Goal: Information Seeking & Learning: Understand process/instructions

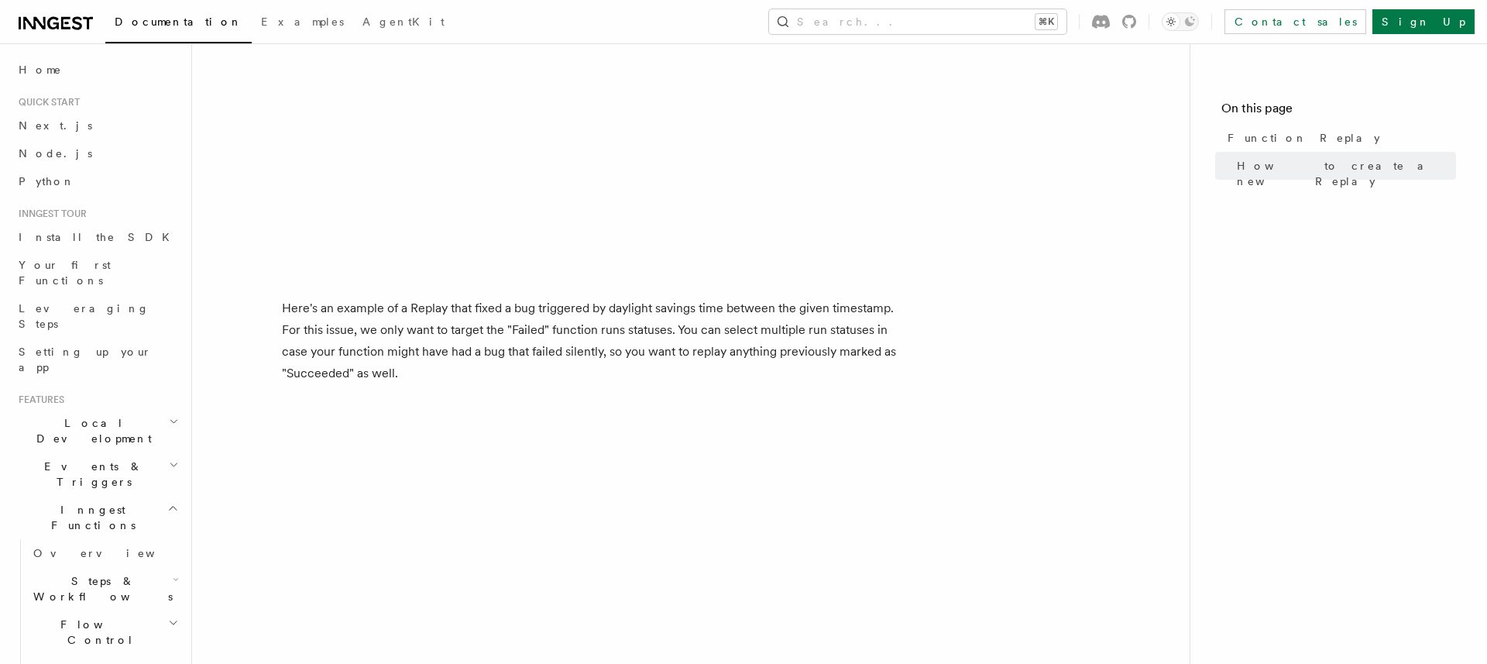
scroll to position [1569, 0]
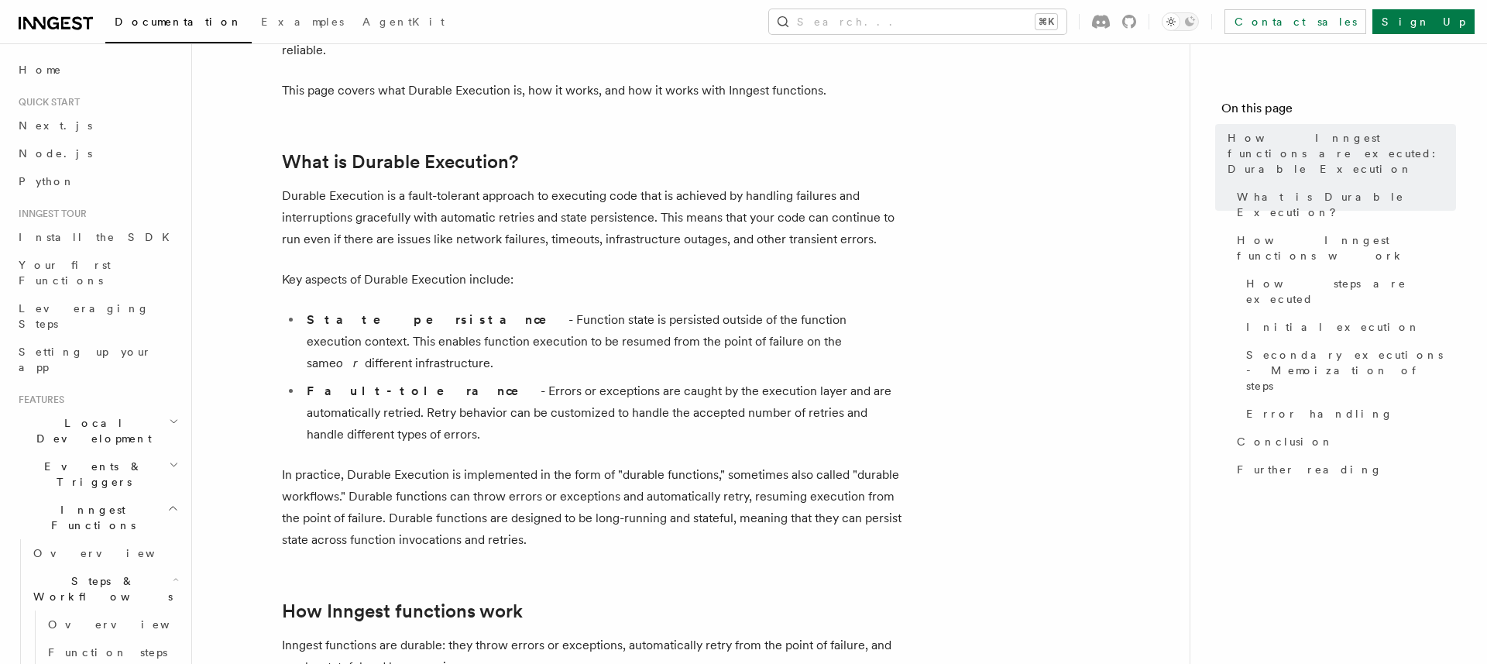
scroll to position [183, 0]
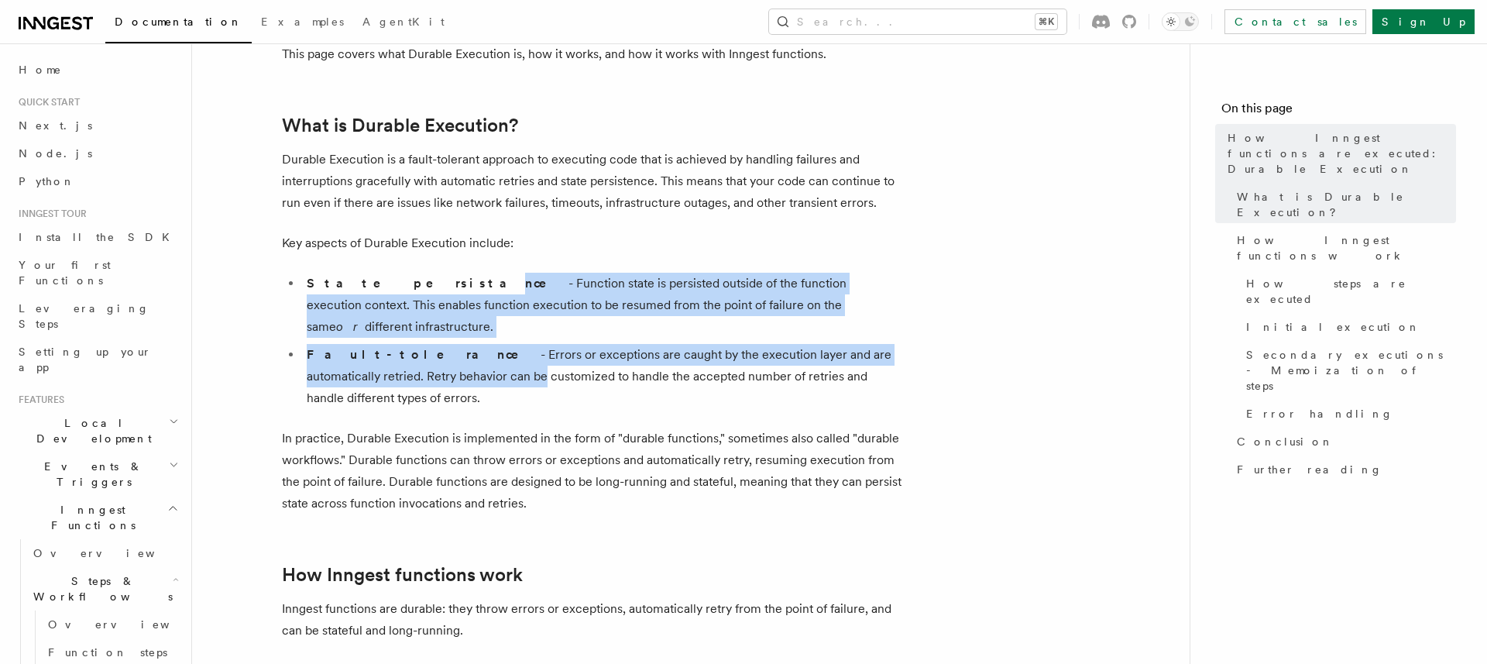
drag, startPoint x: 386, startPoint y: 352, endPoint x: 387, endPoint y: 291, distance: 61.2
click at [386, 292] on ul "State persistance - Function state is persisted outside of the function executi…" at bounding box center [591, 341] width 619 height 136
click at [387, 291] on li "State persistance - Function state is persisted outside of the function executi…" at bounding box center [601, 305] width 599 height 65
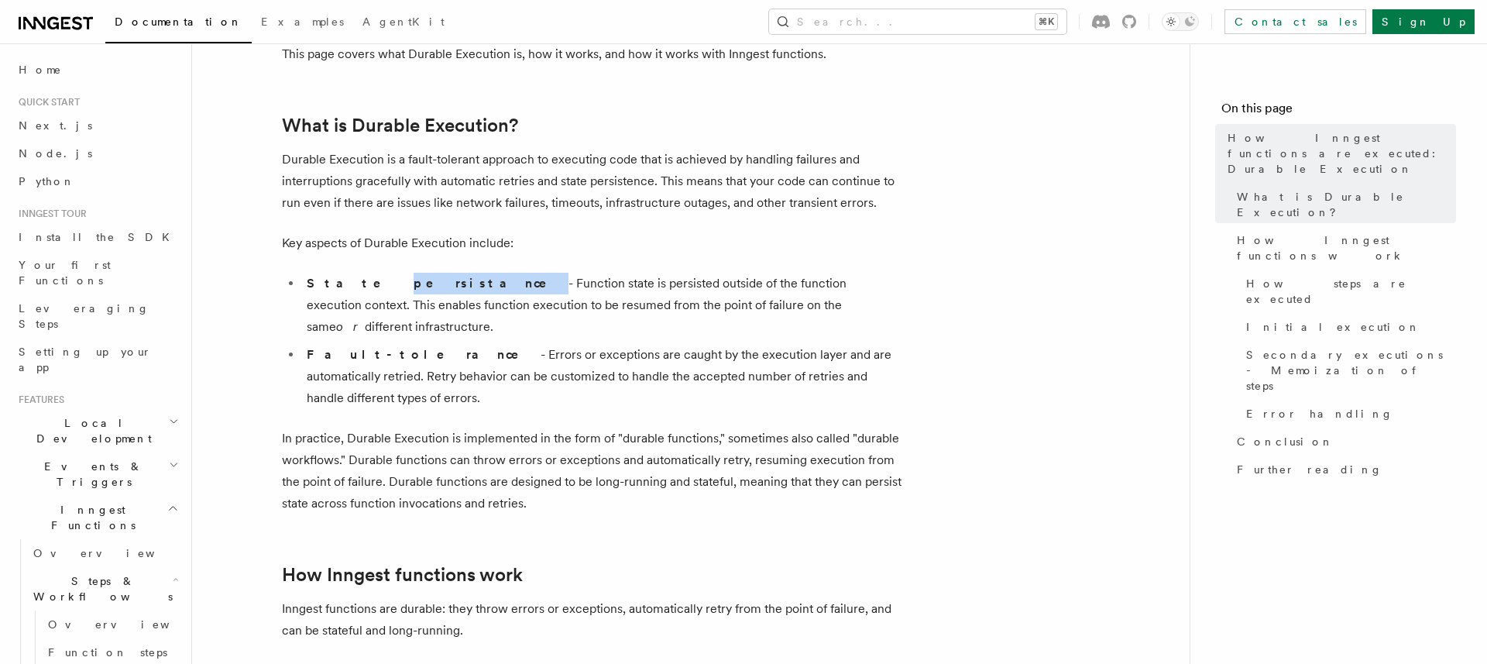
click at [387, 291] on li "State persistance - Function state is persisted outside of the function executi…" at bounding box center [601, 305] width 599 height 65
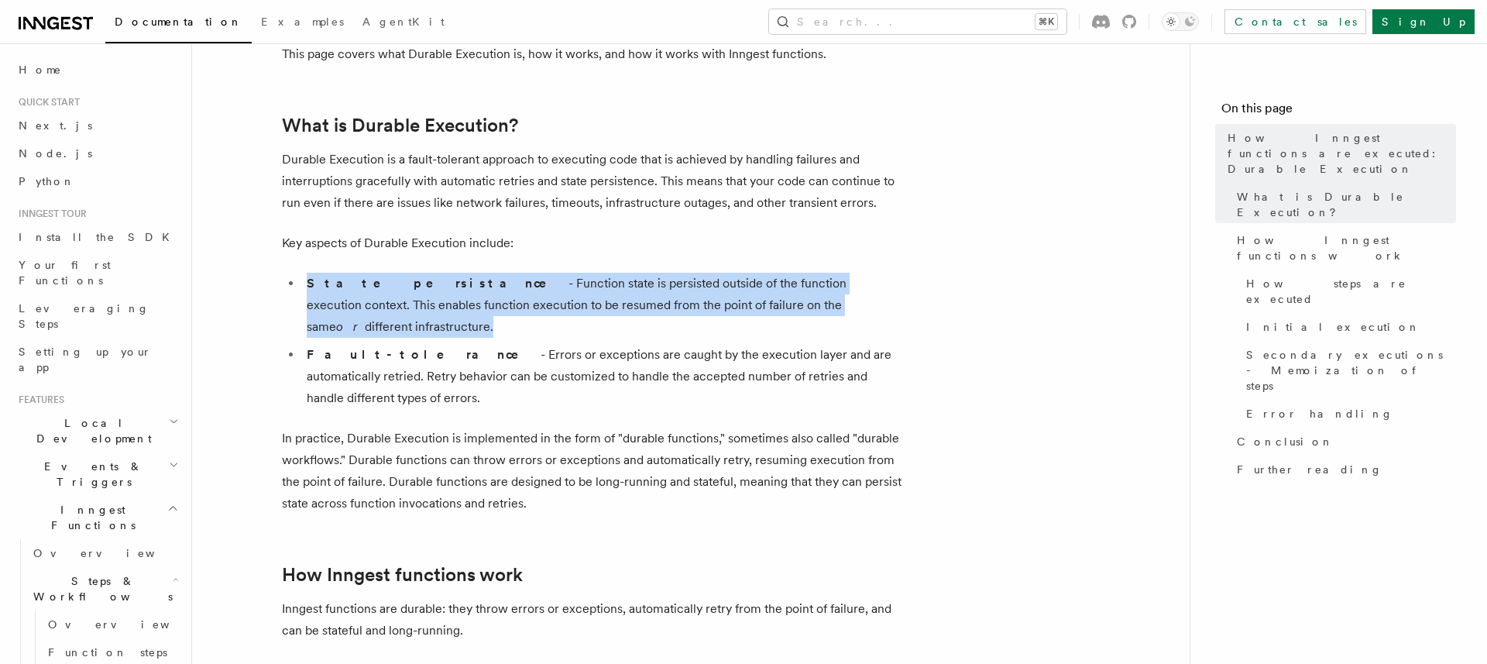
click at [387, 291] on li "State persistance - Function state is persisted outside of the function executi…" at bounding box center [601, 305] width 599 height 65
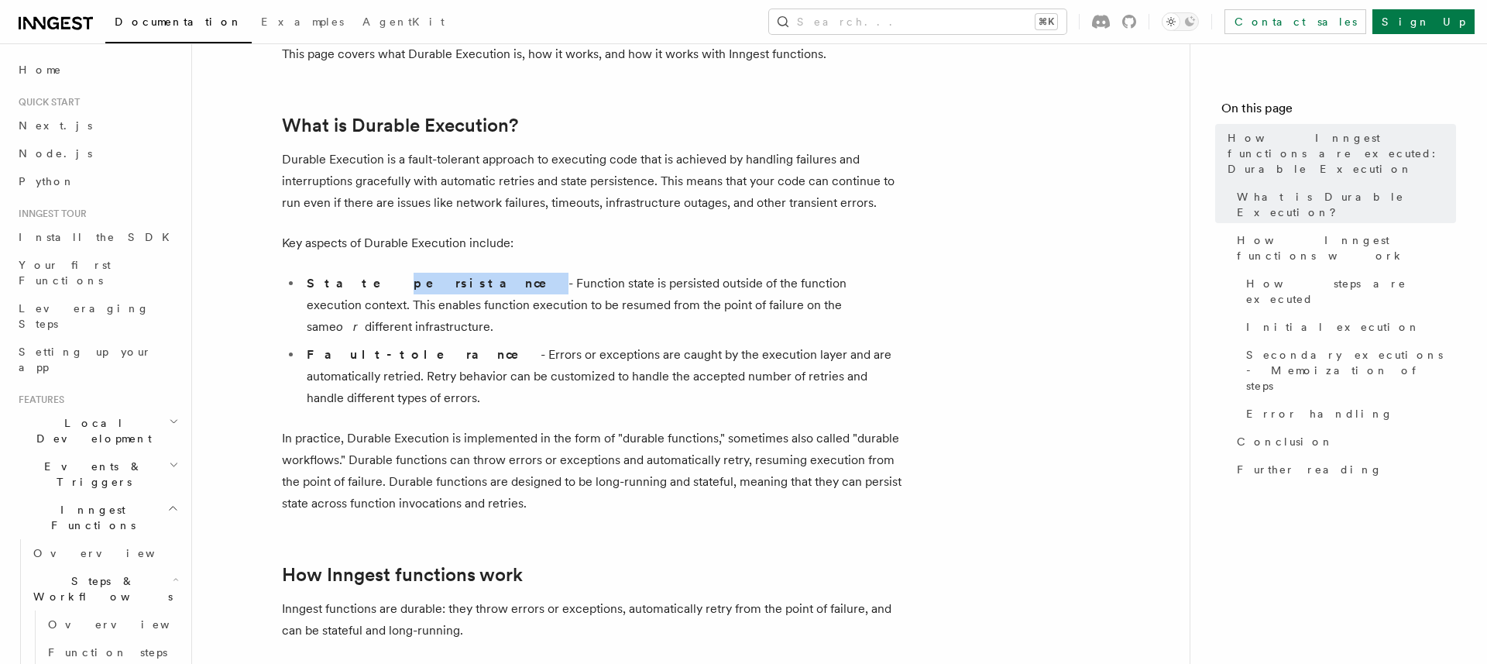
click at [387, 291] on li "State persistance - Function state is persisted outside of the function executi…" at bounding box center [601, 305] width 599 height 65
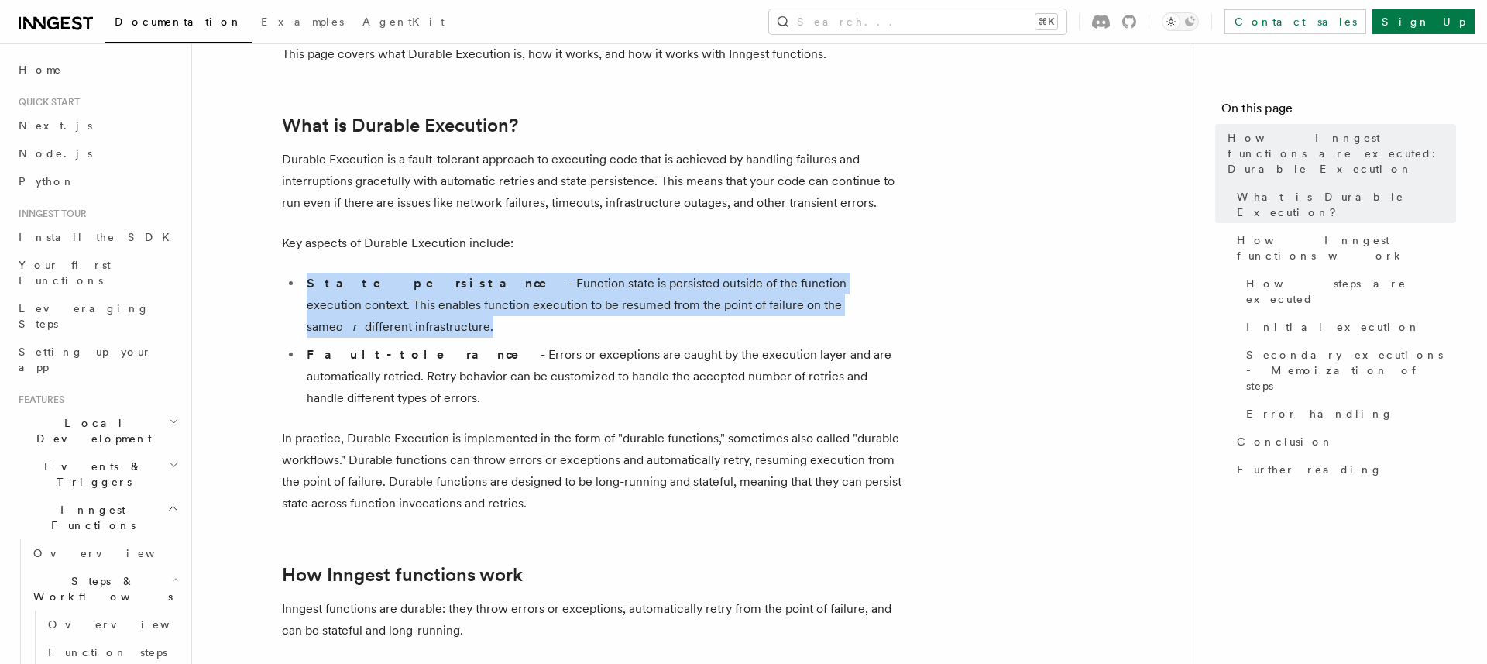
click at [387, 291] on li "State persistance - Function state is persisted outside of the function executi…" at bounding box center [601, 305] width 599 height 65
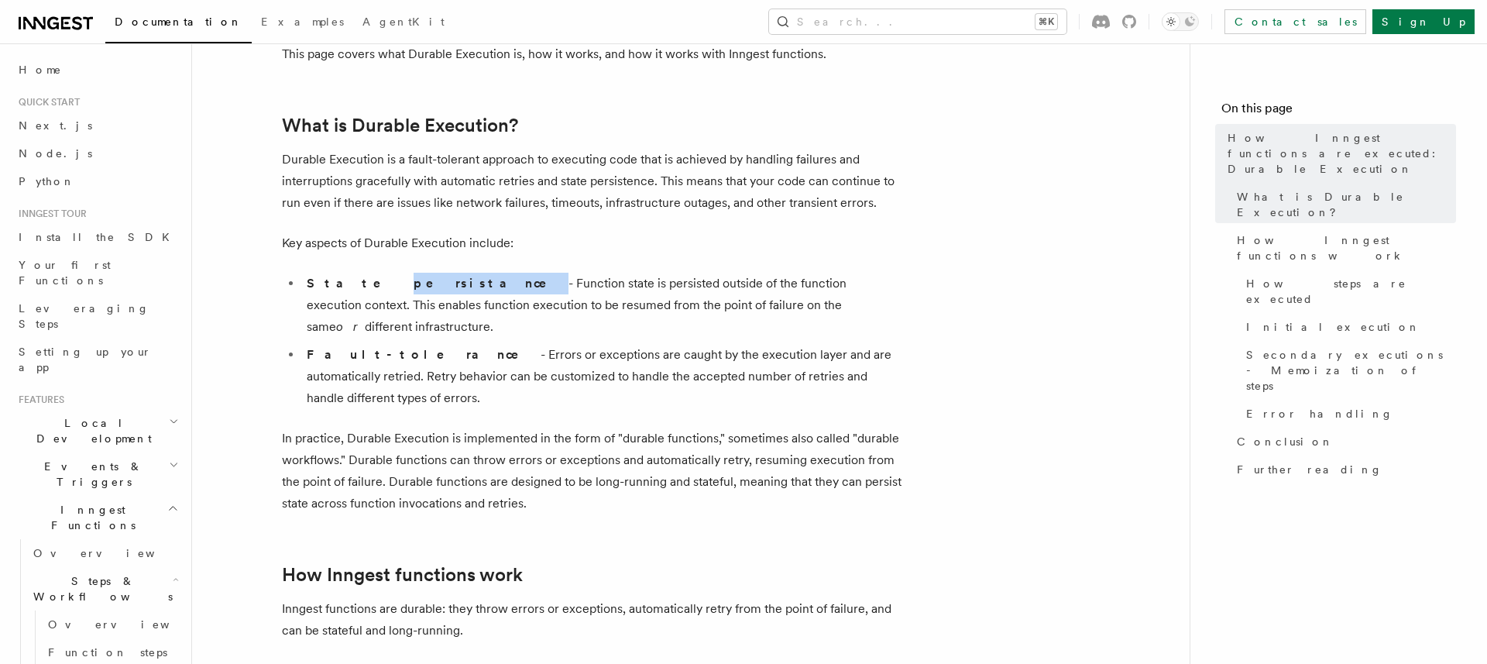
click at [387, 291] on li "State persistance - Function state is persisted outside of the function executi…" at bounding box center [601, 305] width 599 height 65
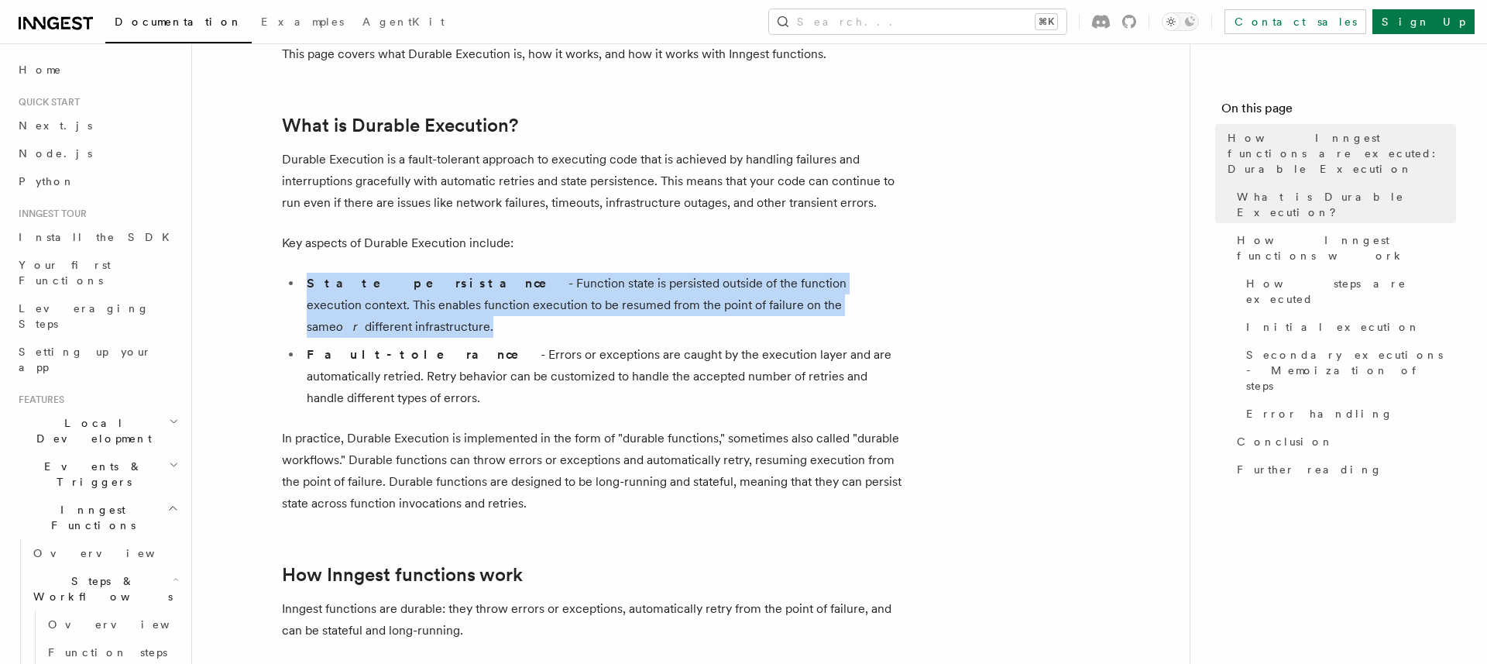
click at [387, 291] on li "State persistance - Function state is persisted outside of the function executi…" at bounding box center [601, 305] width 599 height 65
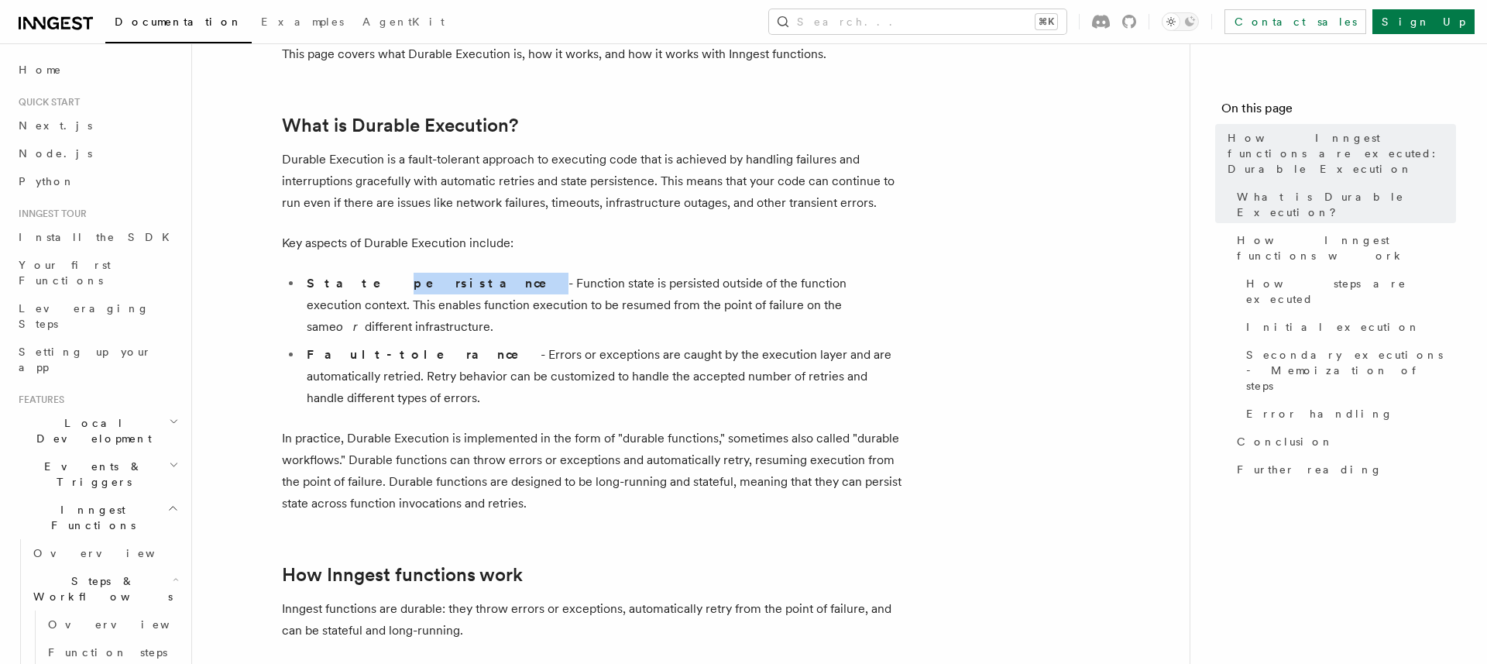
click at [387, 291] on li "State persistance - Function state is persisted outside of the function executi…" at bounding box center [601, 305] width 599 height 65
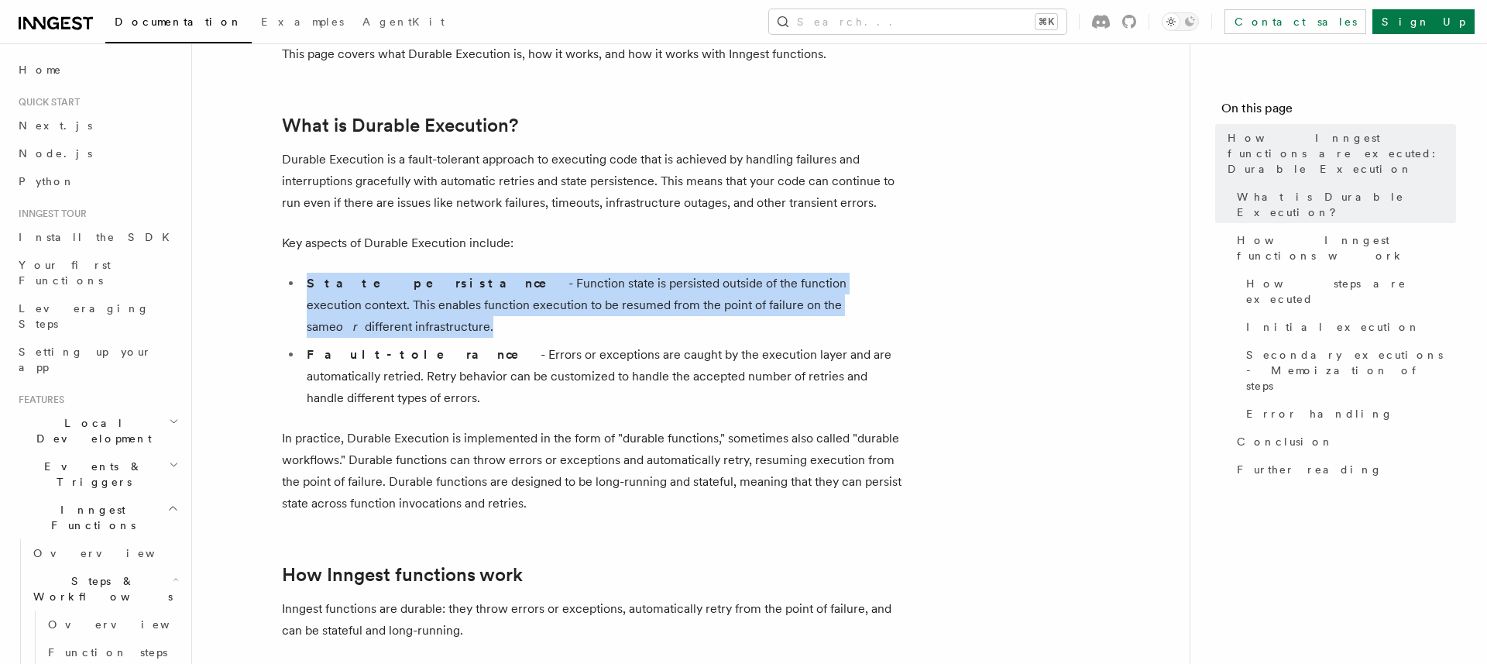
click at [387, 291] on li "State persistance - Function state is persisted outside of the function executi…" at bounding box center [601, 305] width 599 height 65
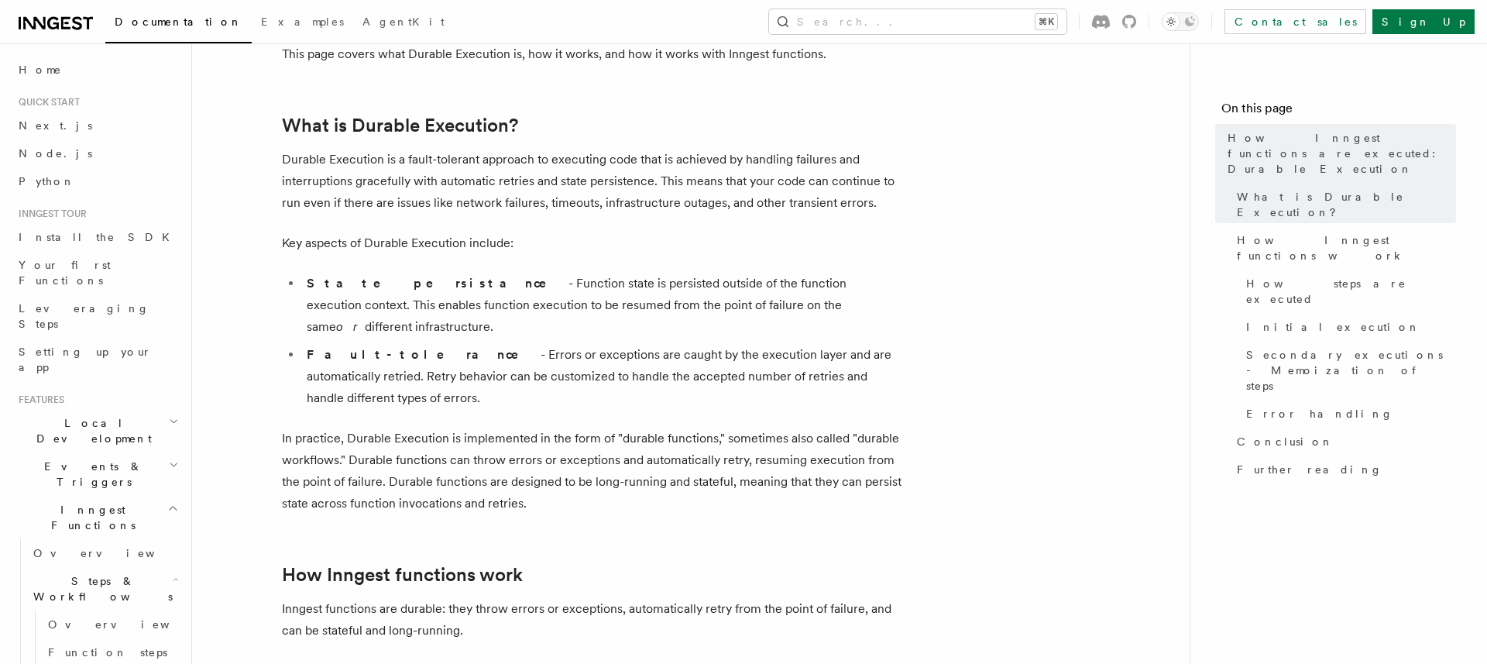
click at [380, 347] on strong "Fault-tolerance" at bounding box center [424, 354] width 234 height 15
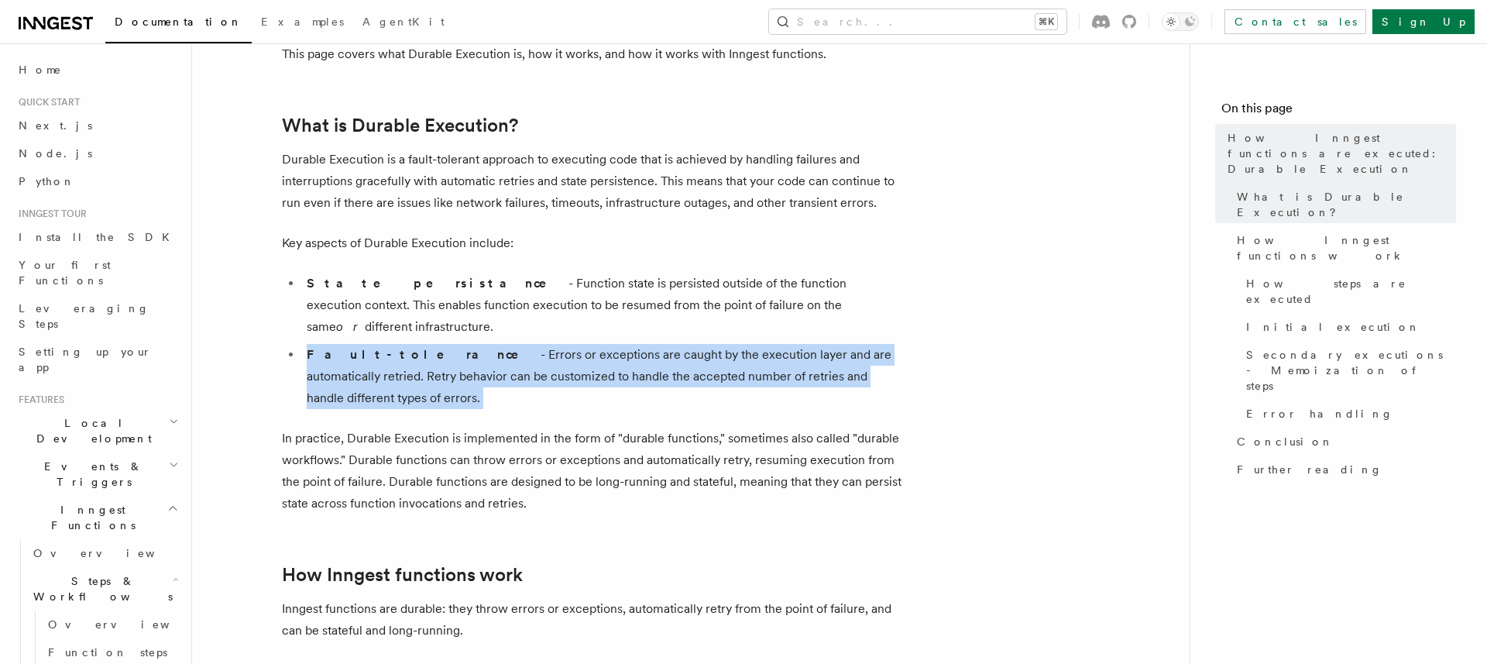
click at [380, 347] on strong "Fault-tolerance" at bounding box center [424, 354] width 234 height 15
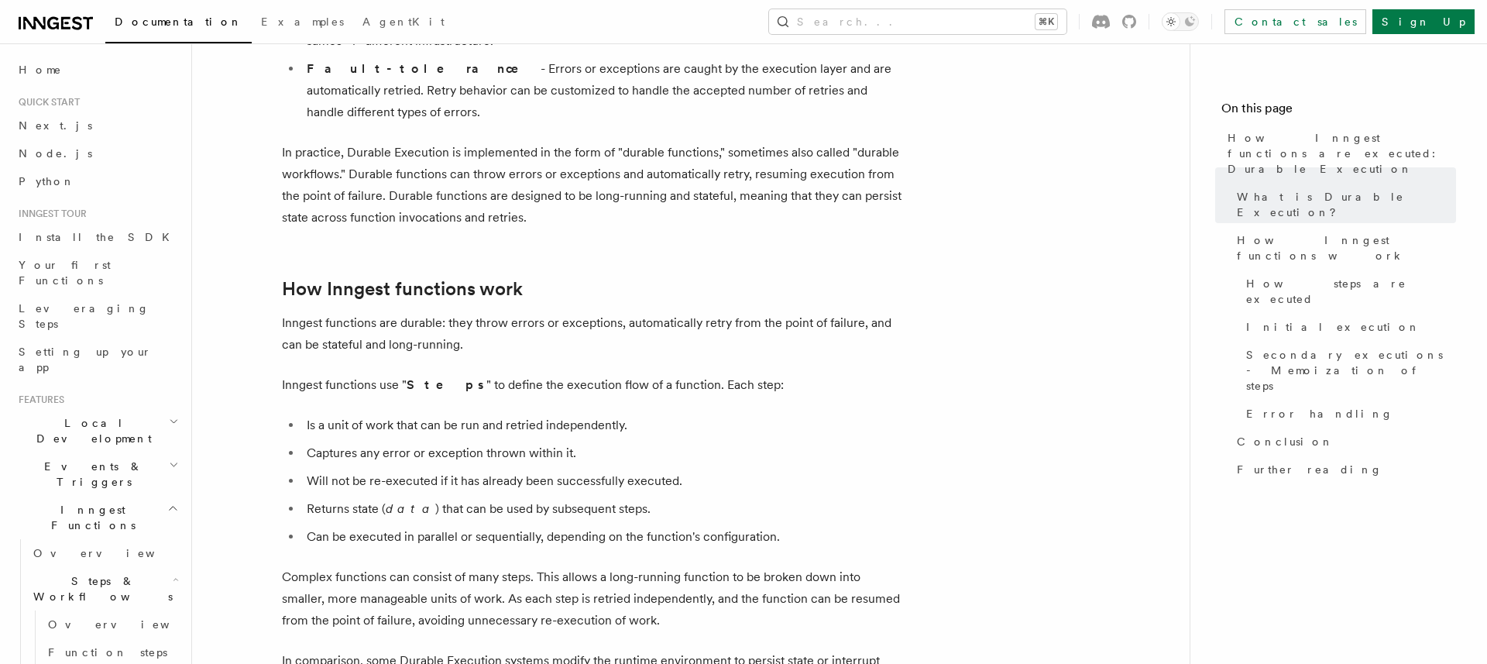
scroll to position [497, 0]
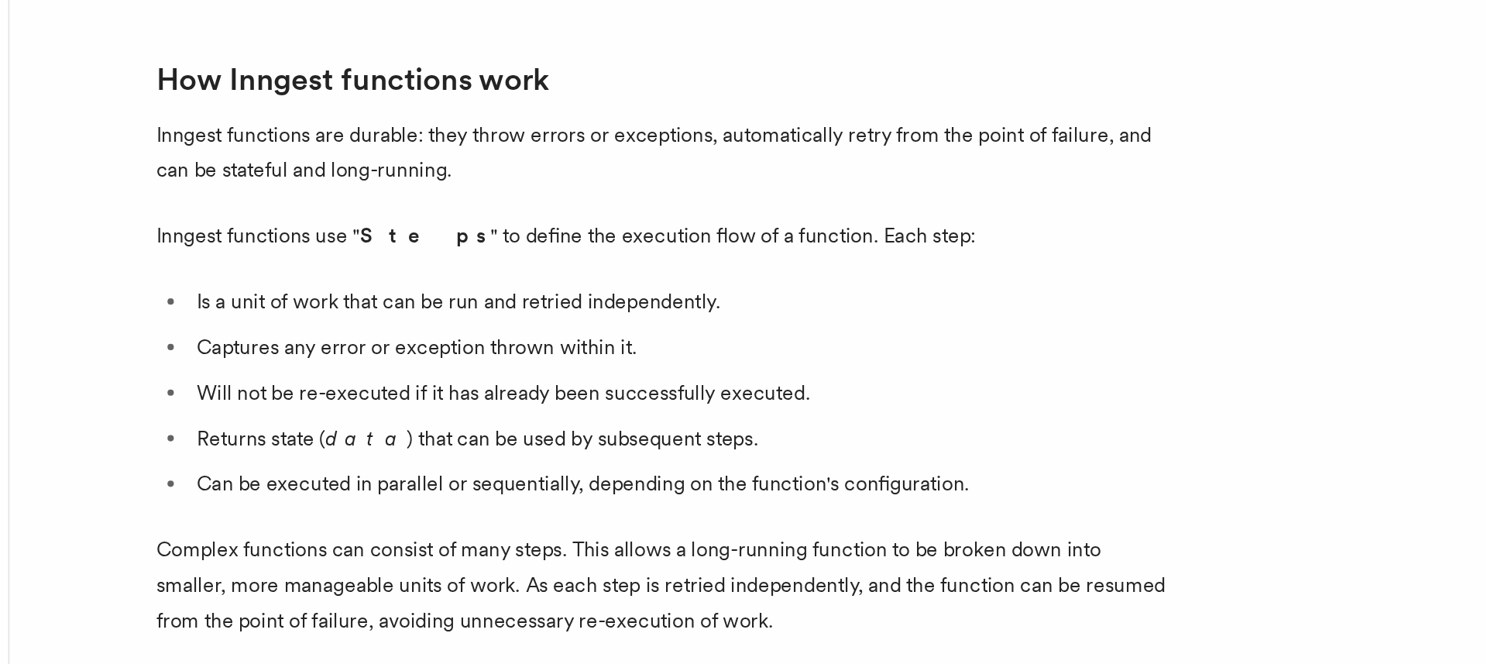
click at [413, 386] on li "Is a unit of work that can be run and retried independently." at bounding box center [601, 397] width 599 height 22
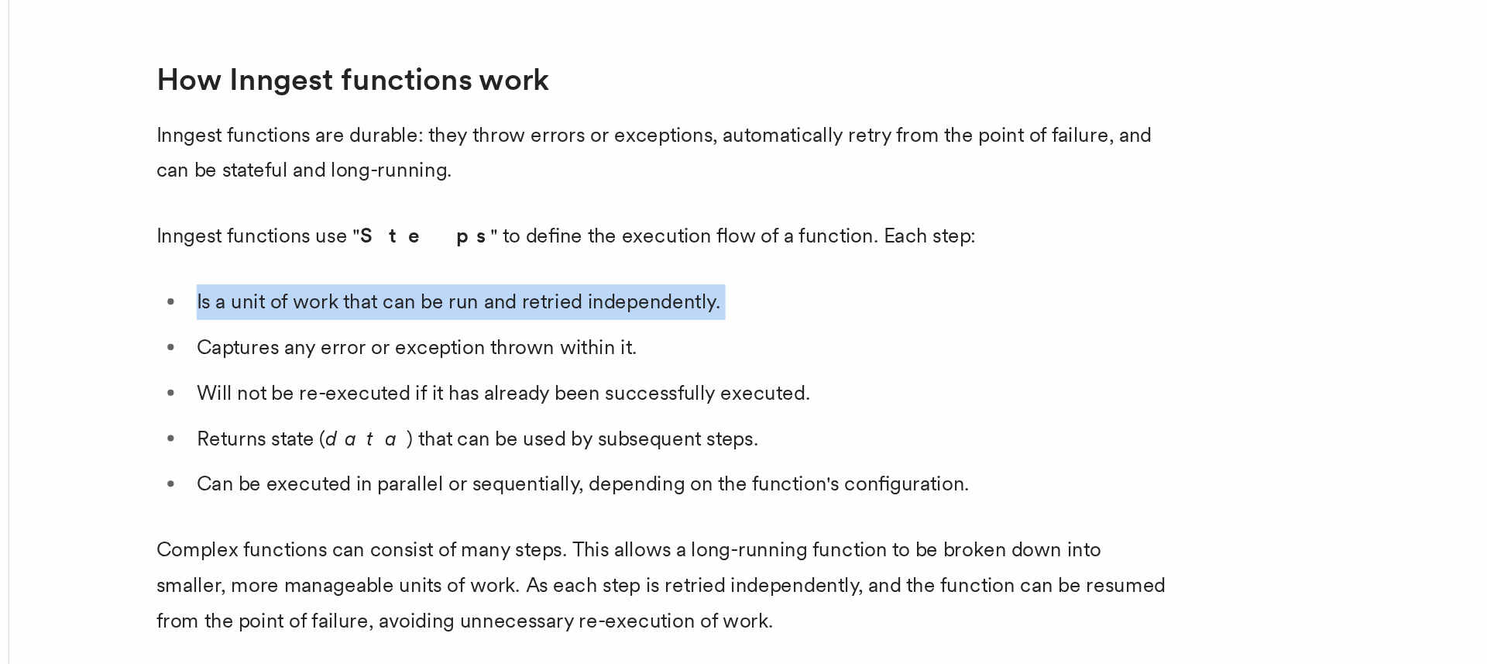
click at [413, 386] on li "Is a unit of work that can be run and retried independently." at bounding box center [601, 397] width 599 height 22
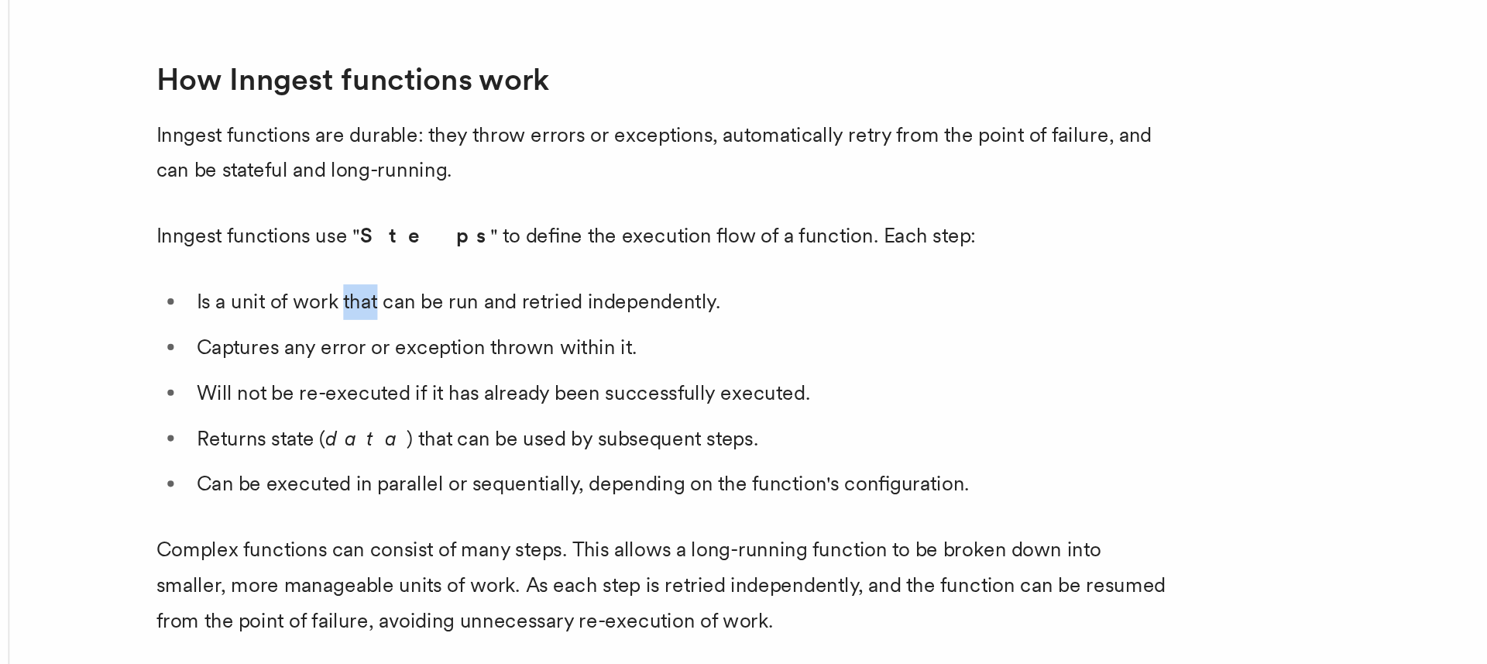
click at [413, 386] on li "Is a unit of work that can be run and retried independently." at bounding box center [601, 397] width 599 height 22
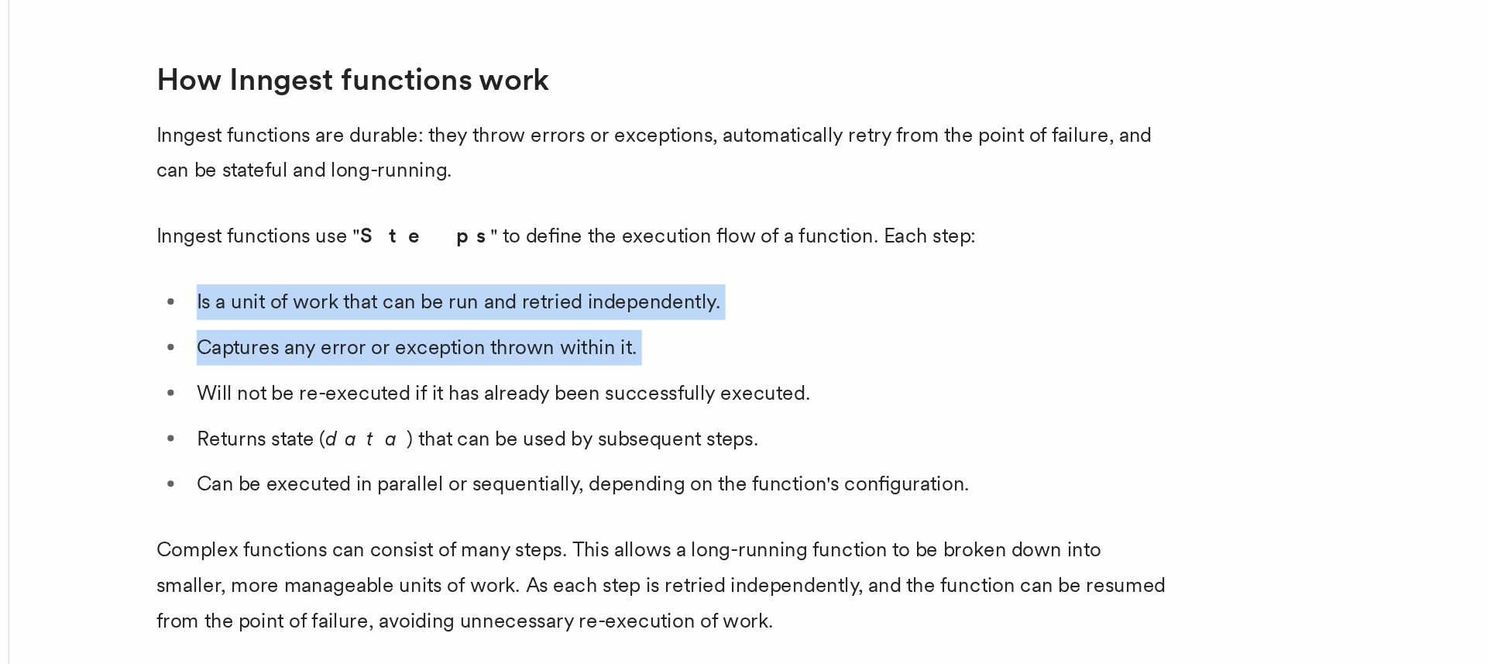
drag, startPoint x: 413, startPoint y: 344, endPoint x: 407, endPoint y: 378, distance: 34.5
click at [407, 386] on ul "Is a unit of work that can be run and retried independently. Captures any error…" at bounding box center [591, 452] width 619 height 133
click at [407, 413] on li "Captures any error or exception thrown within it." at bounding box center [601, 424] width 599 height 22
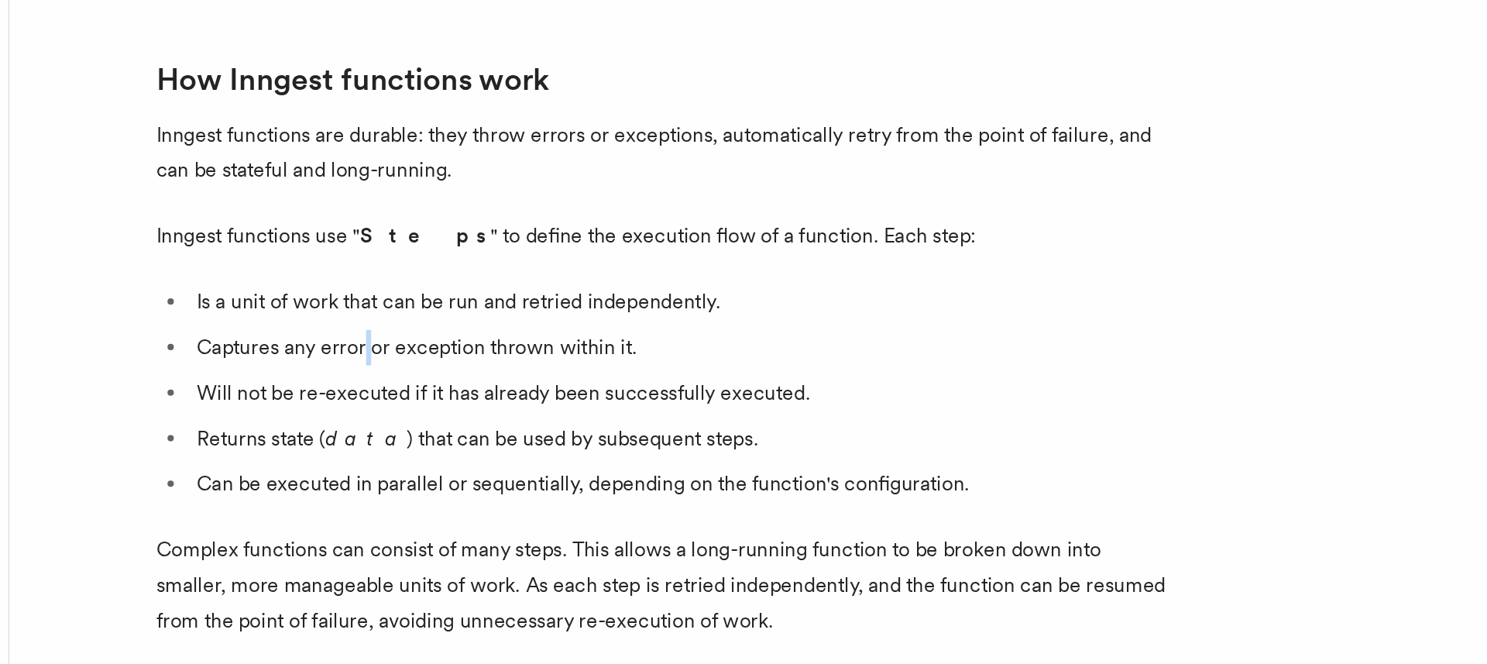
click at [407, 413] on li "Captures any error or exception thrown within it." at bounding box center [601, 424] width 599 height 22
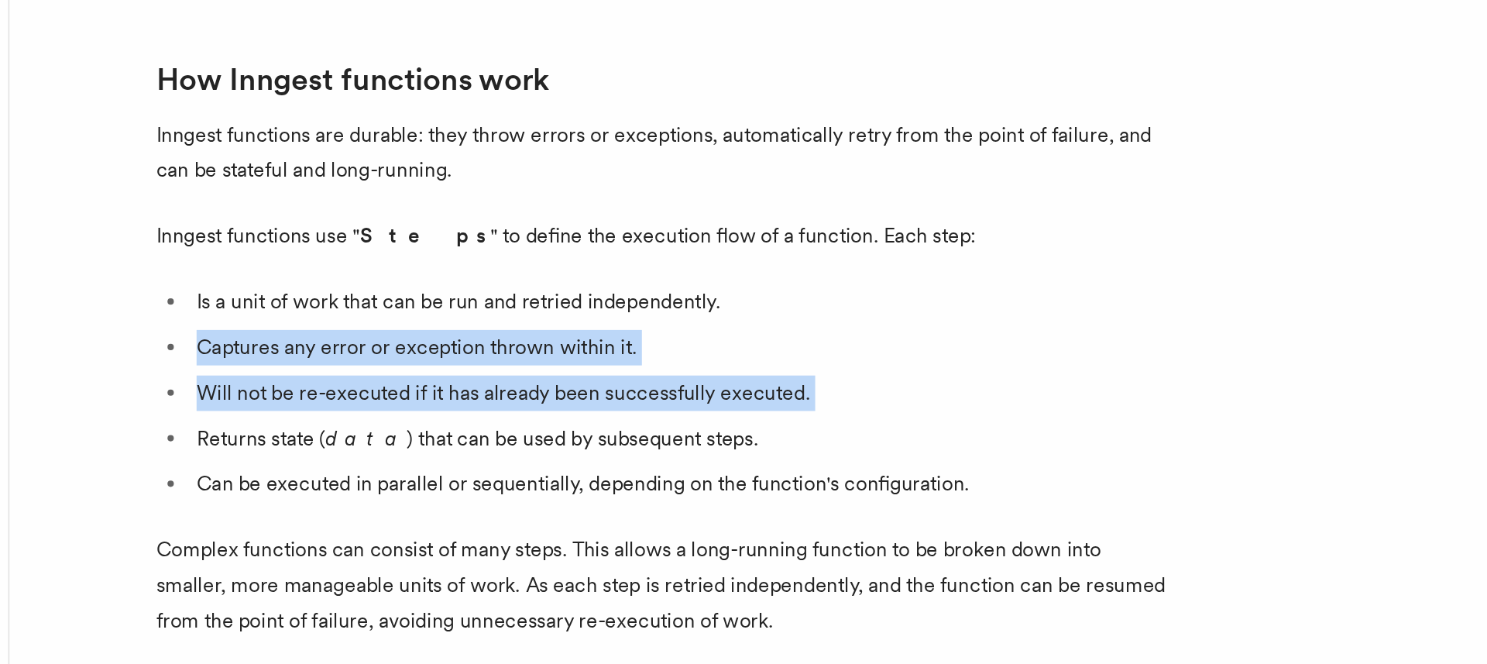
drag, startPoint x: 407, startPoint y: 378, endPoint x: 413, endPoint y: 419, distance: 41.5
click at [413, 419] on ul "Is a unit of work that can be run and retried independently. Captures any error…" at bounding box center [591, 452] width 619 height 133
click at [413, 441] on li "Will not be re-executed if it has already been successfully executed." at bounding box center [601, 452] width 599 height 22
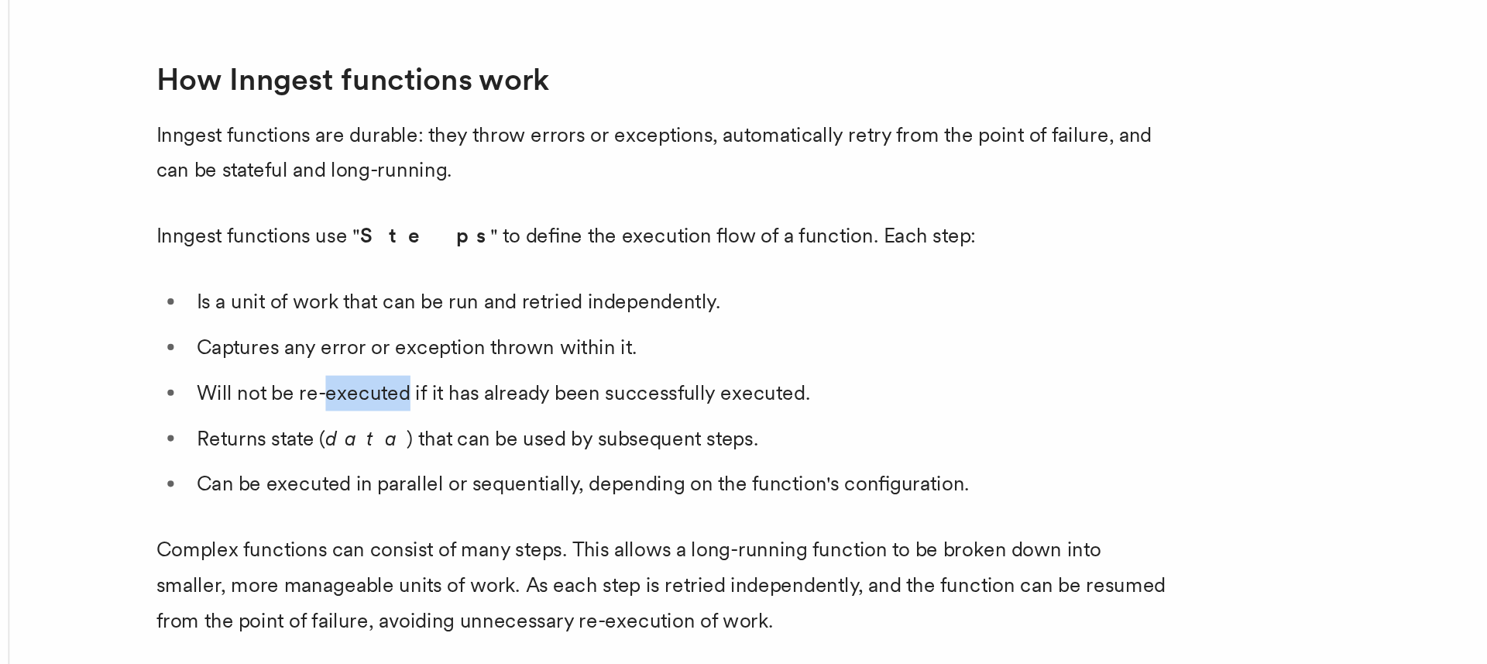
click at [413, 441] on li "Will not be re-executed if it has already been successfully executed." at bounding box center [601, 452] width 599 height 22
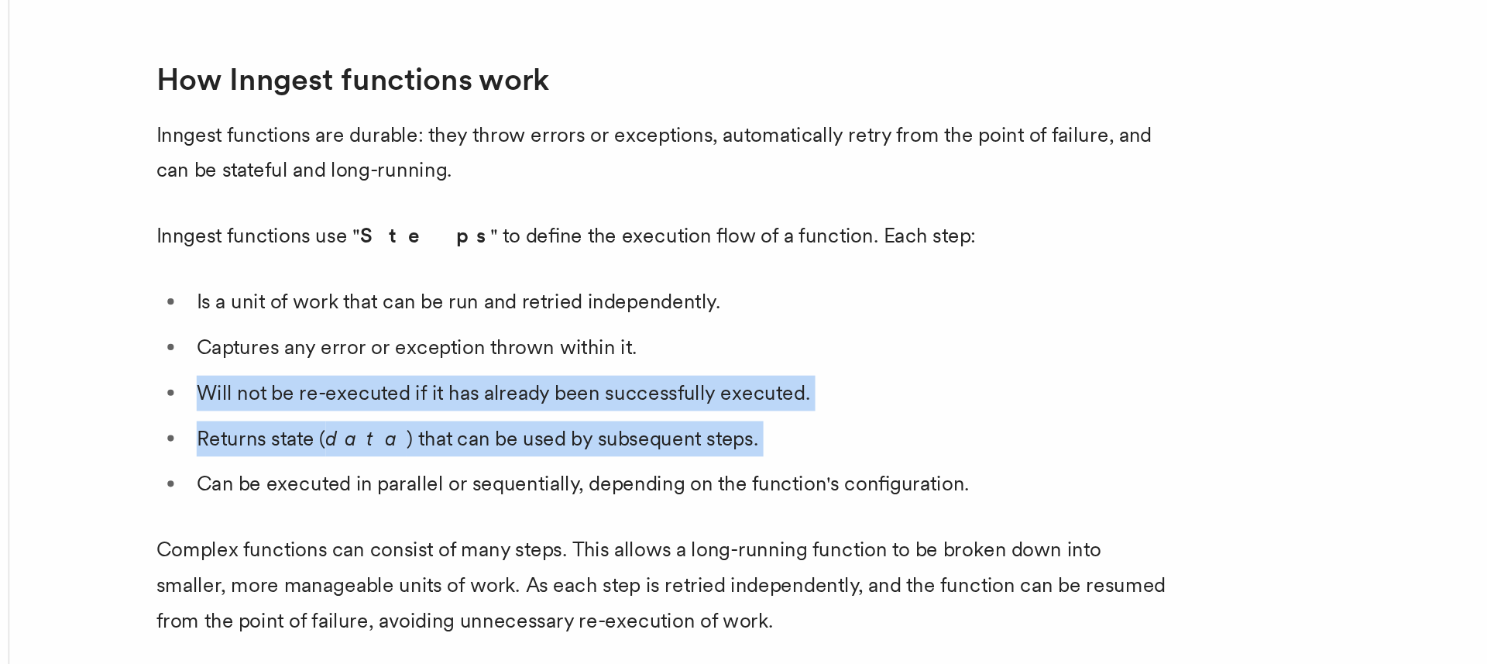
drag, startPoint x: 413, startPoint y: 419, endPoint x: 413, endPoint y: 435, distance: 16.3
click at [413, 434] on ul "Is a unit of work that can be run and retried independently. Captures any error…" at bounding box center [591, 452] width 619 height 133
click at [413, 469] on li "Returns state ( data ) that can be used by subsequent steps." at bounding box center [601, 480] width 599 height 22
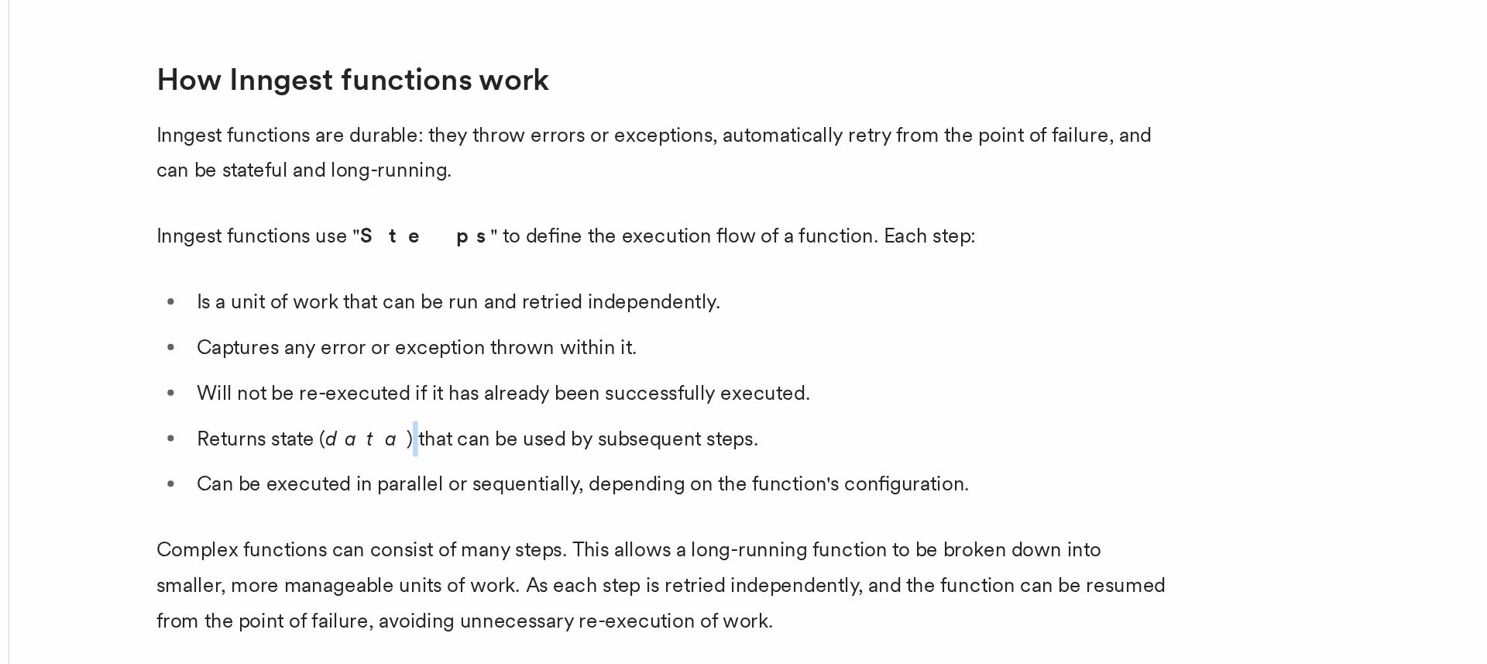
click at [413, 469] on li "Returns state ( data ) that can be used by subsequent steps." at bounding box center [601, 480] width 599 height 22
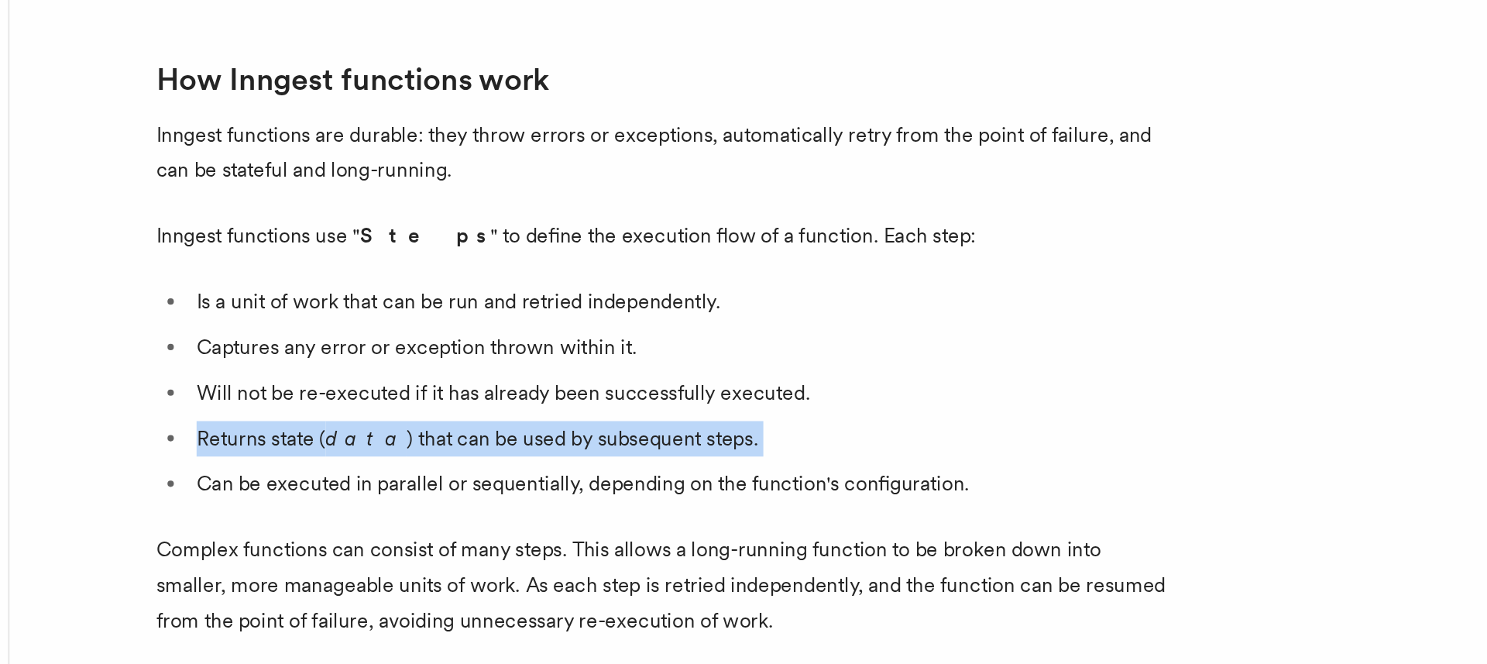
click at [413, 469] on li "Returns state ( data ) that can be used by subsequent steps." at bounding box center [601, 480] width 599 height 22
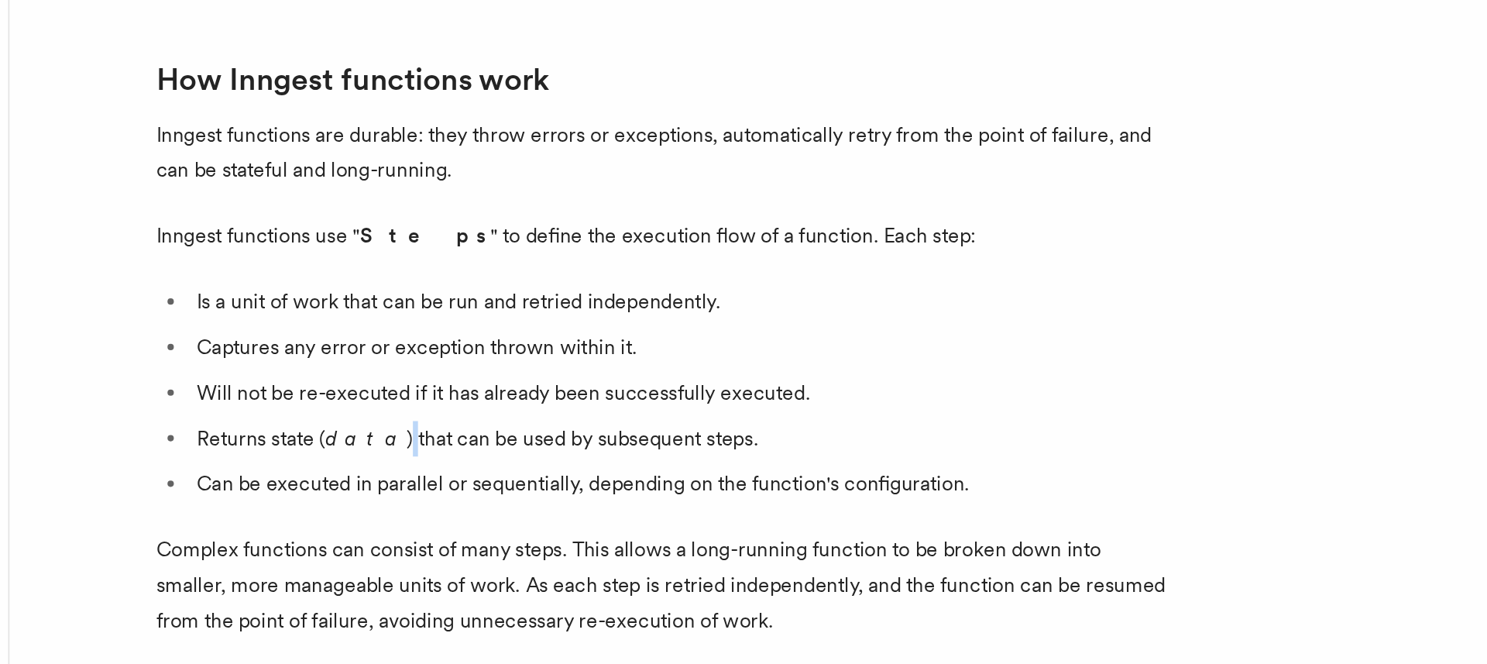
click at [413, 469] on li "Returns state ( data ) that can be used by subsequent steps." at bounding box center [601, 480] width 599 height 22
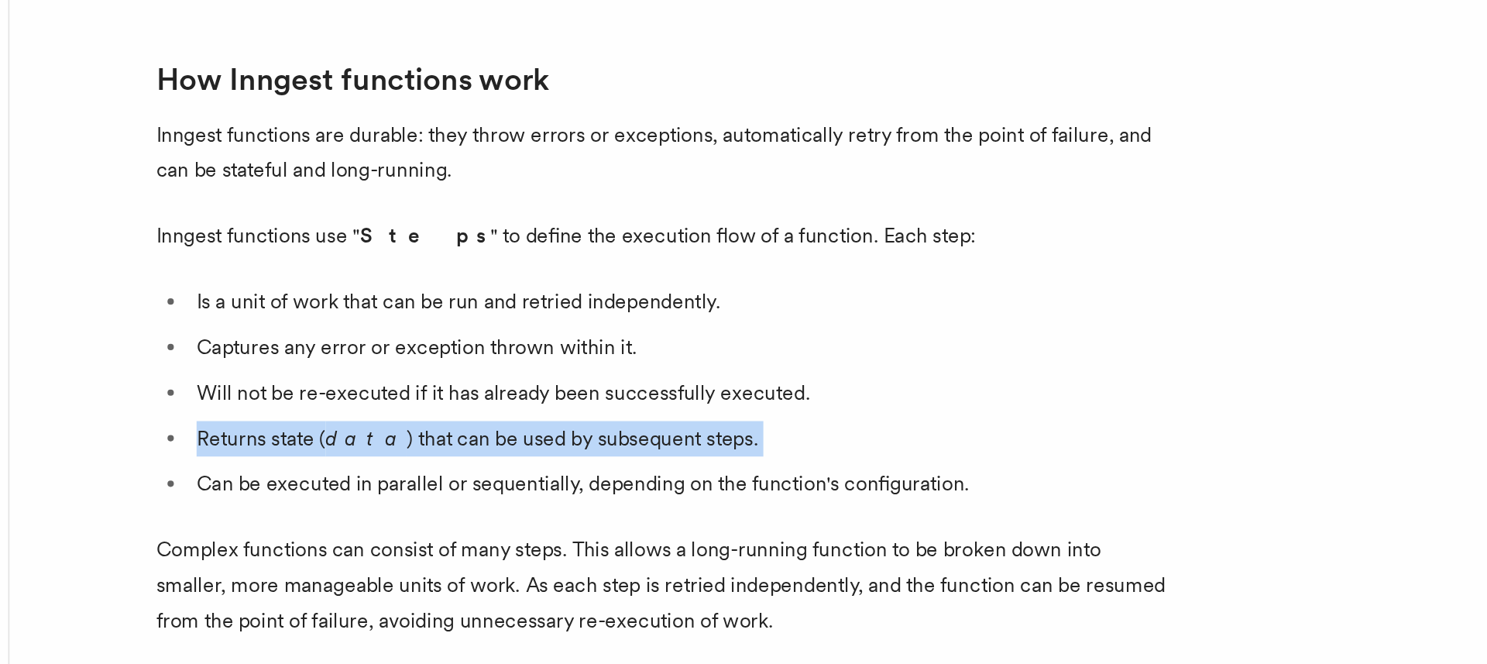
click at [413, 469] on li "Returns state ( data ) that can be used by subsequent steps." at bounding box center [601, 480] width 599 height 22
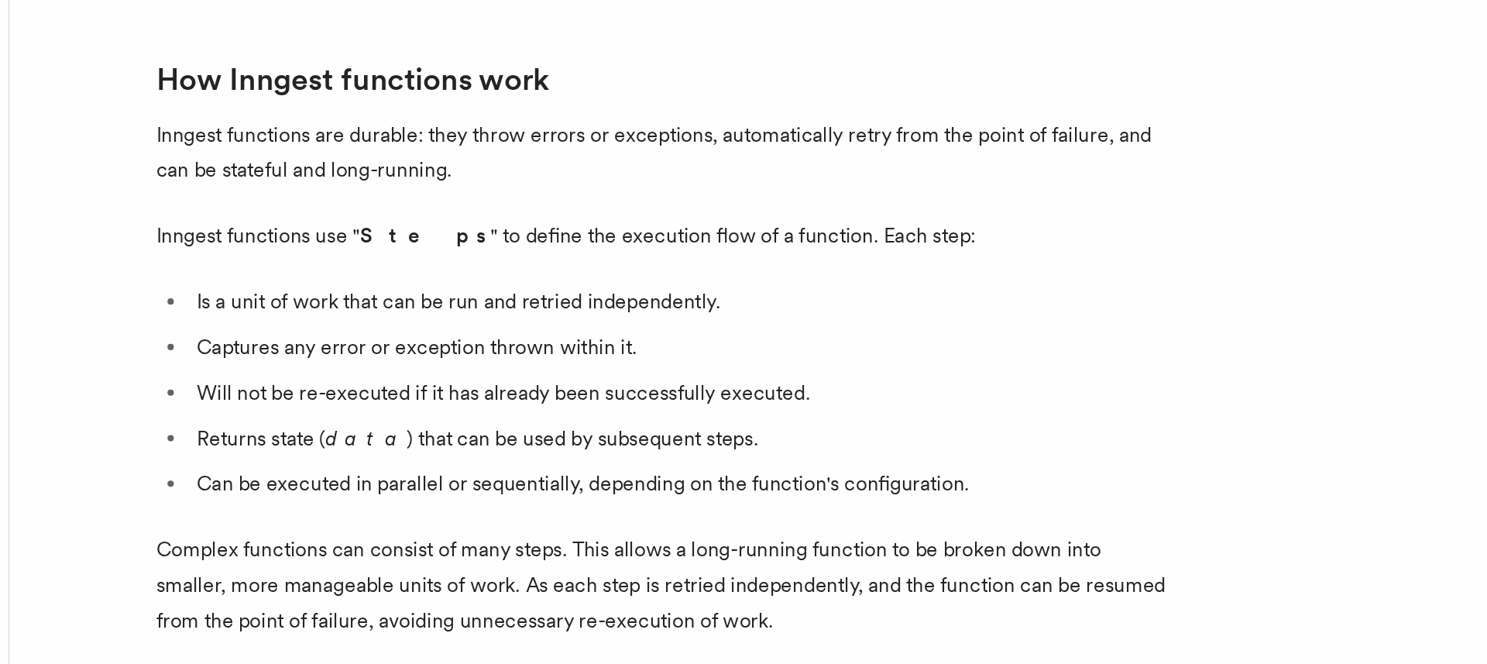
click at [420, 469] on li "Returns state ( data ) that can be used by subsequent steps." at bounding box center [601, 480] width 599 height 22
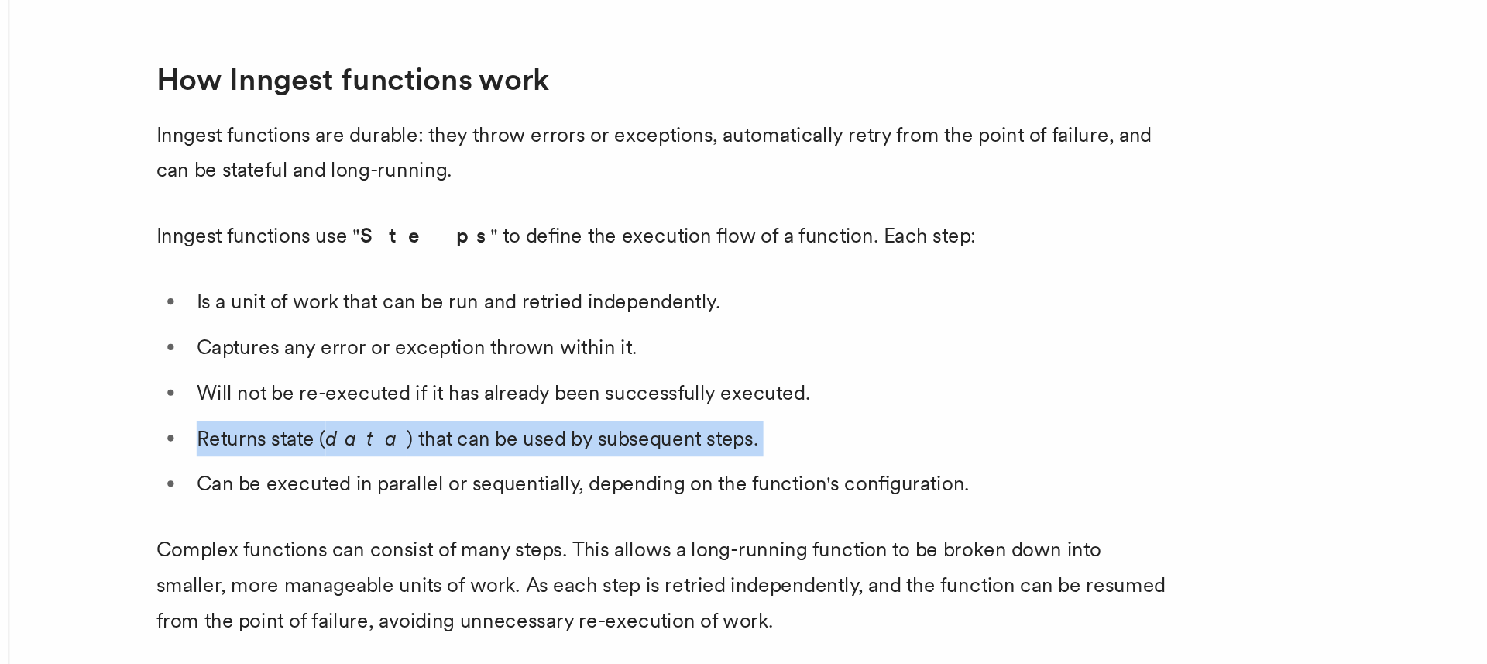
click at [420, 469] on li "Returns state ( data ) that can be used by subsequent steps." at bounding box center [601, 480] width 599 height 22
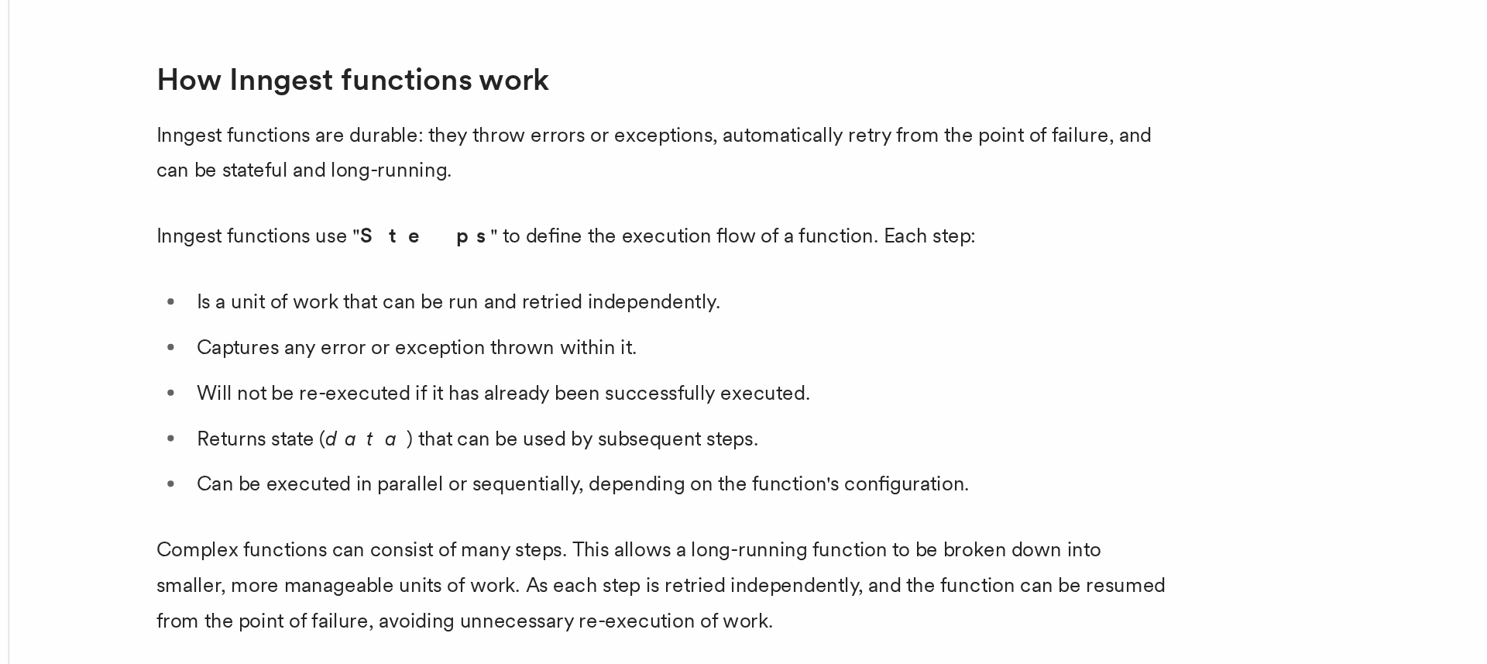
click at [423, 497] on li "Can be executed in parallel or sequentially, depending on the function's config…" at bounding box center [601, 508] width 599 height 22
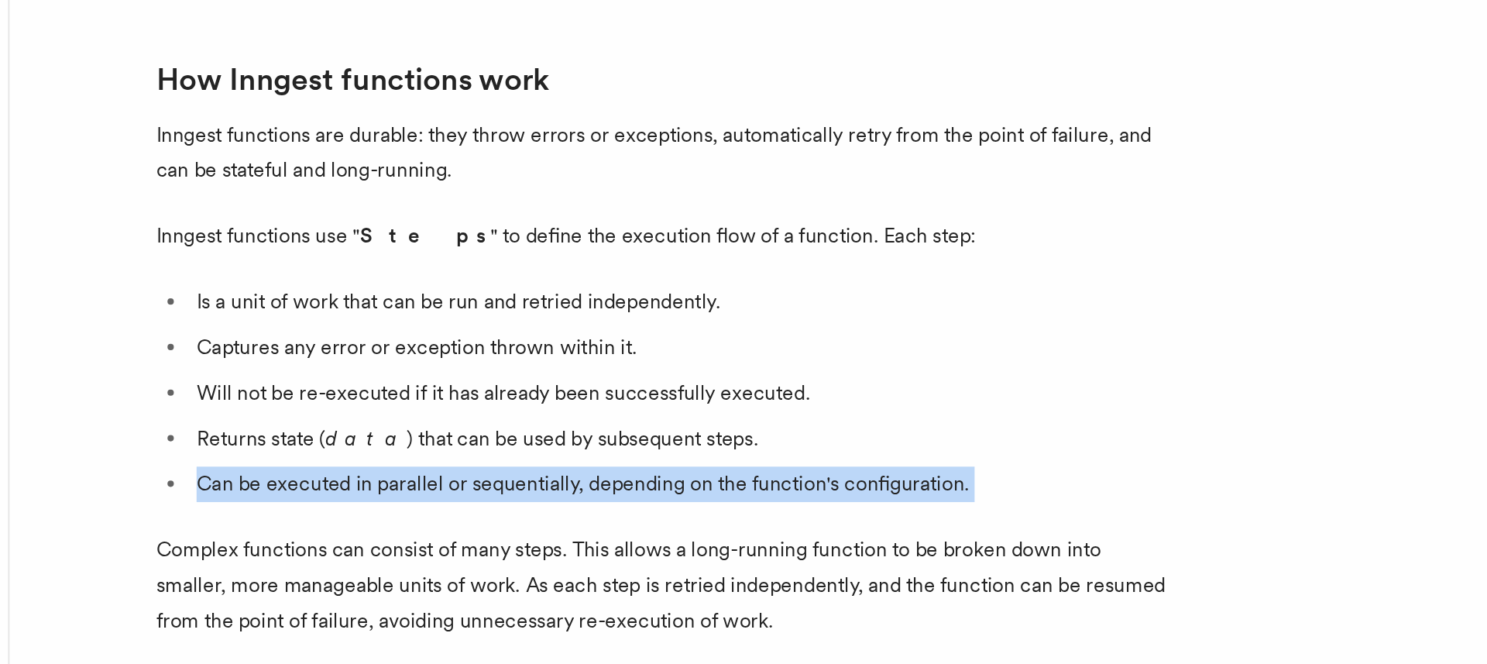
click at [423, 497] on li "Can be executed in parallel or sequentially, depending on the function's config…" at bounding box center [601, 508] width 599 height 22
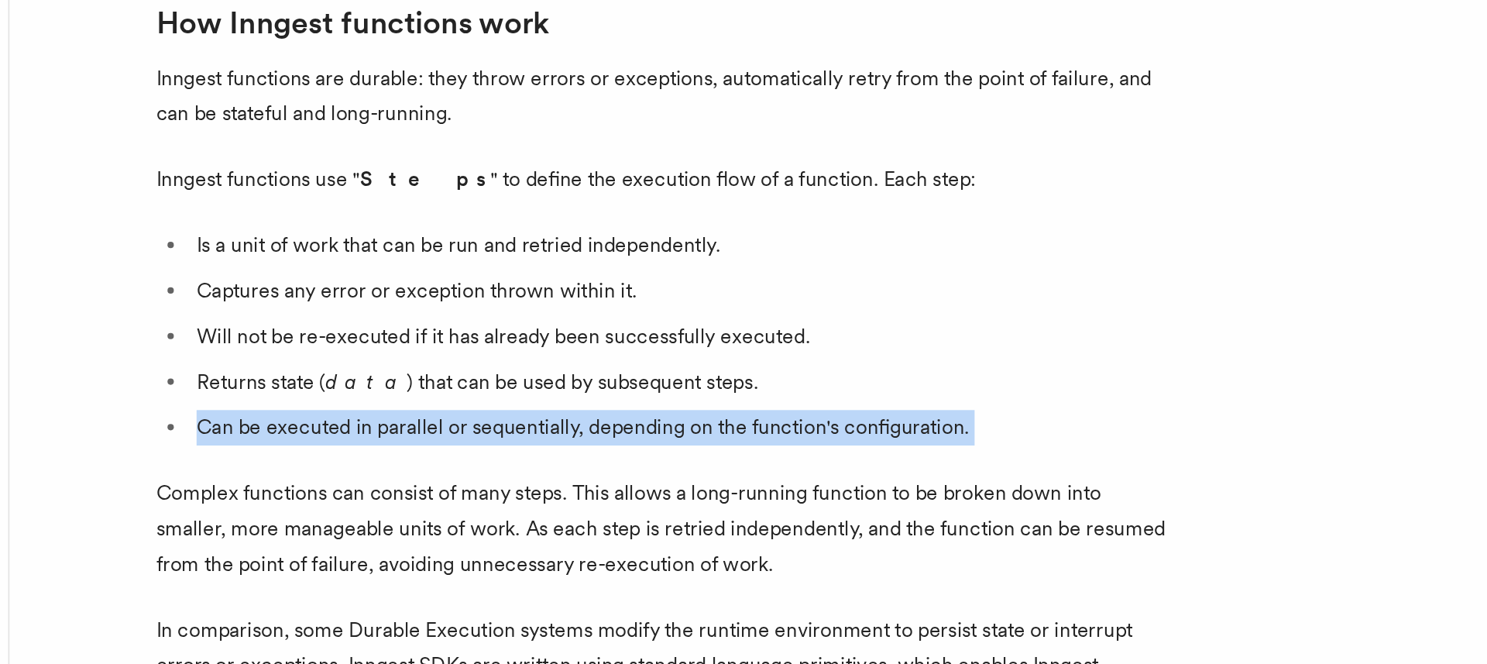
scroll to position [501, 0]
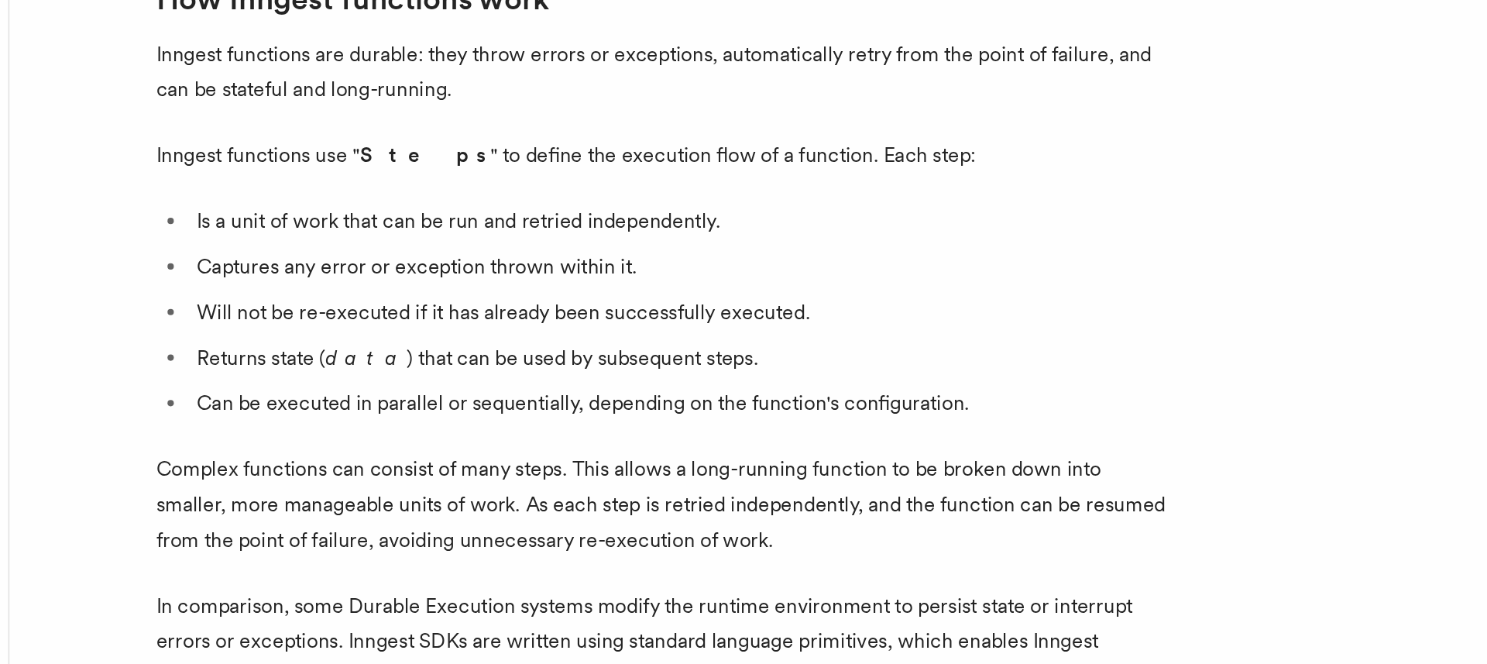
click at [423, 533] on p "Complex functions can consist of many steps. This allows a long-running functio…" at bounding box center [591, 565] width 619 height 65
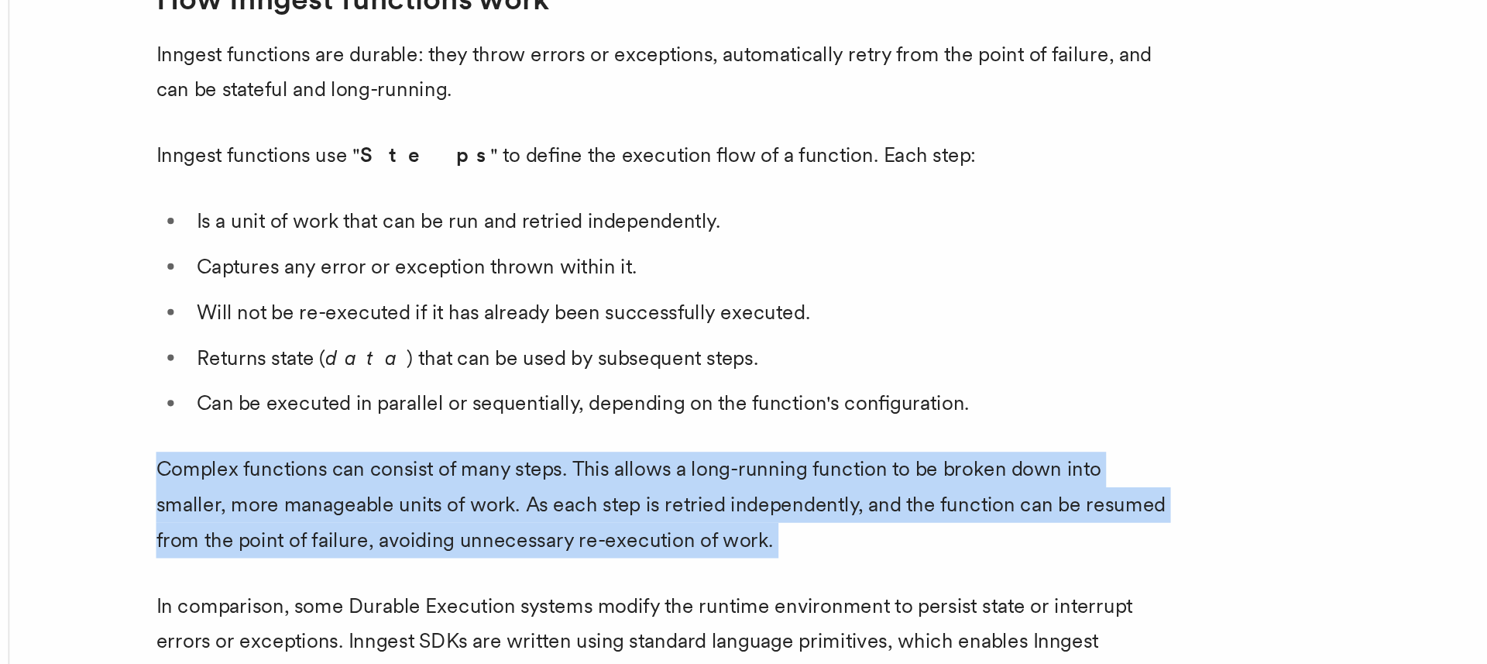
click at [423, 533] on p "Complex functions can consist of many steps. This allows a long-running functio…" at bounding box center [591, 565] width 619 height 65
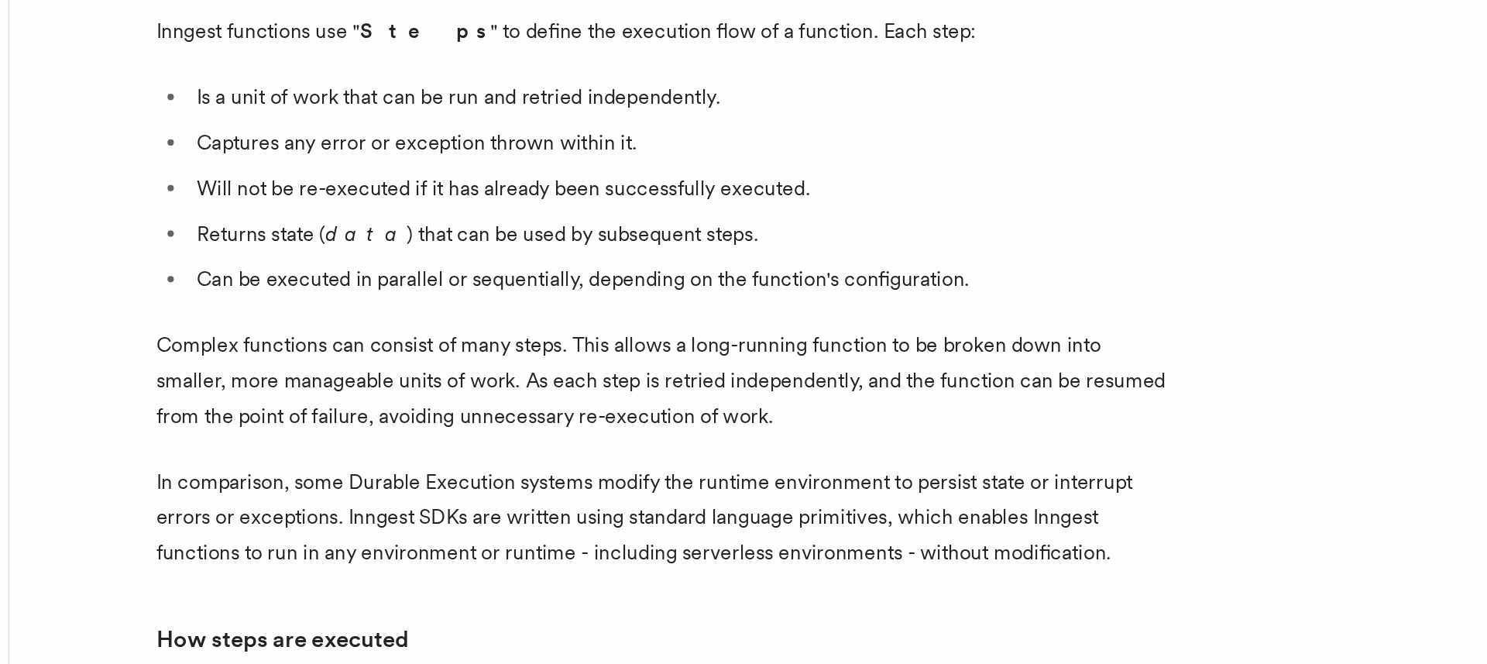
scroll to position [605, 0]
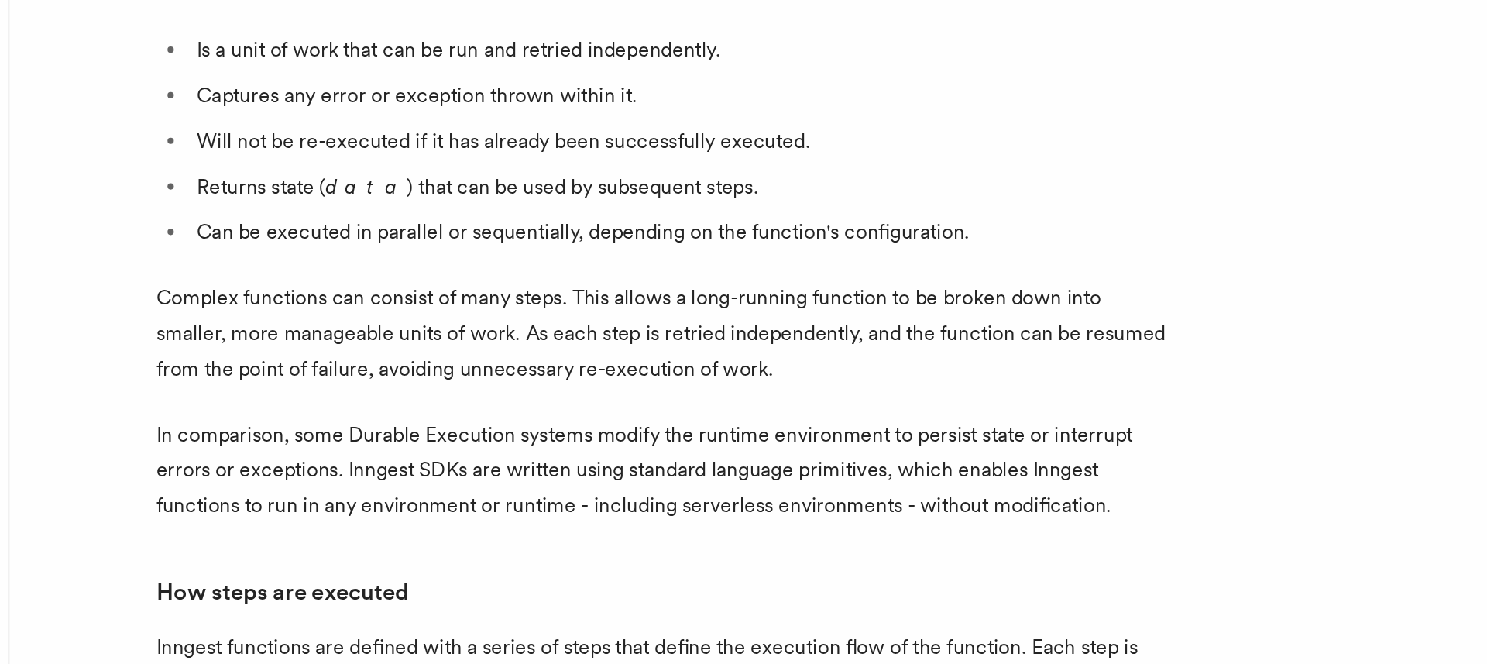
click at [423, 513] on p "In comparison, some Durable Execution systems modify the runtime environment to…" at bounding box center [591, 545] width 619 height 65
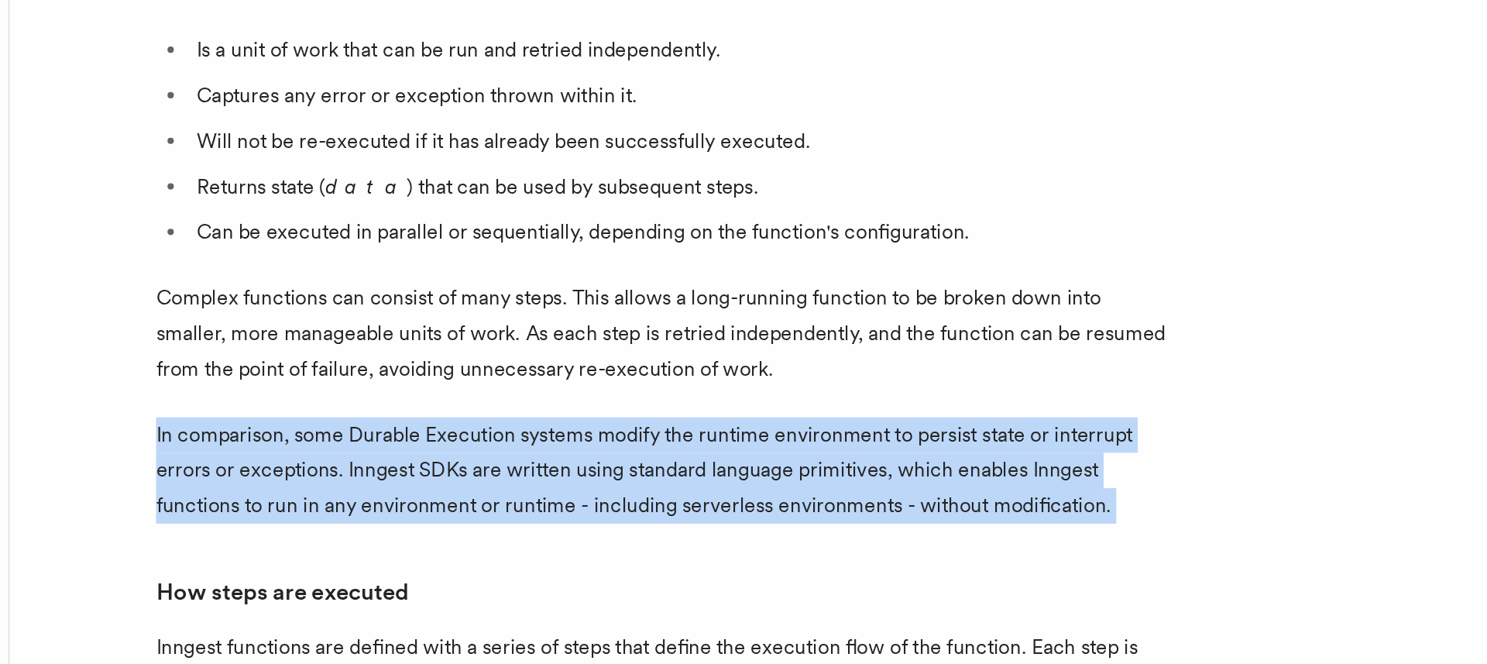
click at [423, 513] on p "In comparison, some Durable Execution systems modify the runtime environment to…" at bounding box center [591, 545] width 619 height 65
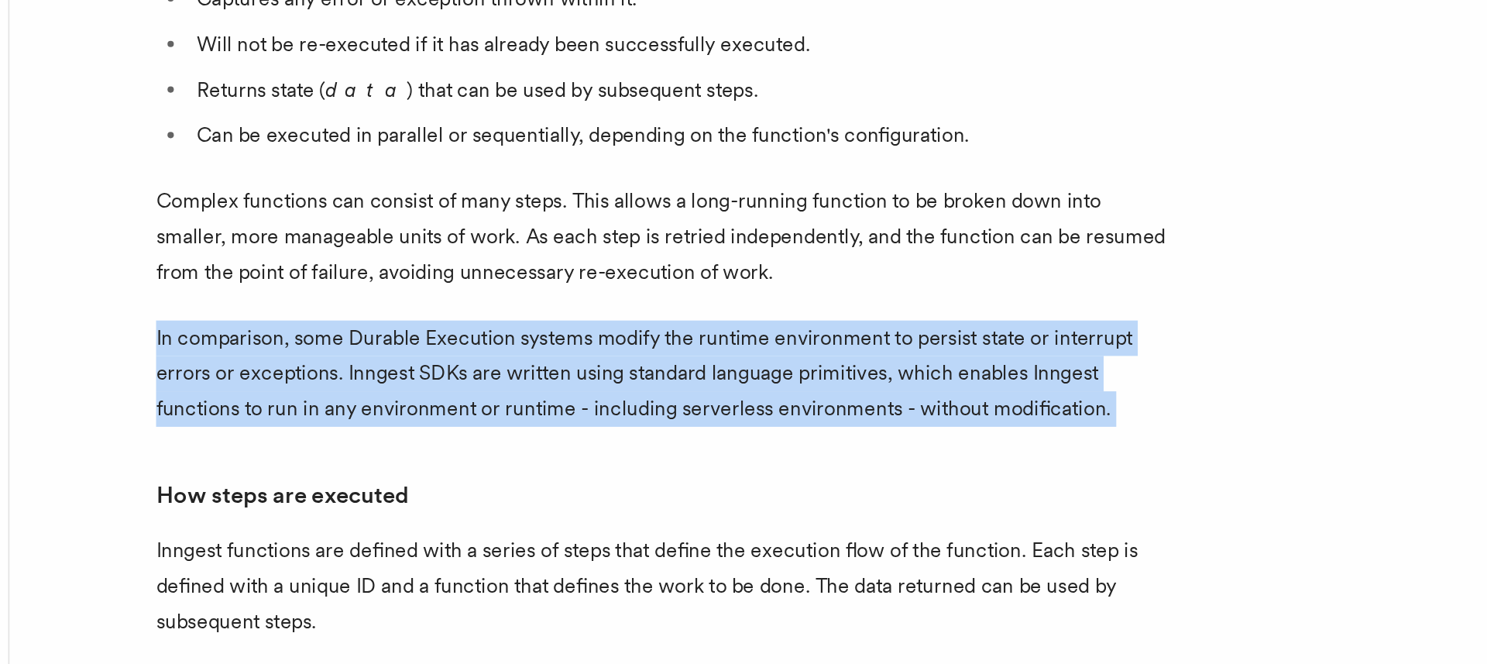
scroll to position [726, 0]
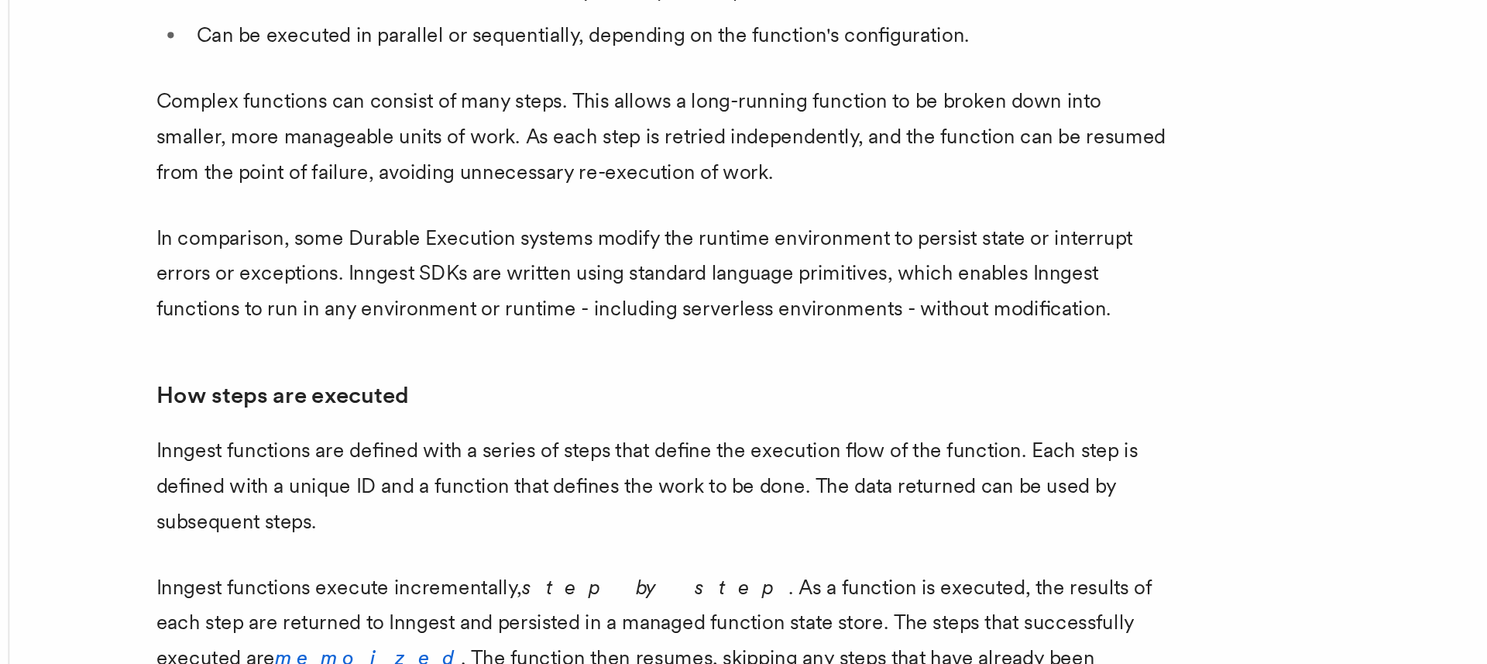
click at [423, 522] on p "Inngest functions are defined with a series of steps that define the execution …" at bounding box center [591, 554] width 619 height 65
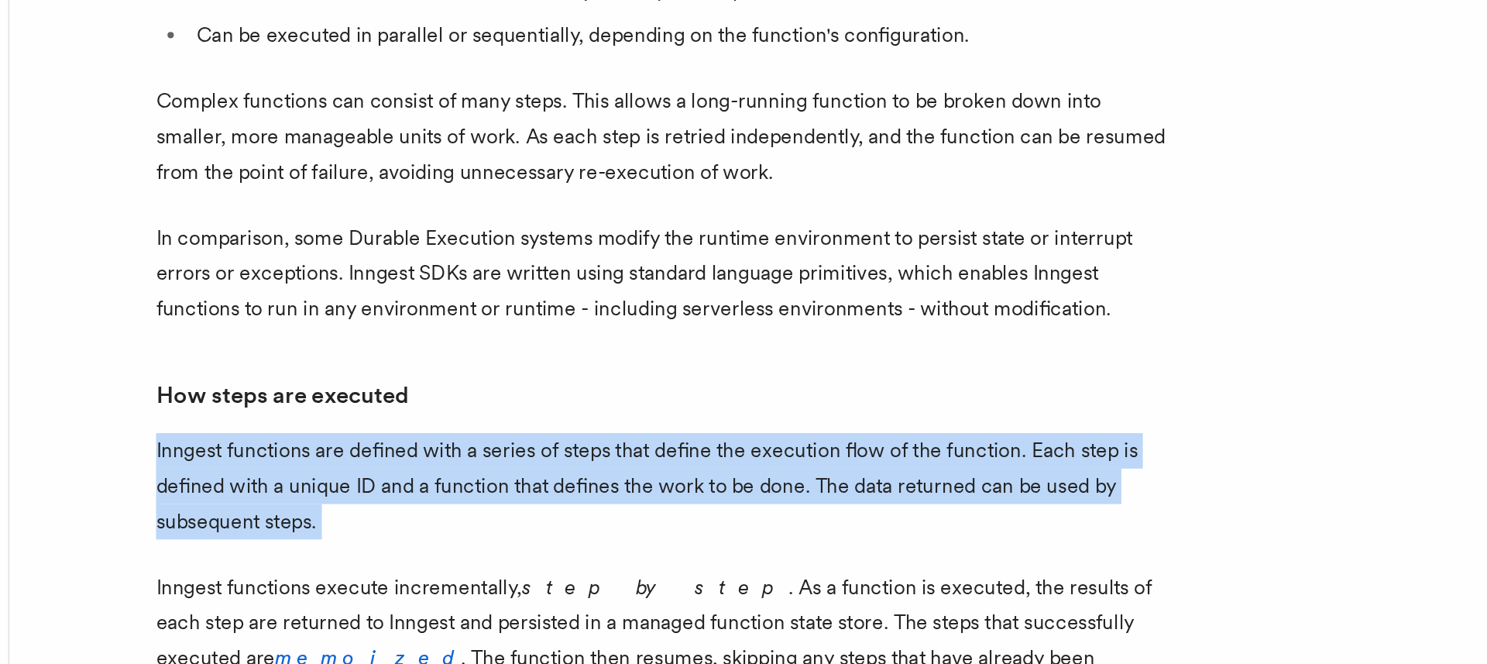
click at [423, 522] on p "Inngest functions are defined with a series of steps that define the execution …" at bounding box center [591, 554] width 619 height 65
click at [424, 522] on p "Inngest functions are defined with a series of steps that define the execution …" at bounding box center [591, 554] width 619 height 65
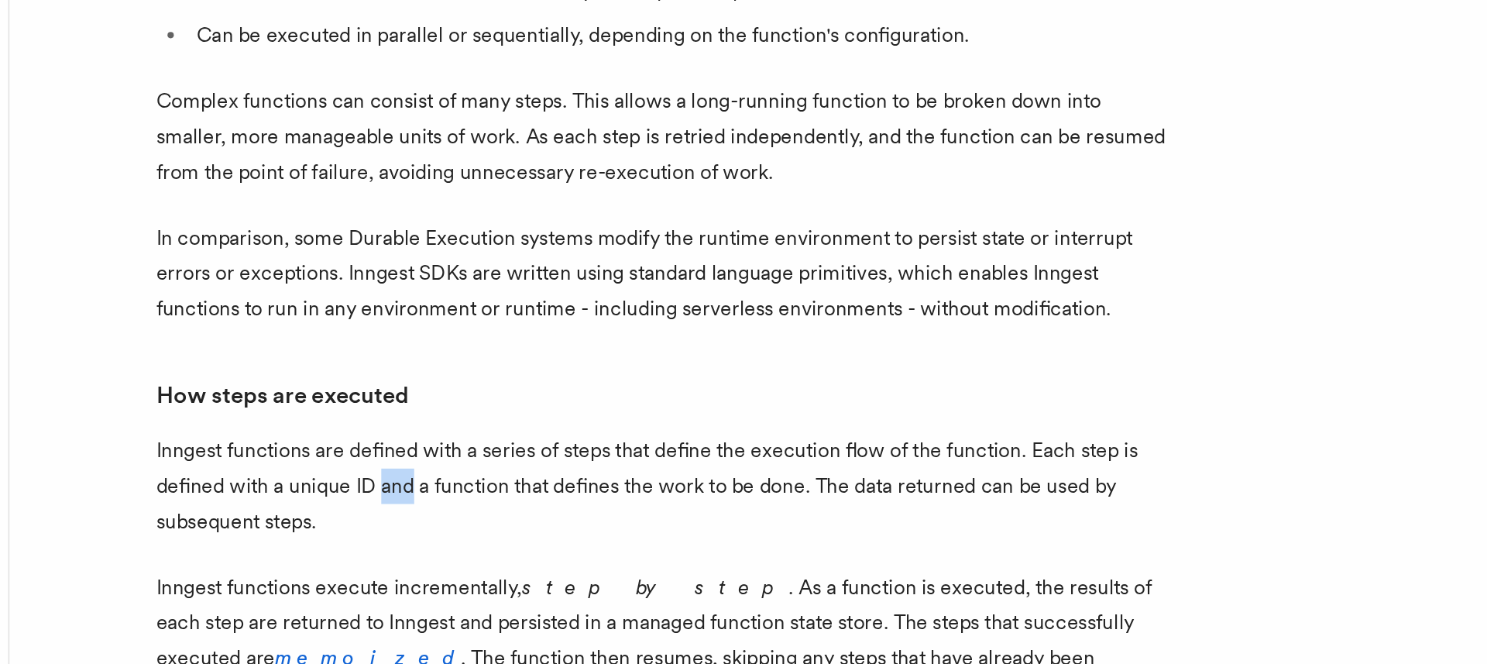
click at [424, 522] on p "Inngest functions are defined with a series of steps that define the execution …" at bounding box center [591, 554] width 619 height 65
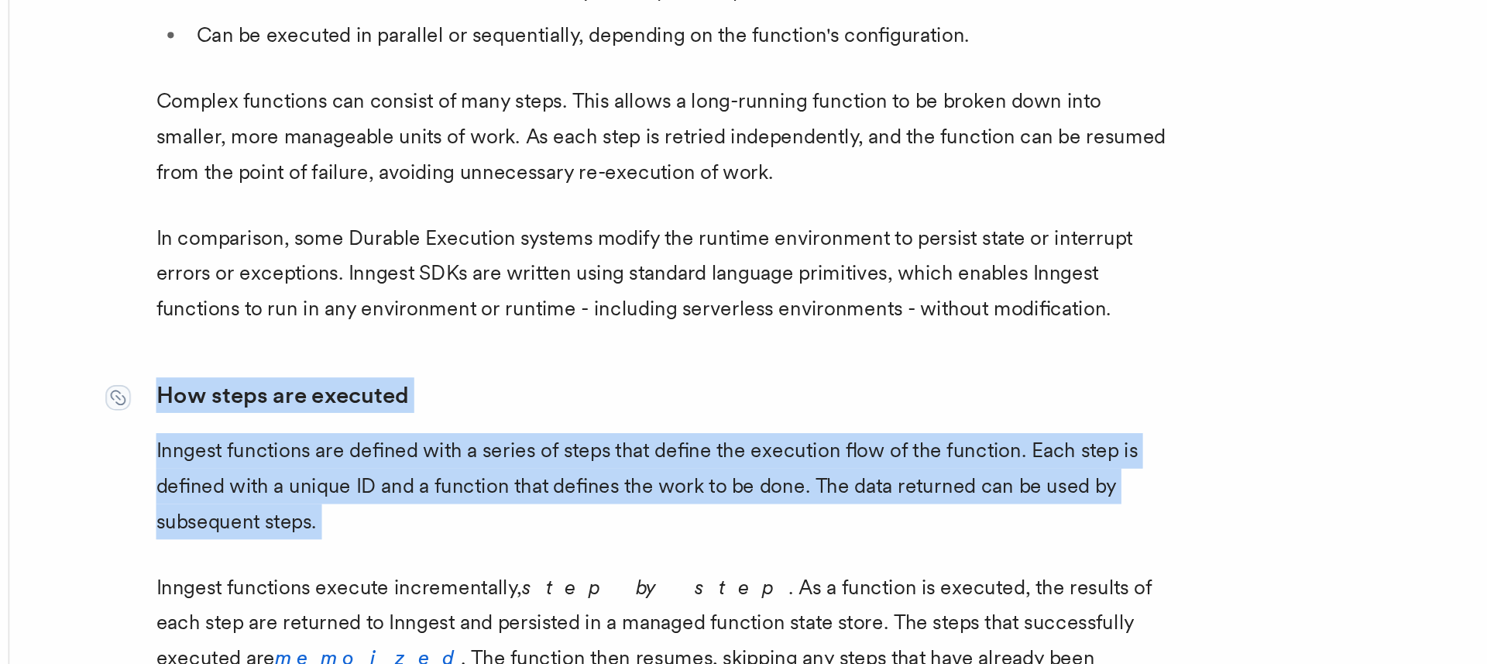
drag, startPoint x: 424, startPoint y: 516, endPoint x: 413, endPoint y: 459, distance: 58.3
click at [413, 488] on link "How steps are executed" at bounding box center [359, 499] width 155 height 22
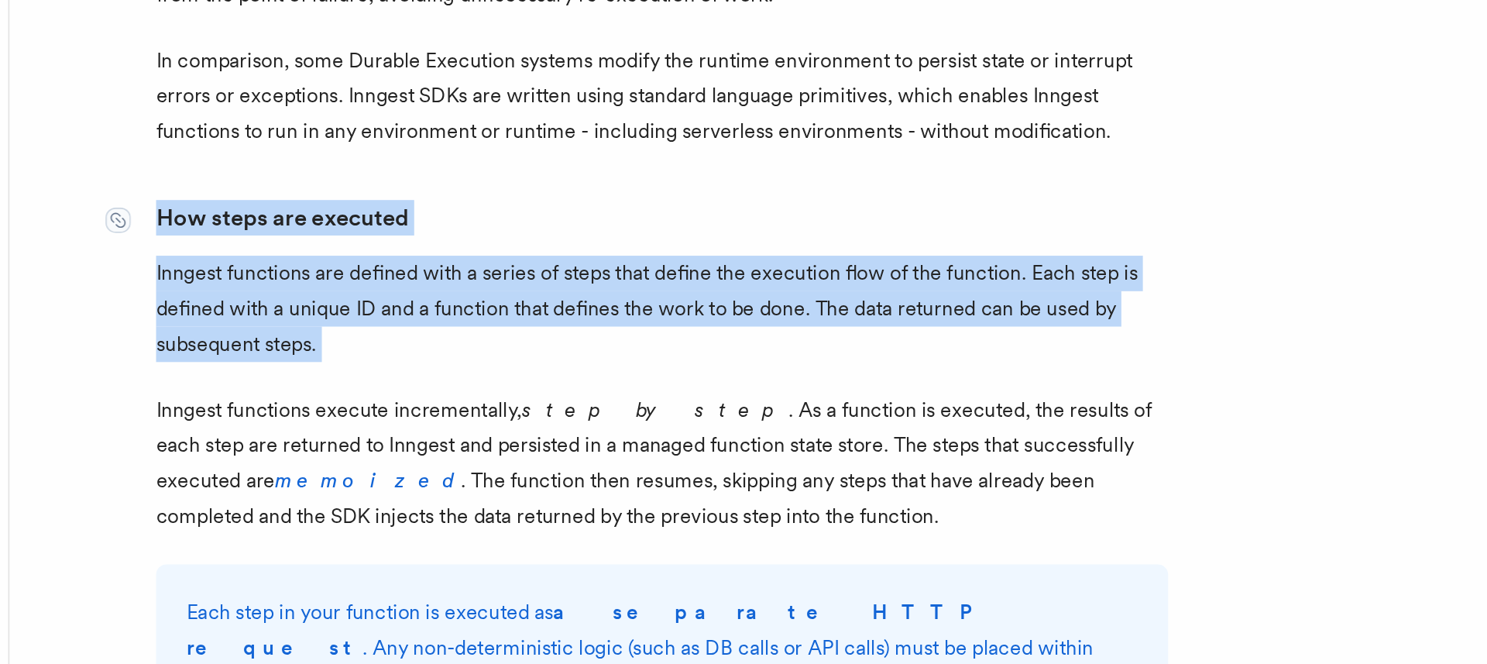
scroll to position [839, 0]
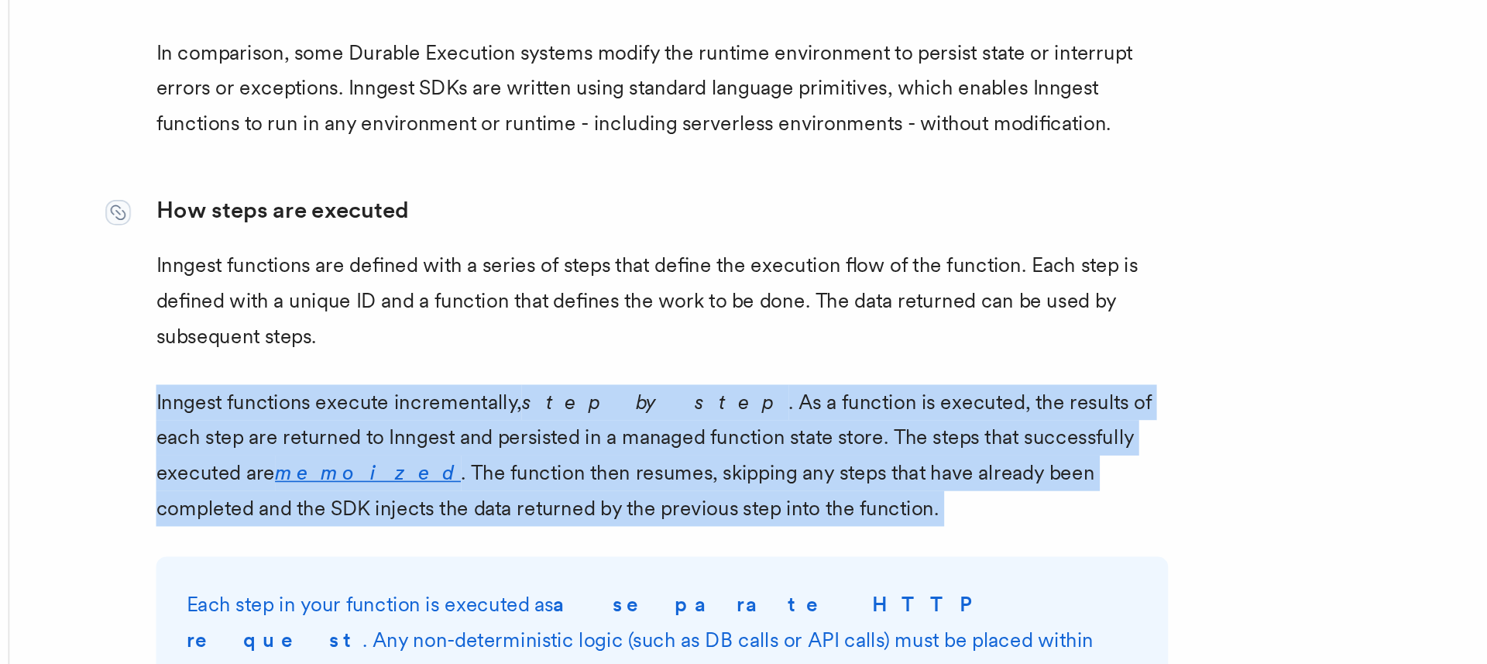
click at [413, 492] on p "Inngest functions execute incrementally, step by step . As a function is execut…" at bounding box center [591, 535] width 619 height 87
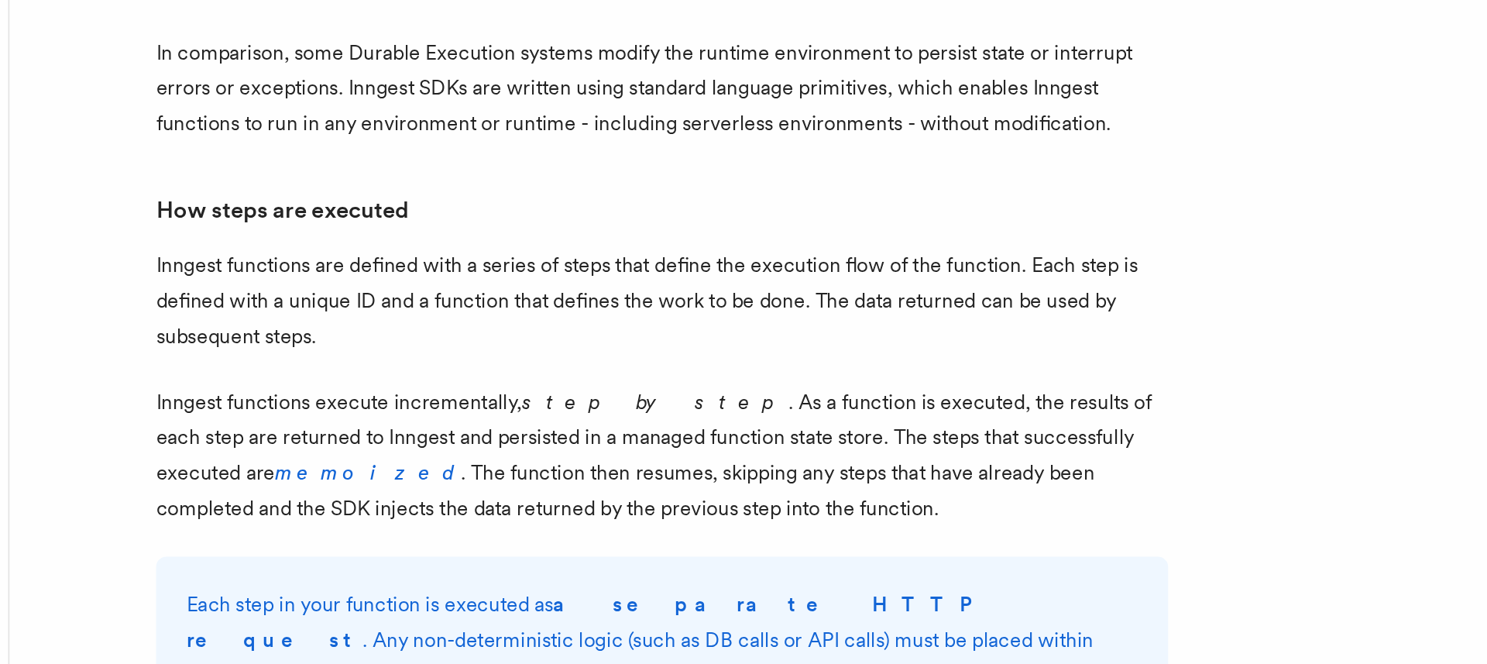
click at [450, 409] on p "Inngest functions are defined with a series of steps that define the execution …" at bounding box center [591, 441] width 619 height 65
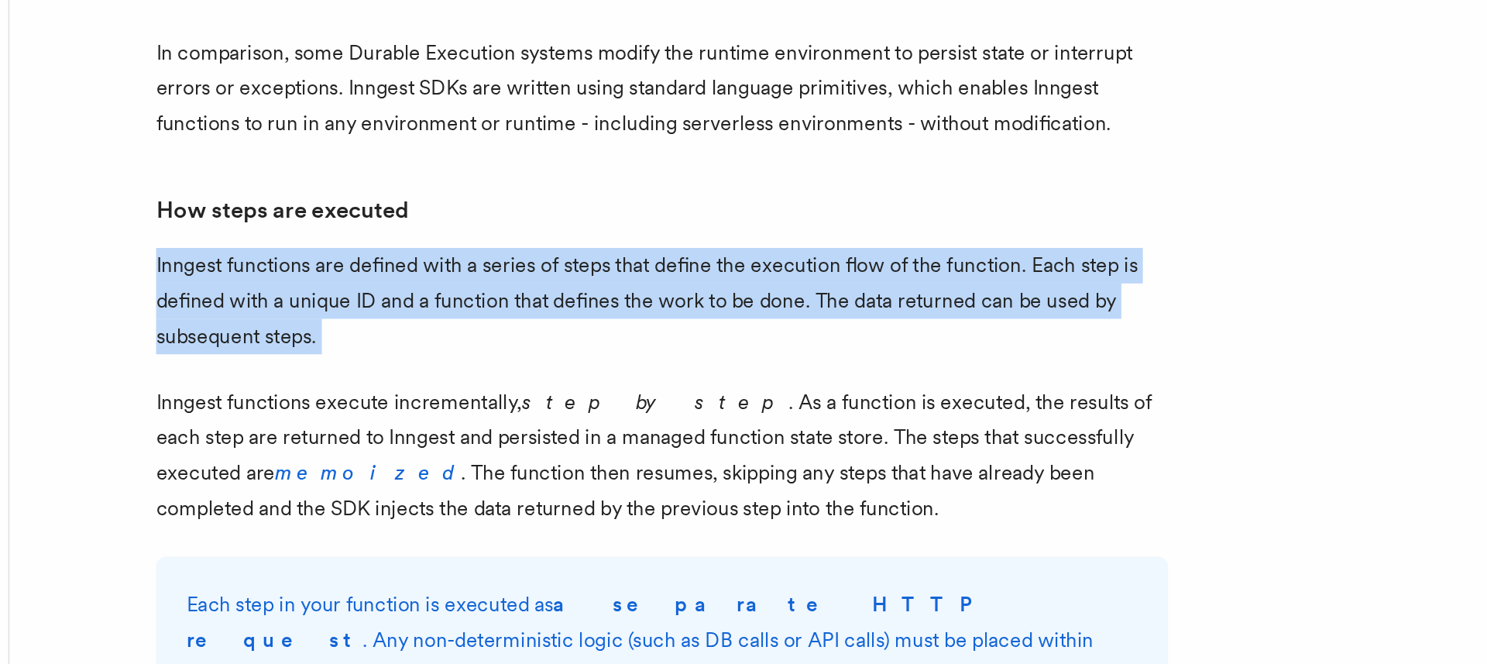
click at [450, 409] on p "Inngest functions are defined with a series of steps that define the execution …" at bounding box center [591, 441] width 619 height 65
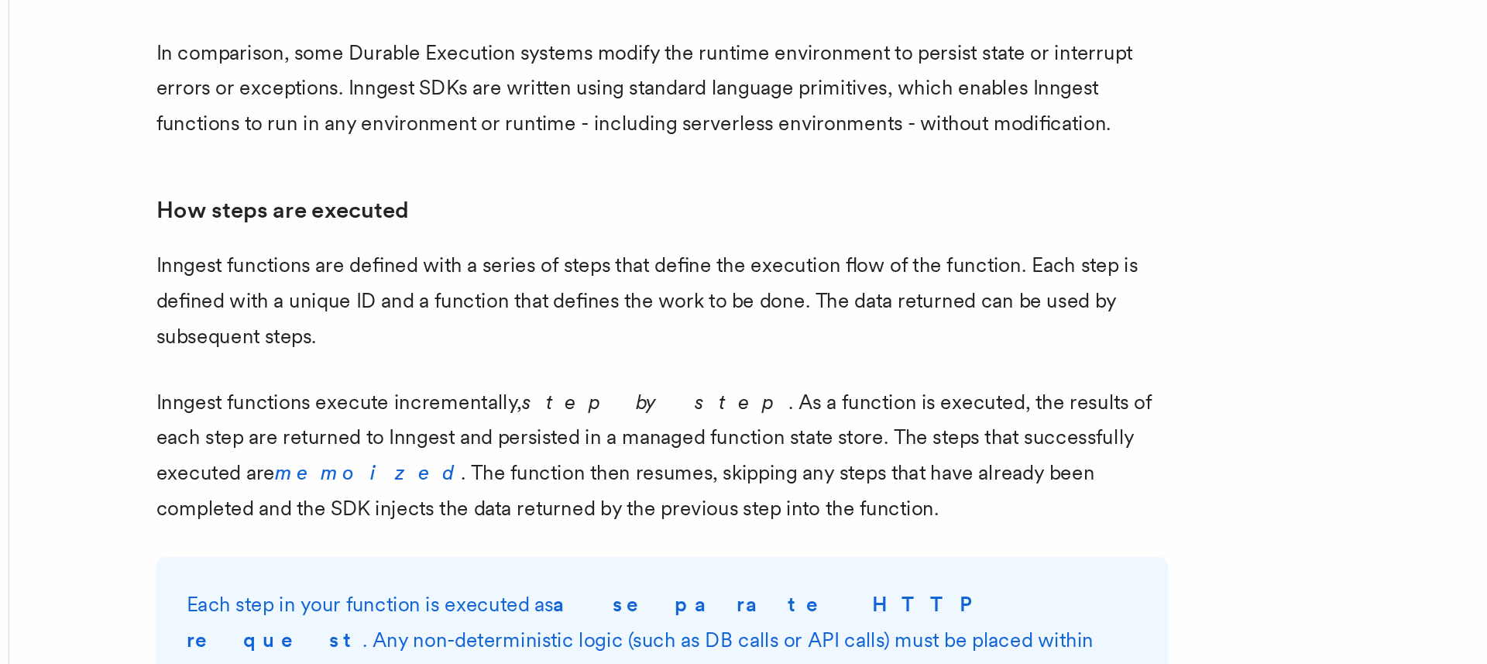
click at [442, 417] on p "Inngest functions are defined with a series of steps that define the execution …" at bounding box center [591, 441] width 619 height 65
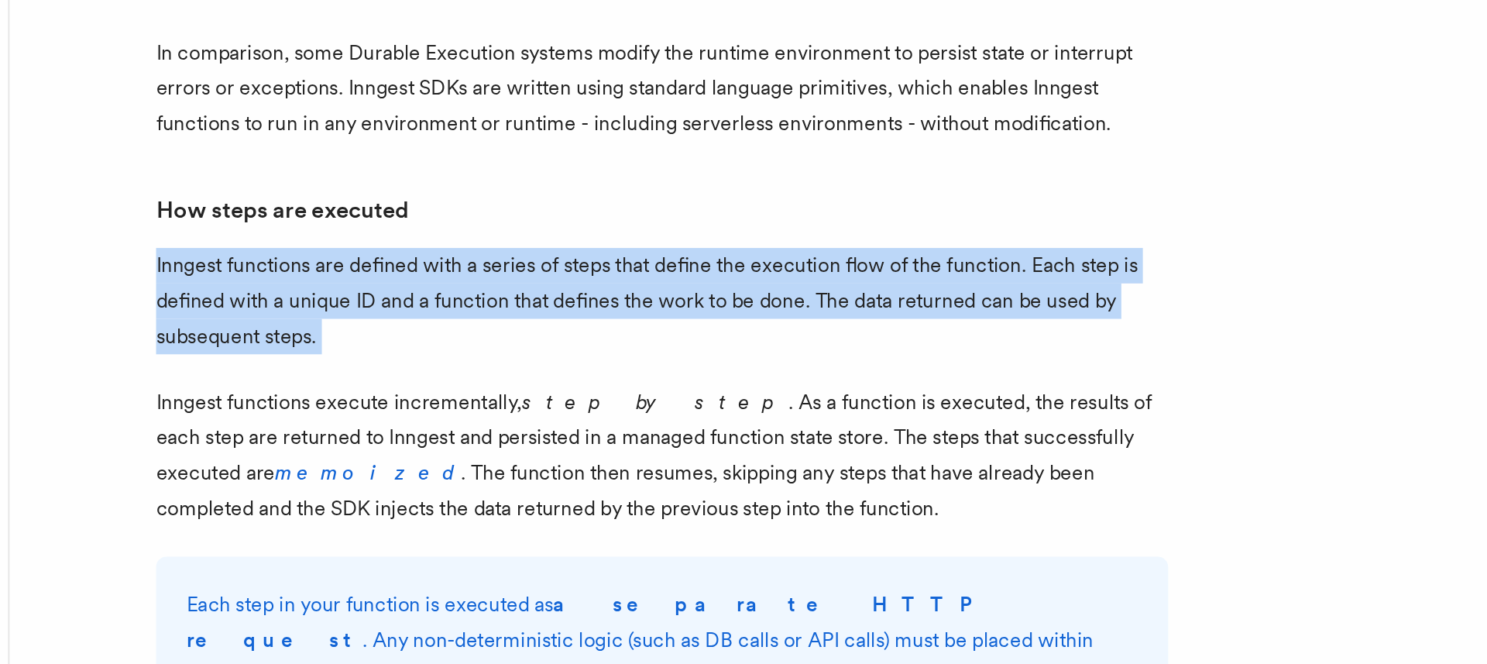
click at [442, 417] on p "Inngest functions are defined with a series of steps that define the execution …" at bounding box center [591, 441] width 619 height 65
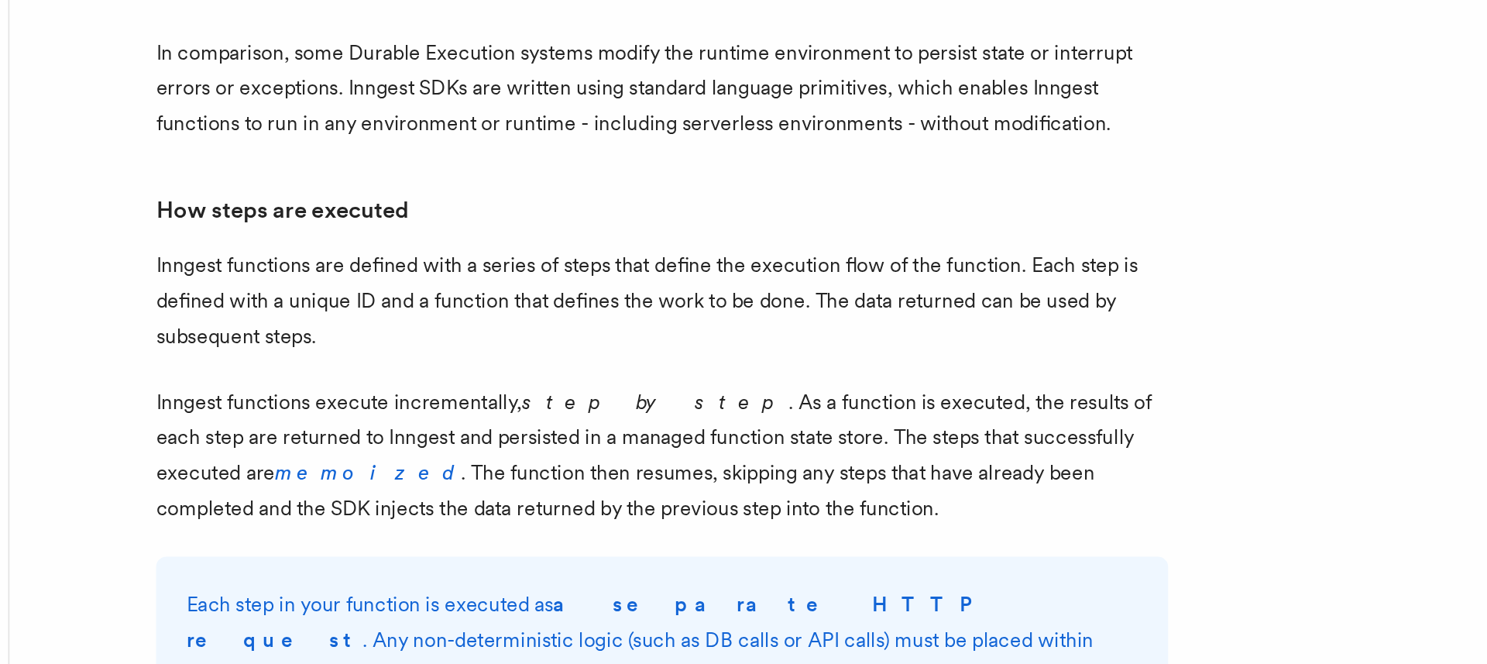
click at [442, 417] on p "Inngest functions are defined with a series of steps that define the execution …" at bounding box center [591, 441] width 619 height 65
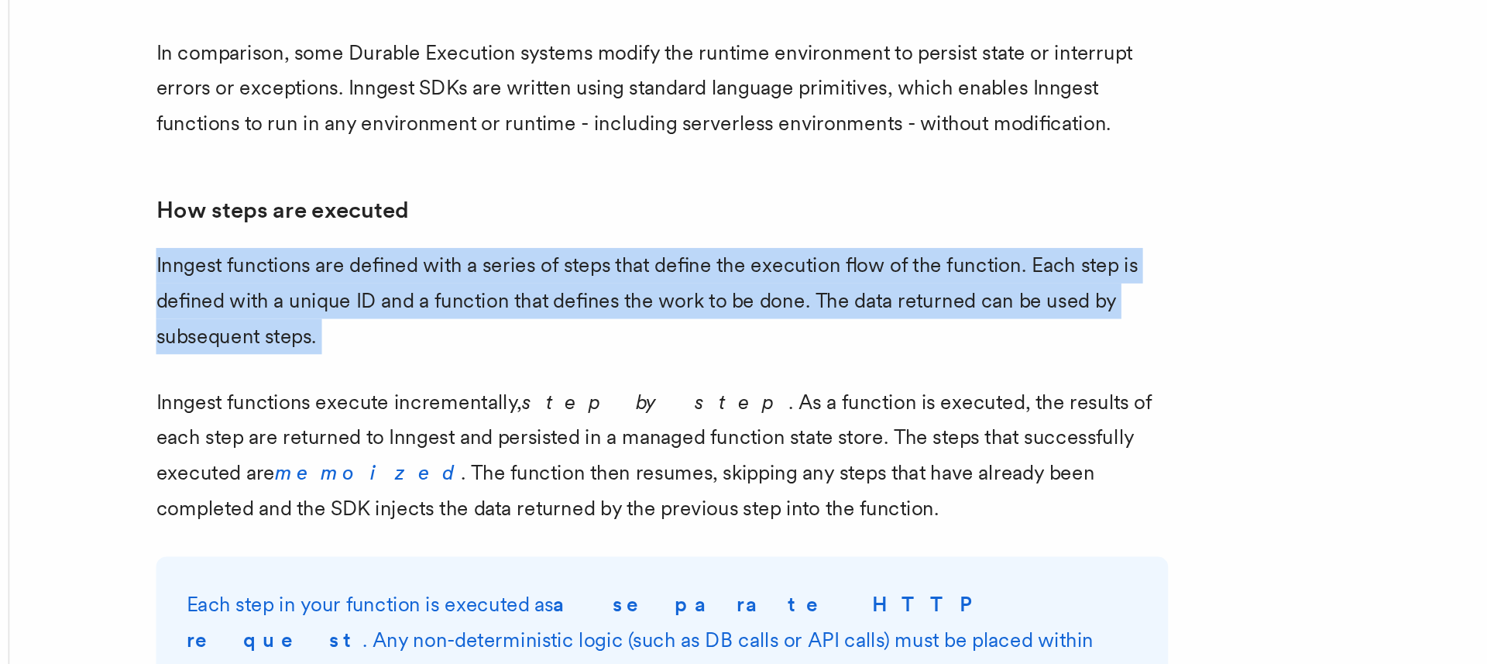
click at [442, 417] on p "Inngest functions are defined with a series of steps that define the execution …" at bounding box center [591, 441] width 619 height 65
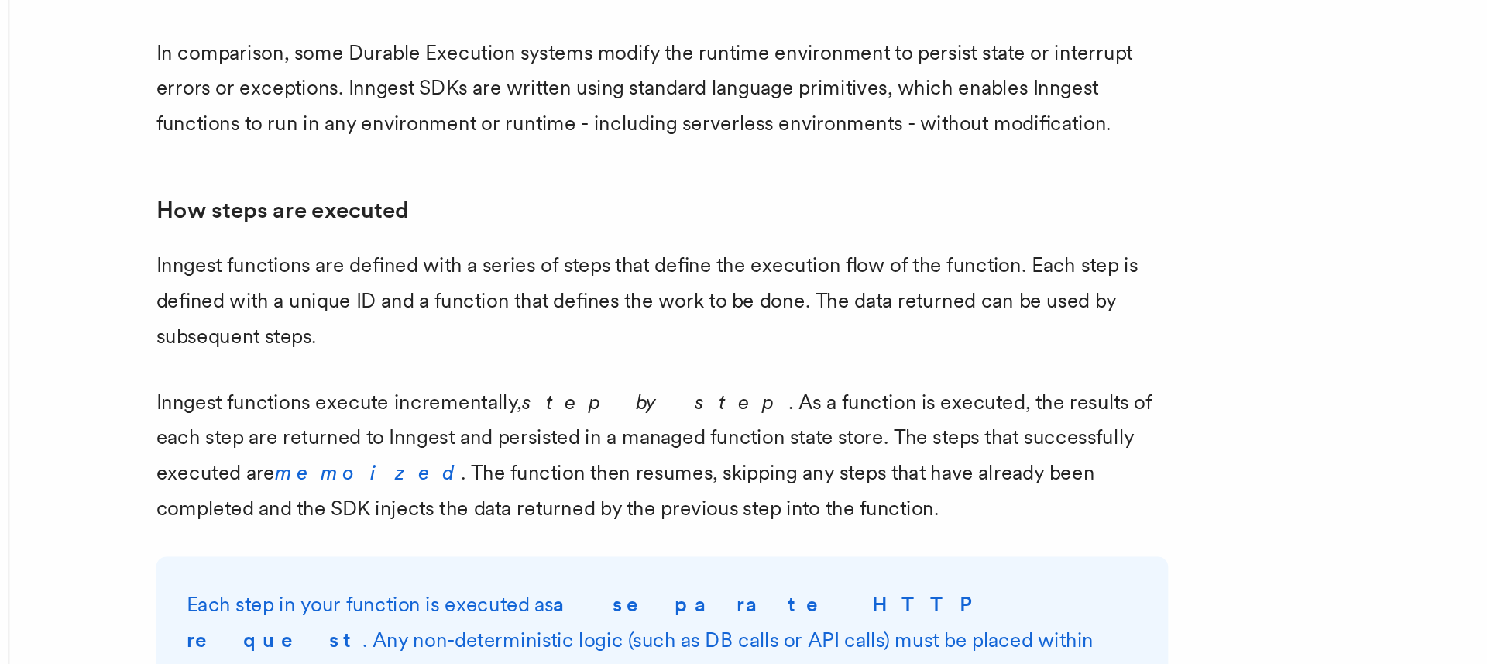
click at [418, 492] on p "Inngest functions execute incrementally, step by step . As a function is execut…" at bounding box center [591, 535] width 619 height 87
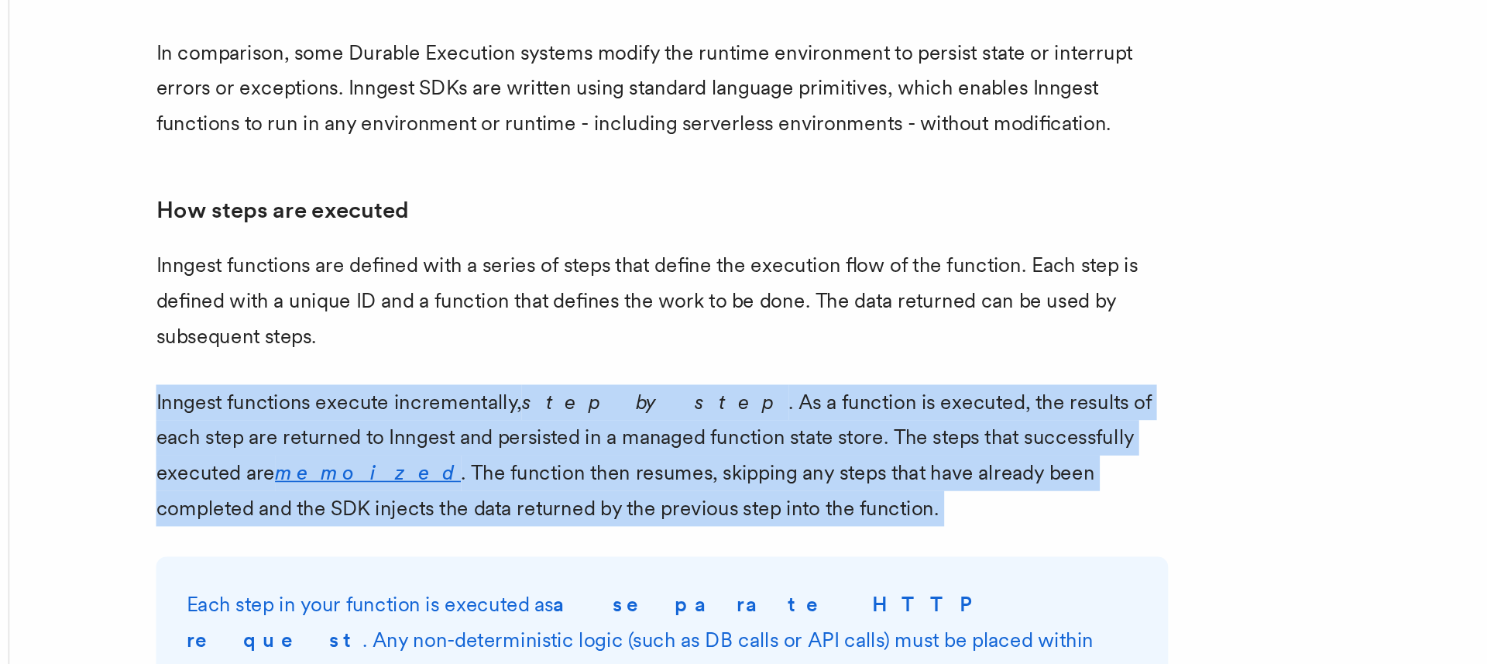
click at [418, 492] on p "Inngest functions execute incrementally, step by step . As a function is execut…" at bounding box center [591, 535] width 619 height 87
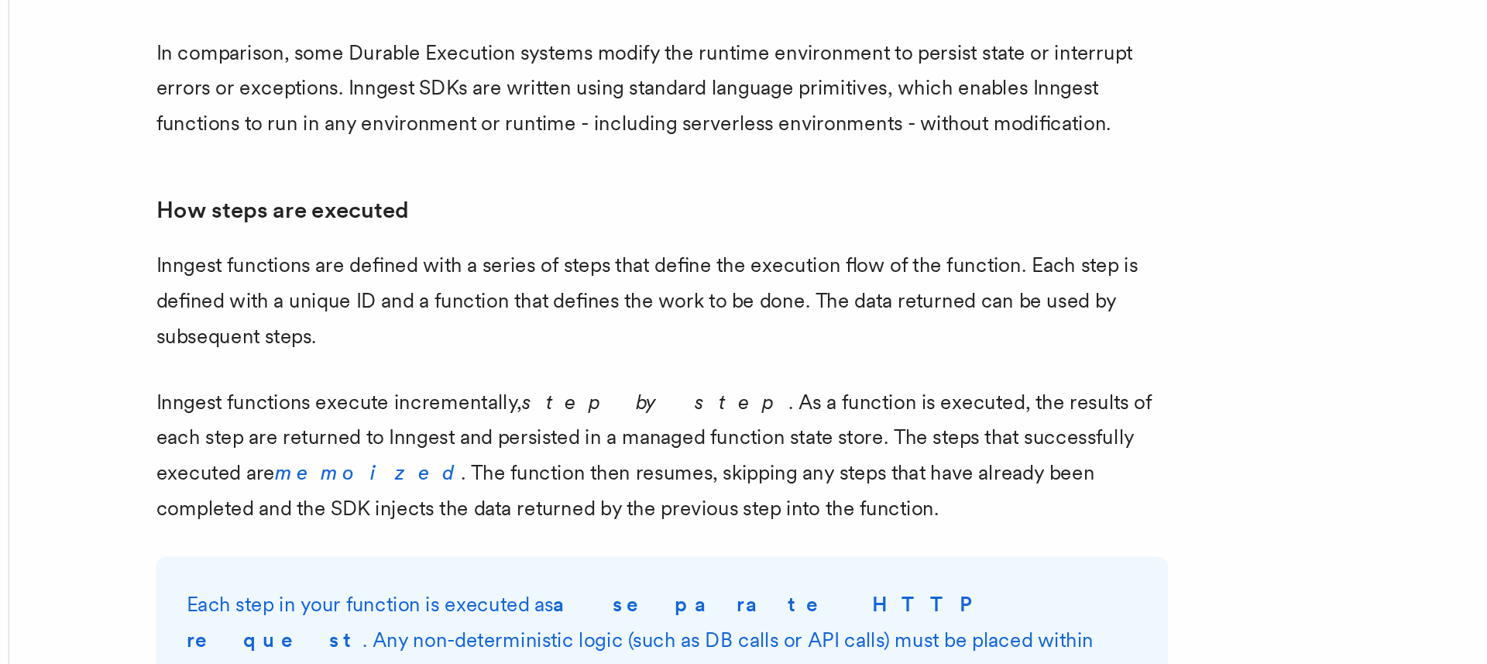
click at [594, 496] on p "Inngest functions execute incrementally, step by step . As a function is execut…" at bounding box center [591, 535] width 619 height 87
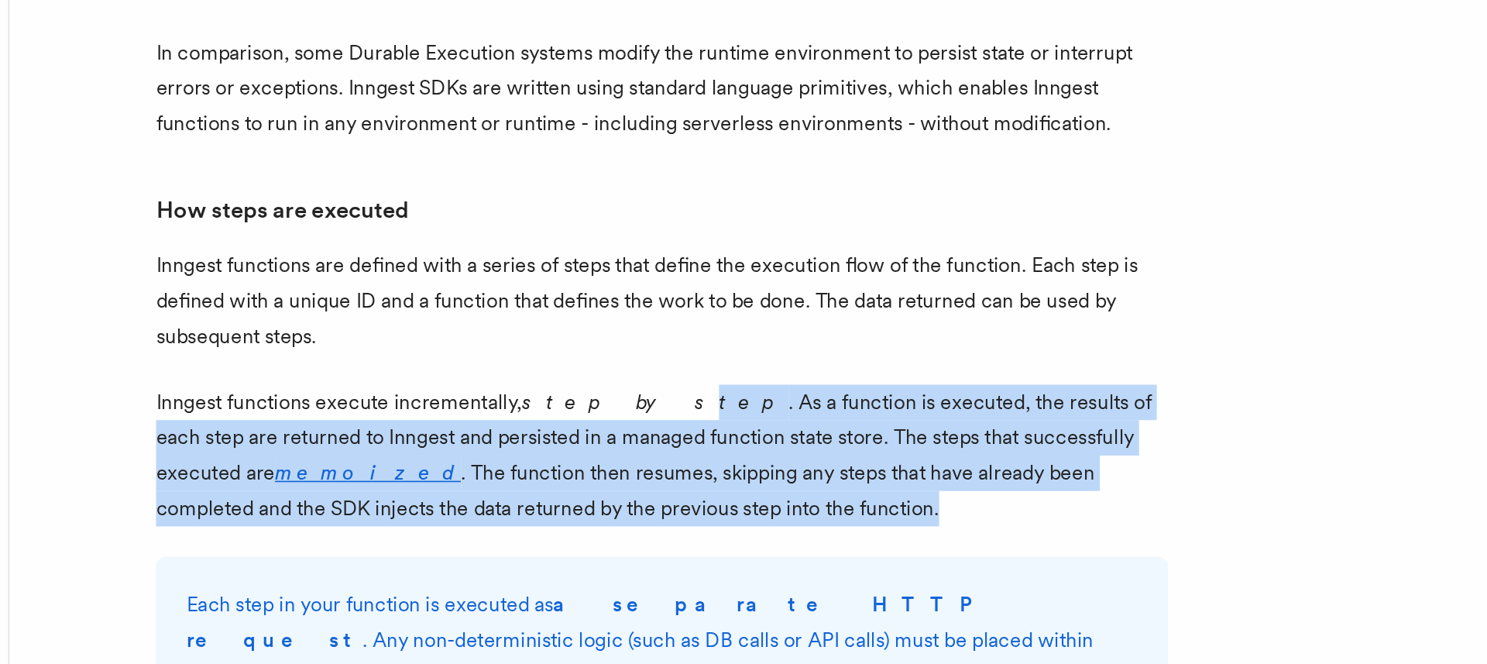
drag, startPoint x: 598, startPoint y: 518, endPoint x: 552, endPoint y: 462, distance: 72.6
click at [552, 492] on p "Inngest functions execute incrementally, step by step . As a function is execut…" at bounding box center [591, 535] width 619 height 87
click at [552, 496] on em "step by step" at bounding box center [587, 503] width 163 height 15
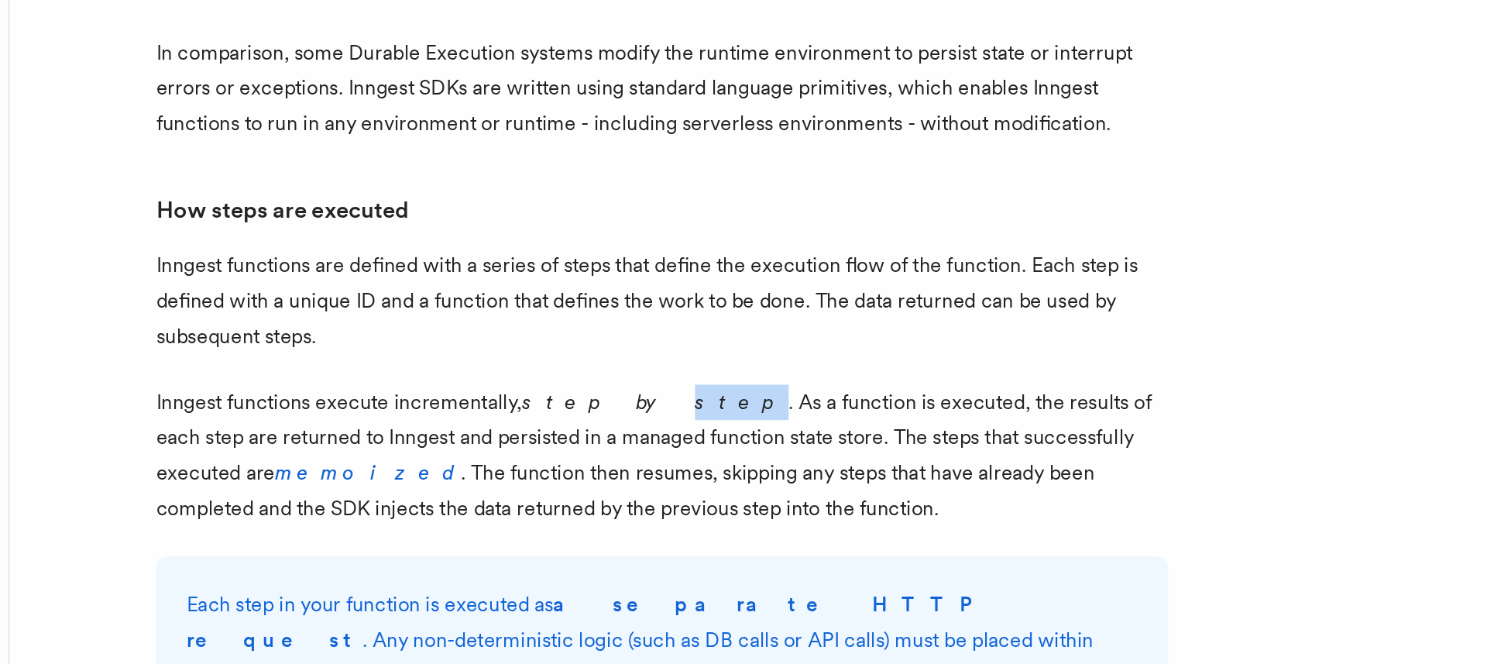
click at [552, 496] on em "step by step" at bounding box center [587, 503] width 163 height 15
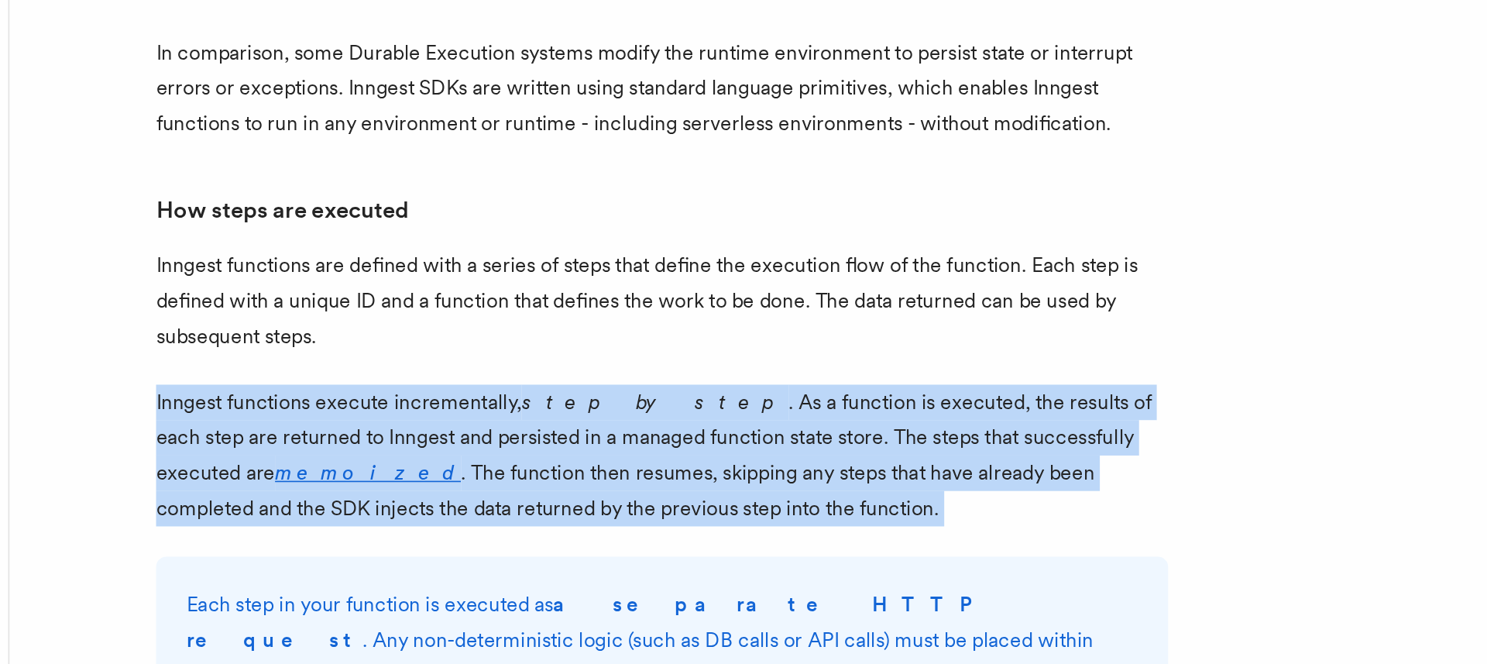
click at [552, 496] on em "step by step" at bounding box center [587, 503] width 163 height 15
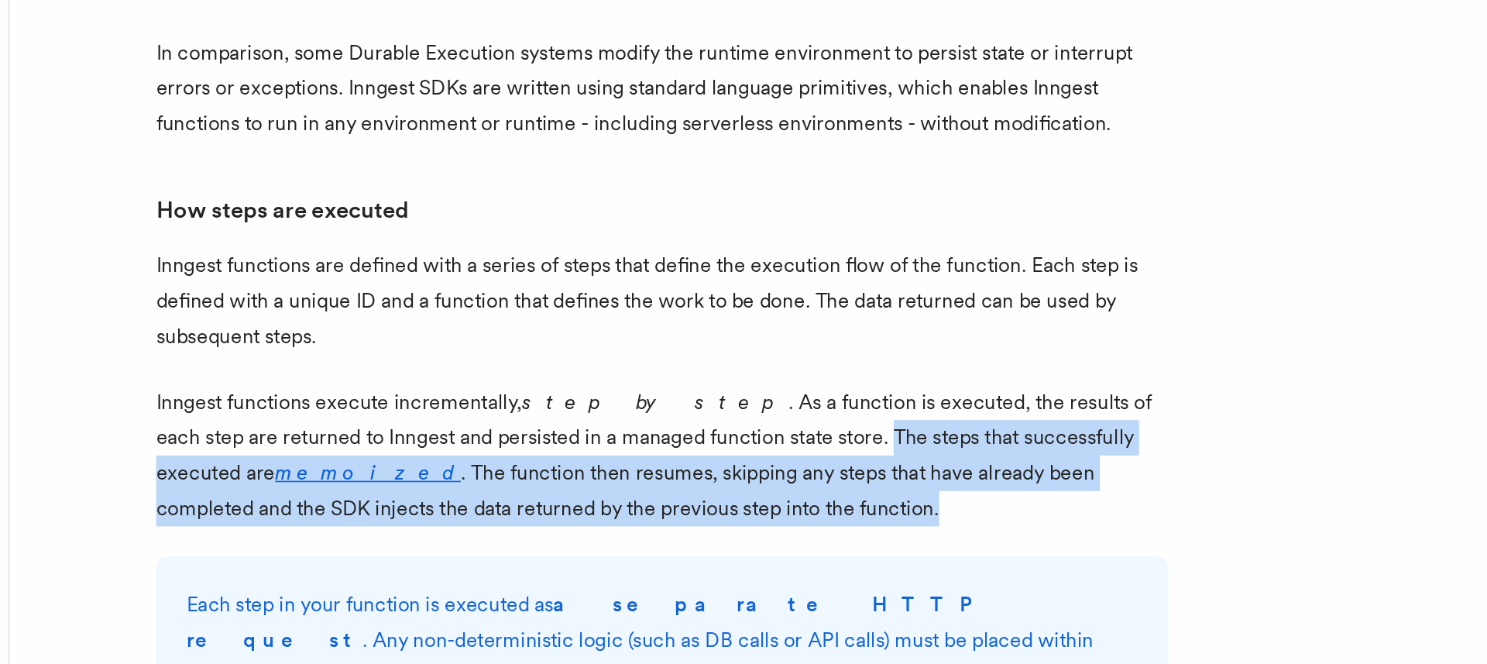
drag, startPoint x: 654, startPoint y: 478, endPoint x: 653, endPoint y: 517, distance: 38.7
click at [653, 517] on p "Inngest functions execute incrementally, step by step . As a function is execut…" at bounding box center [591, 535] width 619 height 87
drag, startPoint x: 653, startPoint y: 517, endPoint x: 653, endPoint y: 476, distance: 41.0
click at [653, 492] on p "Inngest functions execute incrementally, step by step . As a function is execut…" at bounding box center [591, 535] width 619 height 87
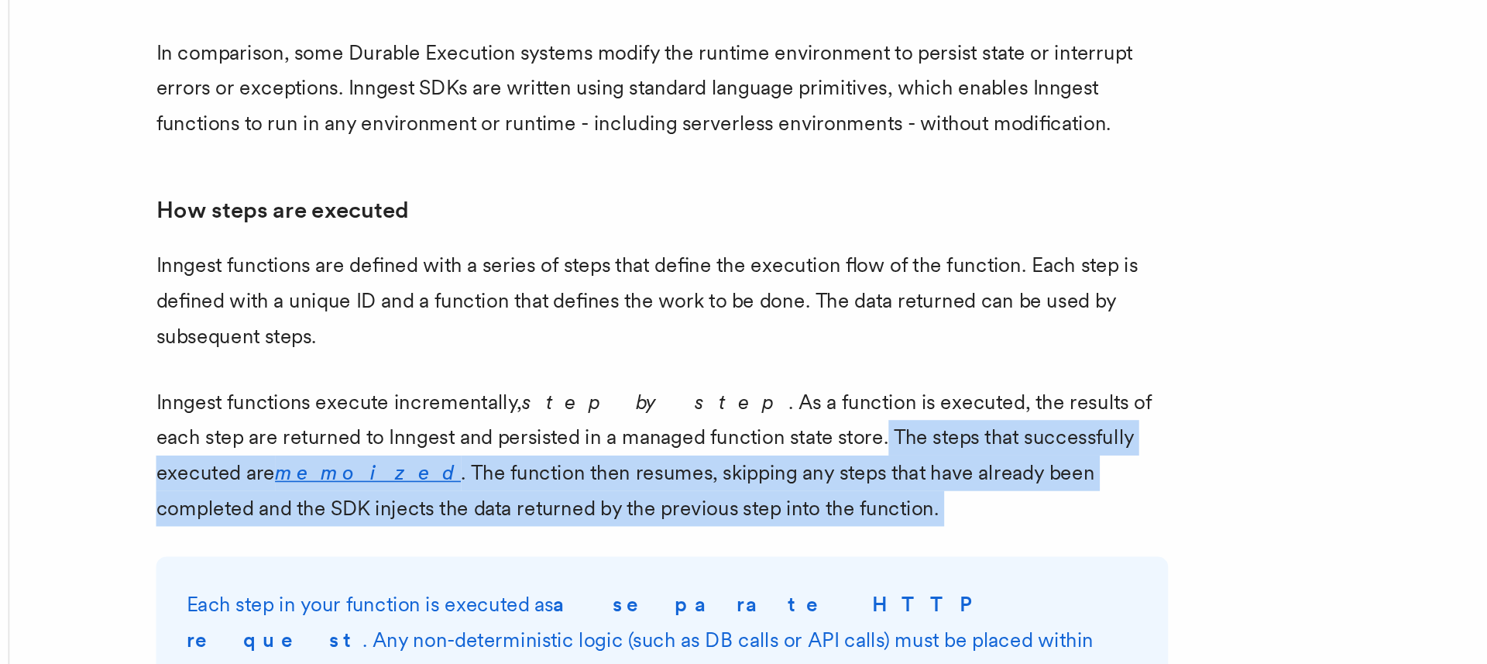
click at [660, 492] on p "Inngest functions execute incrementally, step by step . As a function is execut…" at bounding box center [591, 535] width 619 height 87
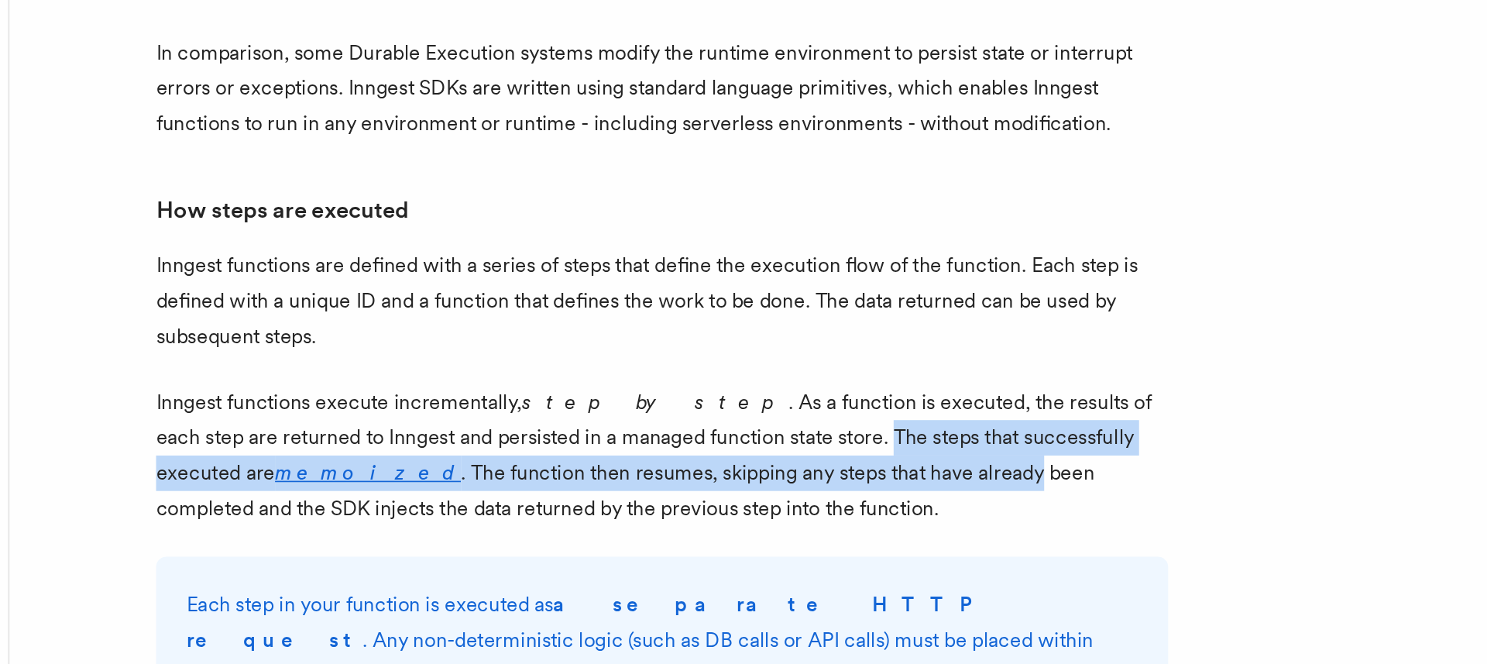
drag, startPoint x: 660, startPoint y: 478, endPoint x: 656, endPoint y: 507, distance: 29.0
click at [656, 507] on p "Inngest functions execute incrementally, step by step . As a function is execut…" at bounding box center [591, 535] width 619 height 87
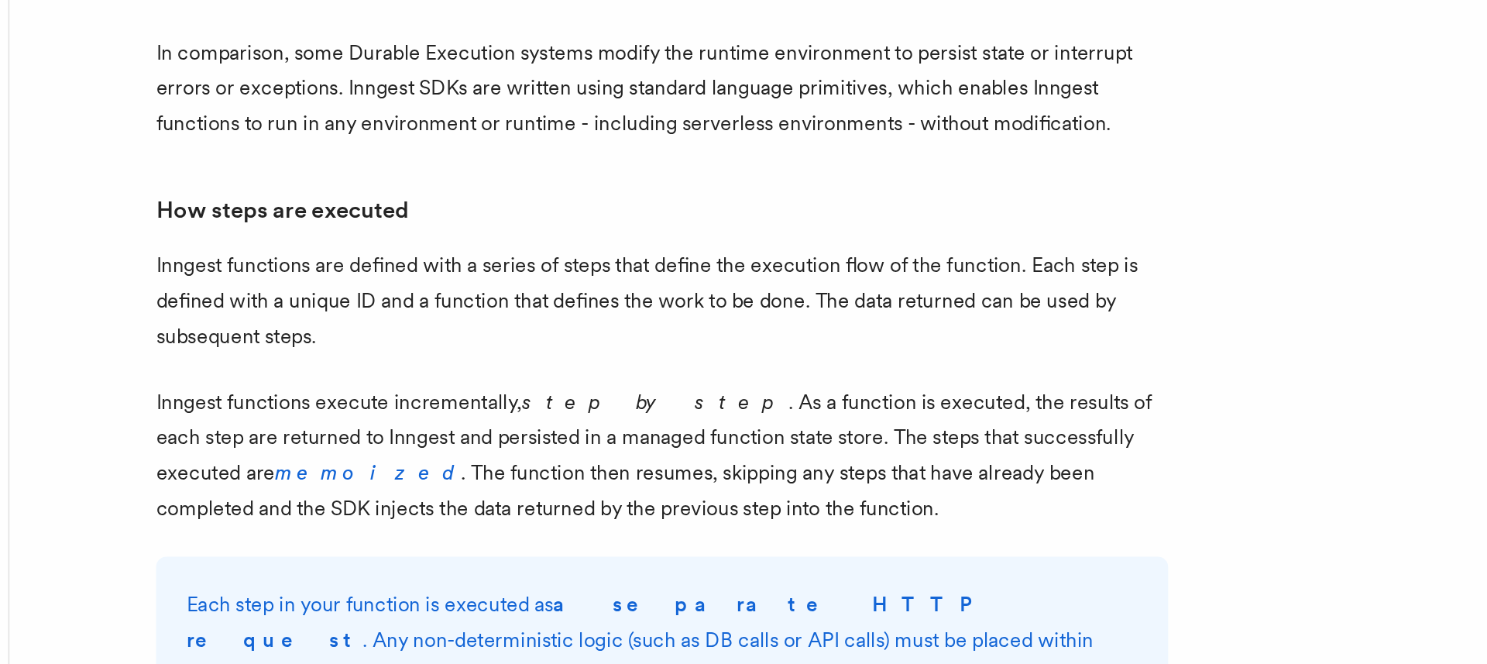
click at [430, 500] on p "Inngest functions execute incrementally, step by step . As a function is execut…" at bounding box center [591, 535] width 619 height 87
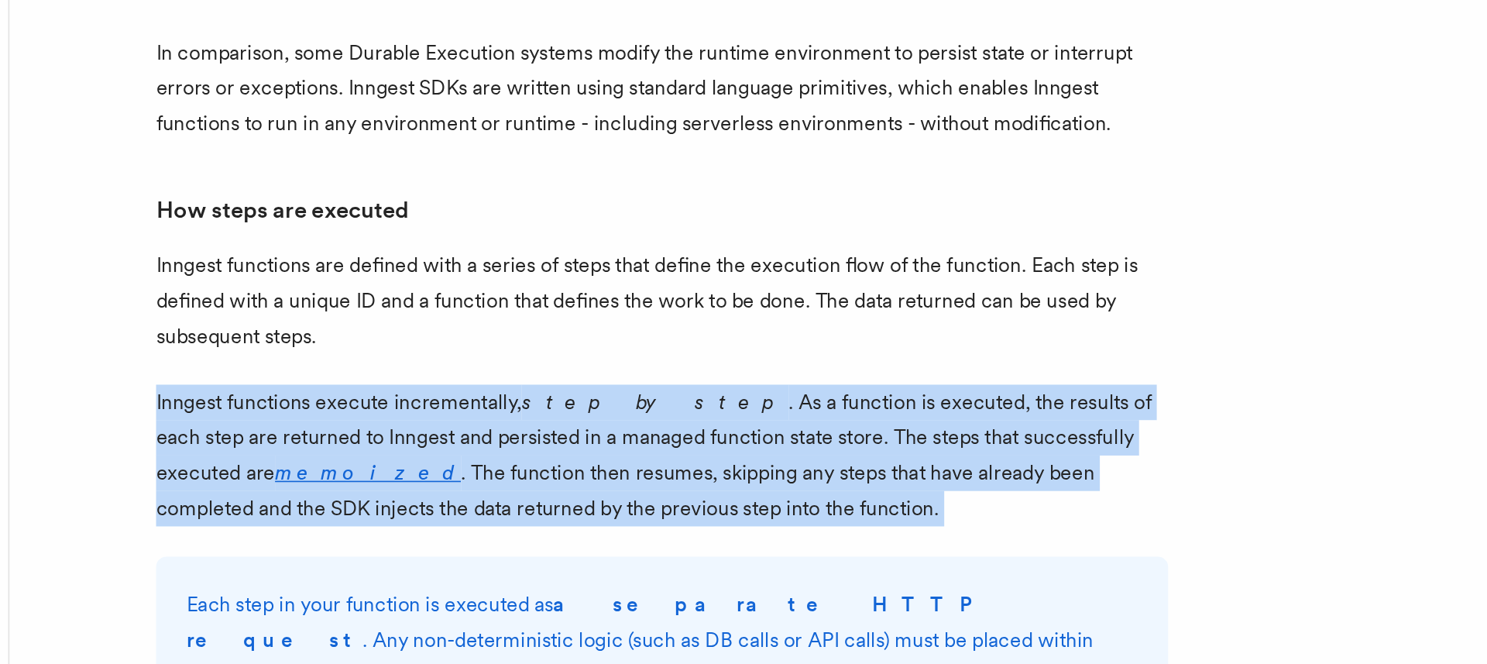
click at [430, 500] on p "Inngest functions execute incrementally, step by step . As a function is execut…" at bounding box center [591, 535] width 619 height 87
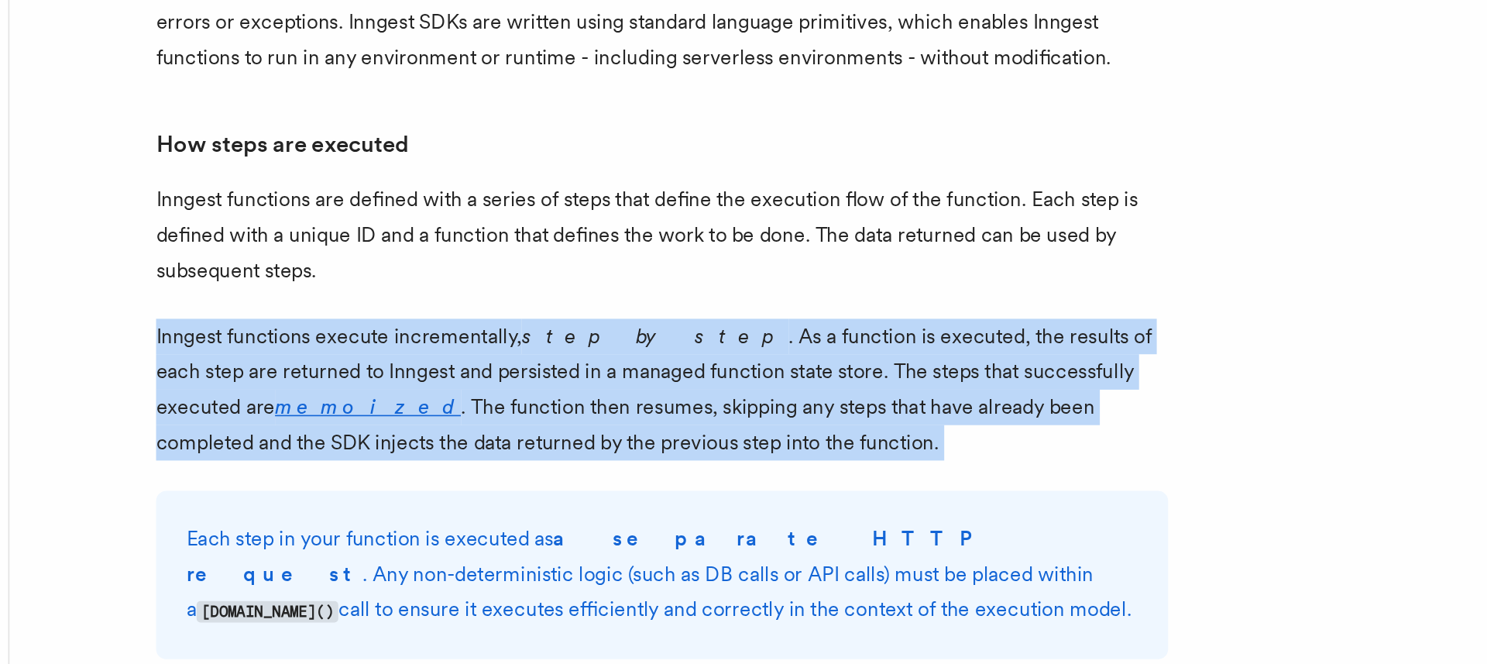
scroll to position [889, 0]
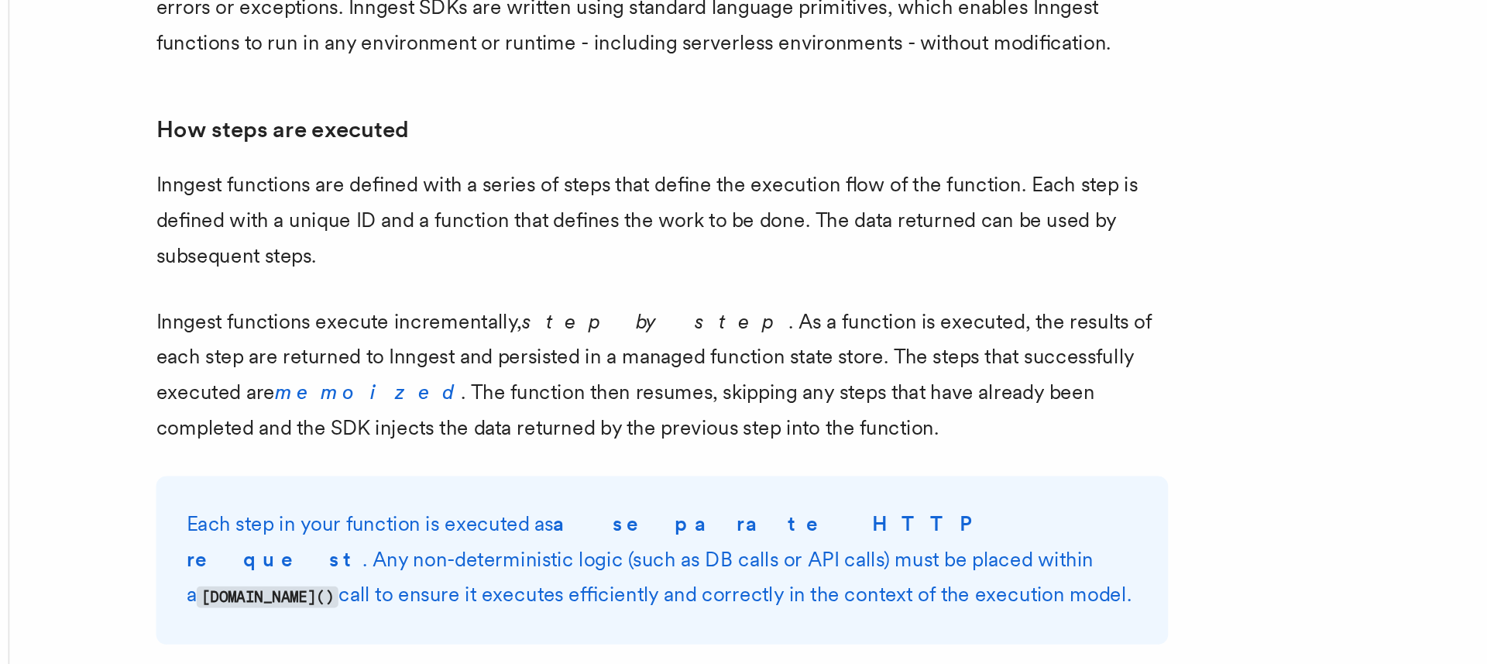
click at [595, 461] on p "Inngest functions execute incrementally, step by step . As a function is execut…" at bounding box center [591, 486] width 619 height 87
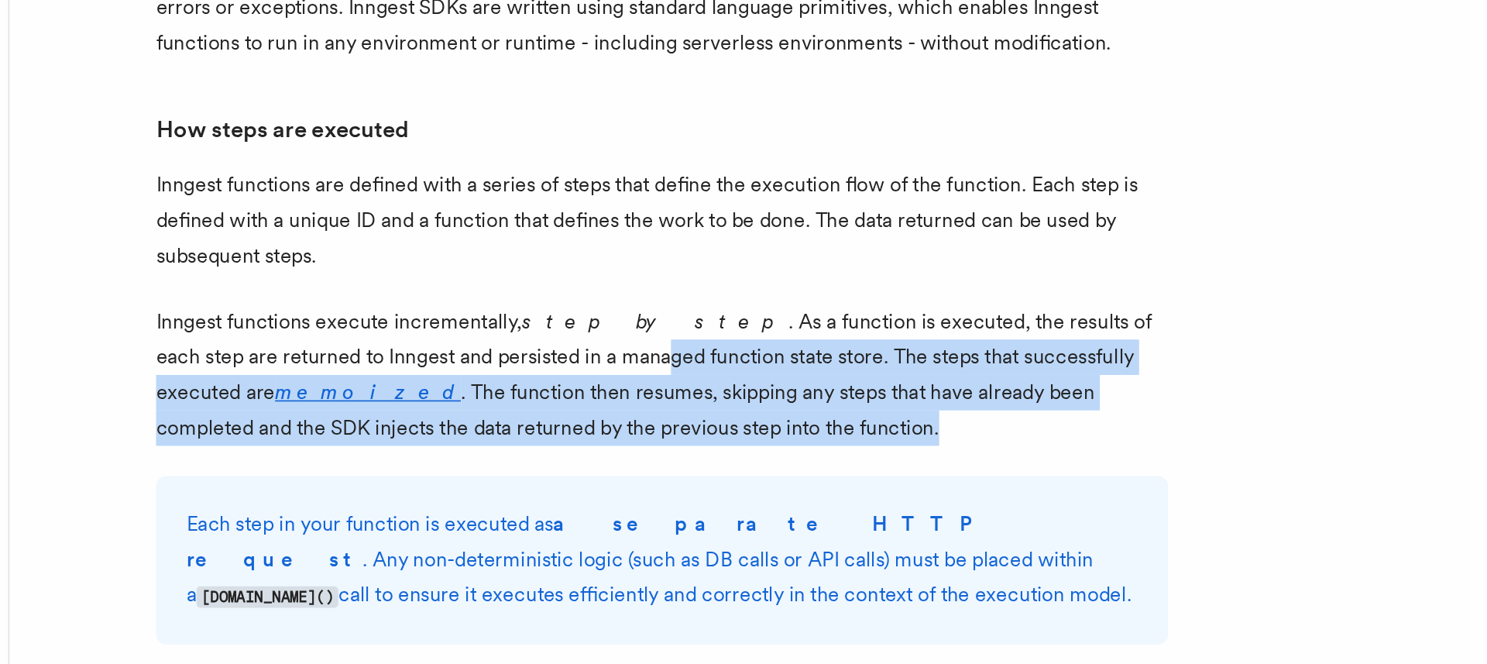
drag, startPoint x: 592, startPoint y: 473, endPoint x: 517, endPoint y: 421, distance: 90.6
click at [517, 443] on p "Inngest functions execute incrementally, step by step . As a function is execut…" at bounding box center [591, 486] width 619 height 87
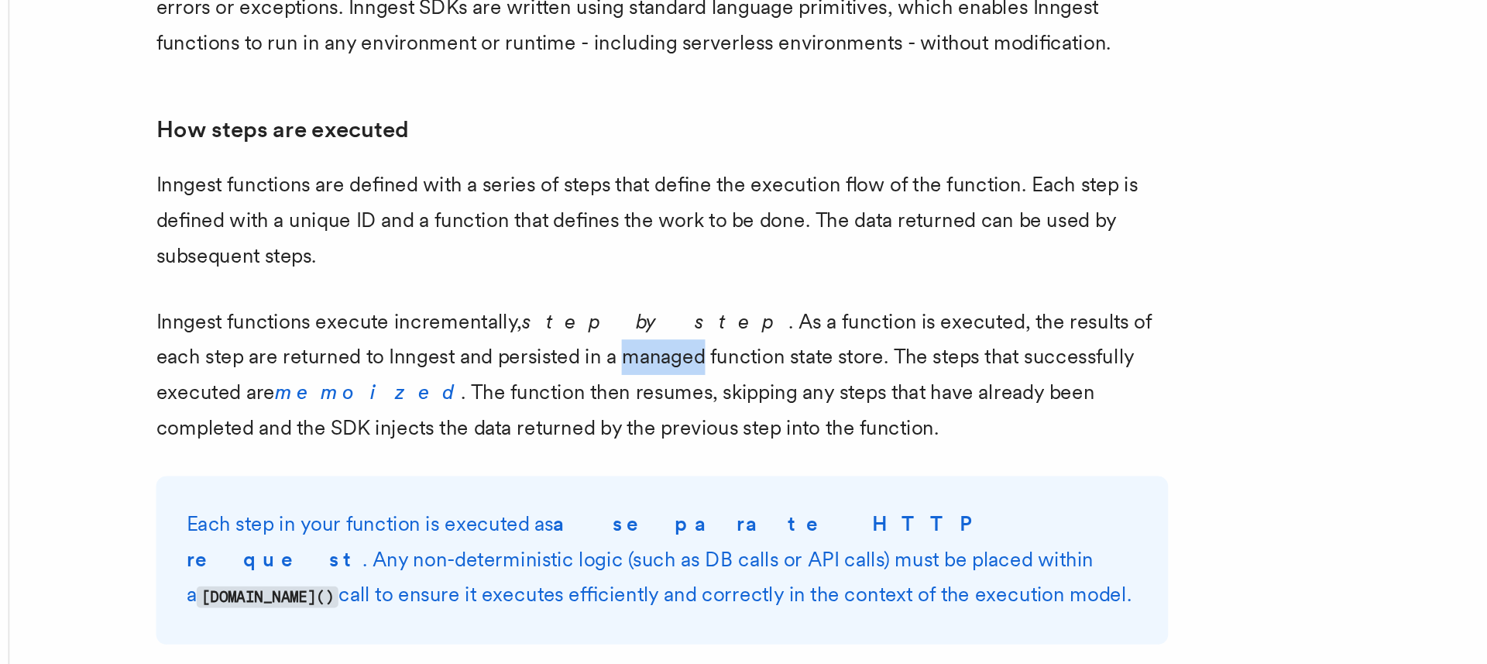
click at [517, 443] on p "Inngest functions execute incrementally, step by step . As a function is execut…" at bounding box center [591, 486] width 619 height 87
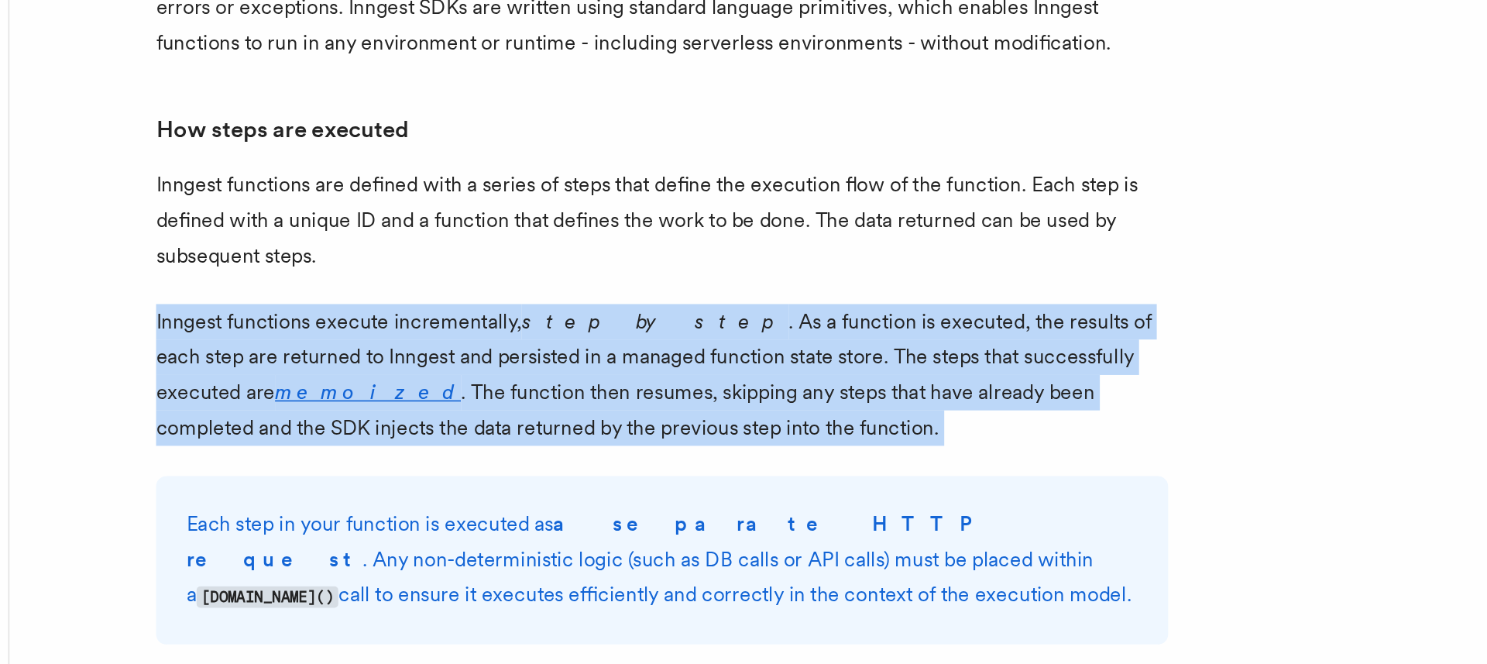
click at [517, 443] on p "Inngest functions execute incrementally, step by step . As a function is execut…" at bounding box center [591, 486] width 619 height 87
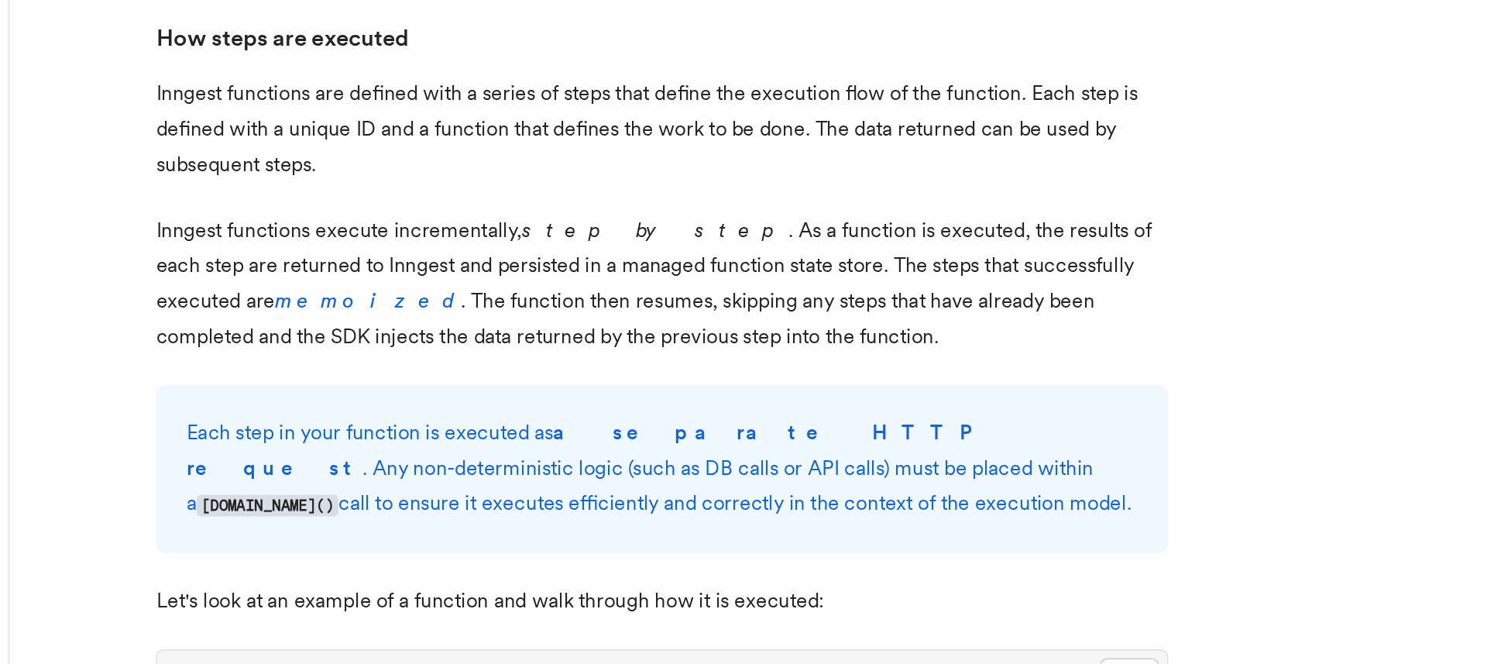
scroll to position [945, 0]
drag, startPoint x: 566, startPoint y: 530, endPoint x: 559, endPoint y: 429, distance: 100.9
click at [559, 429] on p "Inngest functions execute incrementally, step by step . As a function is execut…" at bounding box center [591, 429] width 619 height 87
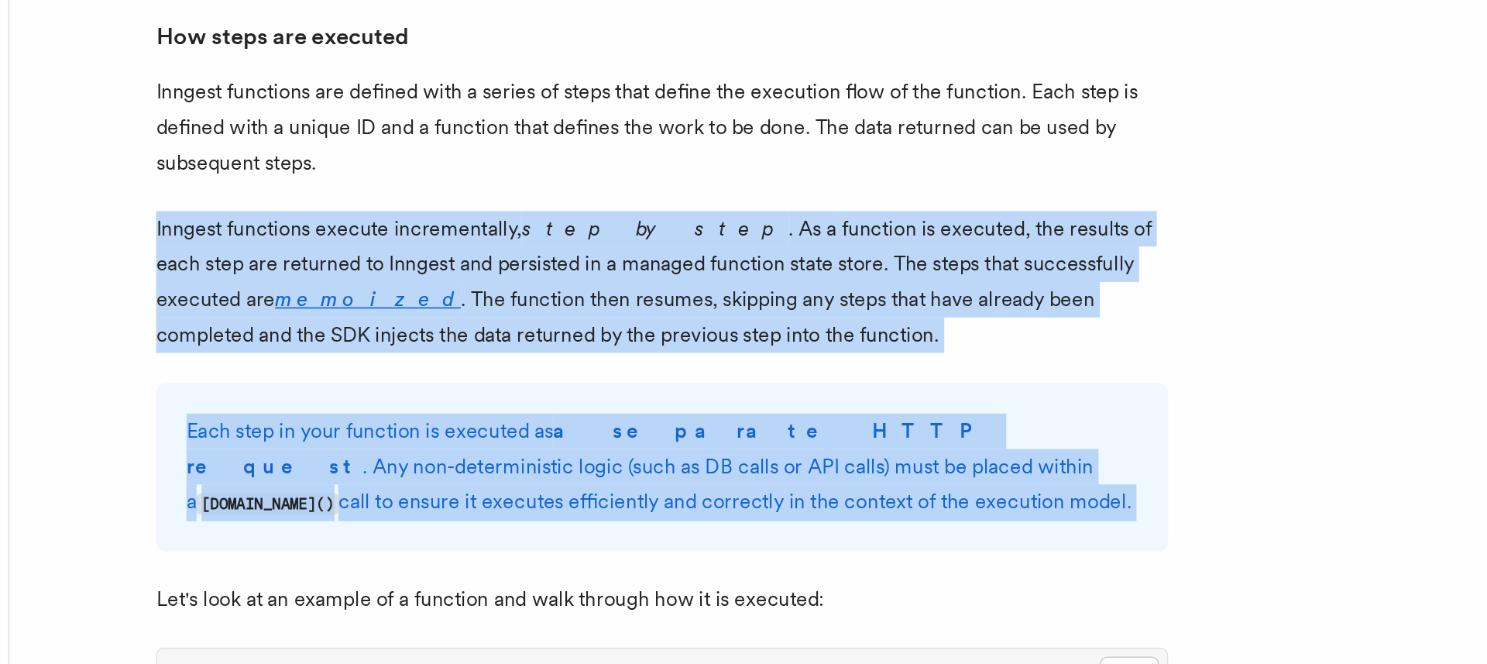
drag, startPoint x: 559, startPoint y: 429, endPoint x: 539, endPoint y: 475, distance: 49.9
click at [539, 513] on strong "a separate HTTP request" at bounding box center [545, 531] width 491 height 36
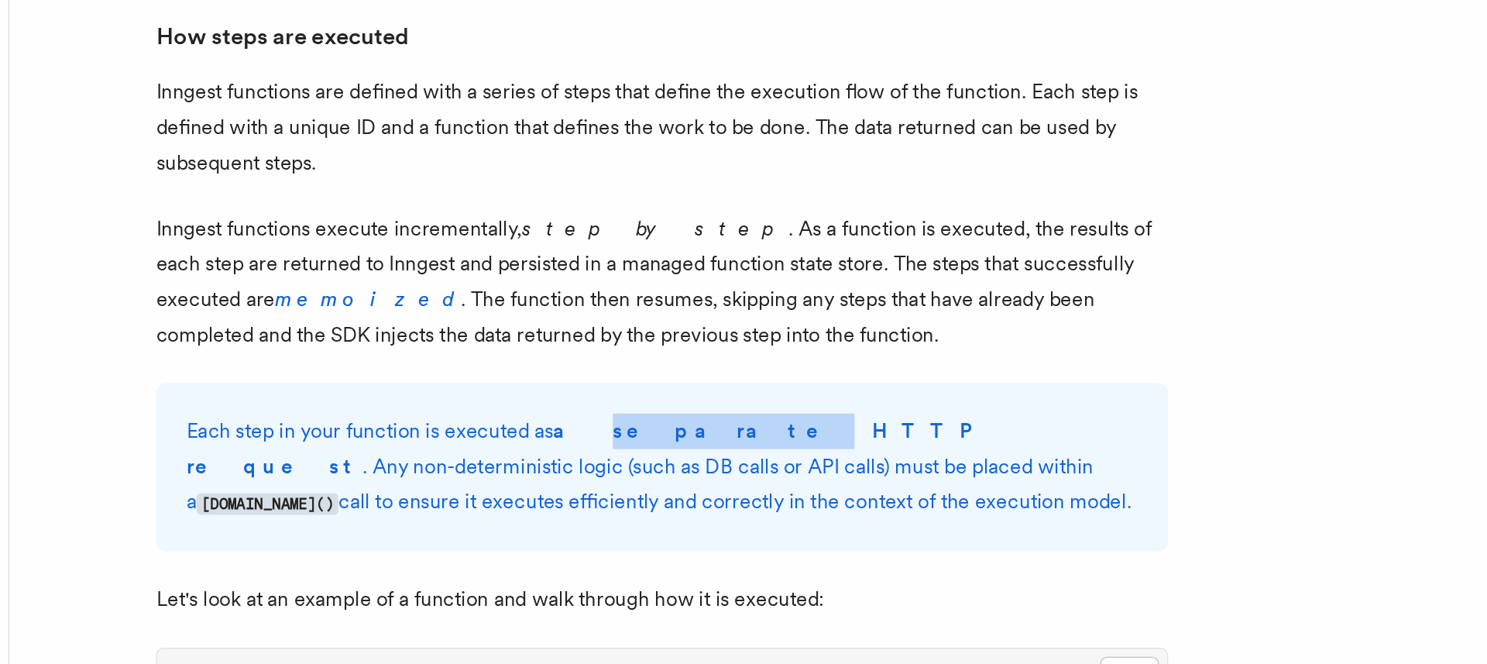
click at [539, 513] on strong "a separate HTTP request" at bounding box center [545, 531] width 491 height 36
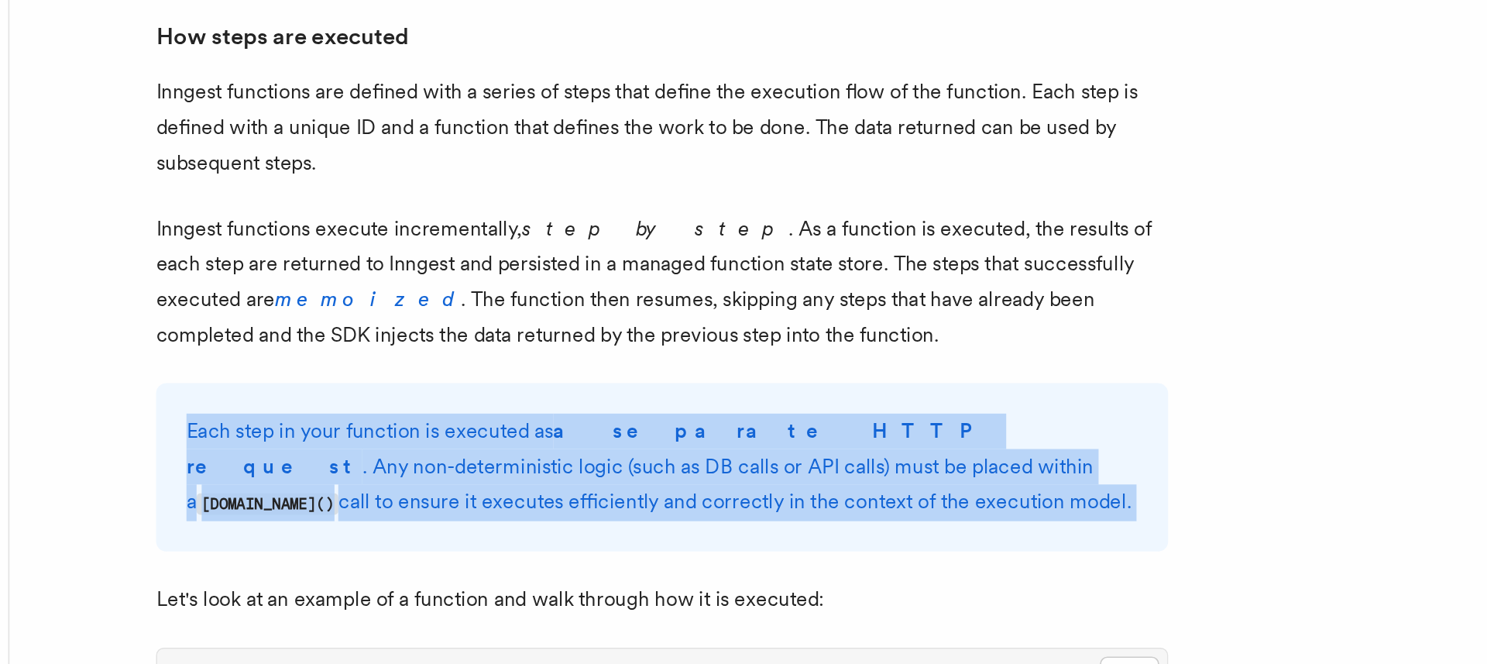
click at [539, 513] on strong "a separate HTTP request" at bounding box center [545, 531] width 491 height 36
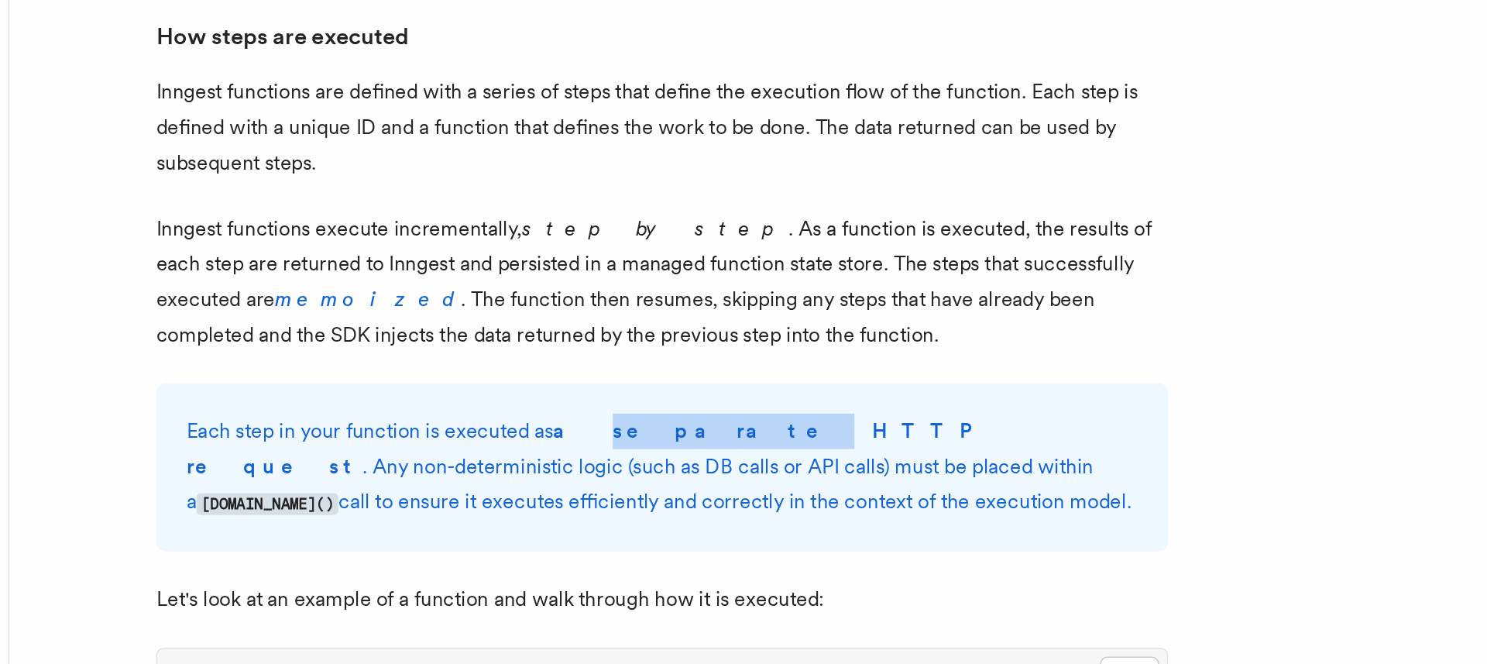
click at [539, 513] on strong "a separate HTTP request" at bounding box center [545, 531] width 491 height 36
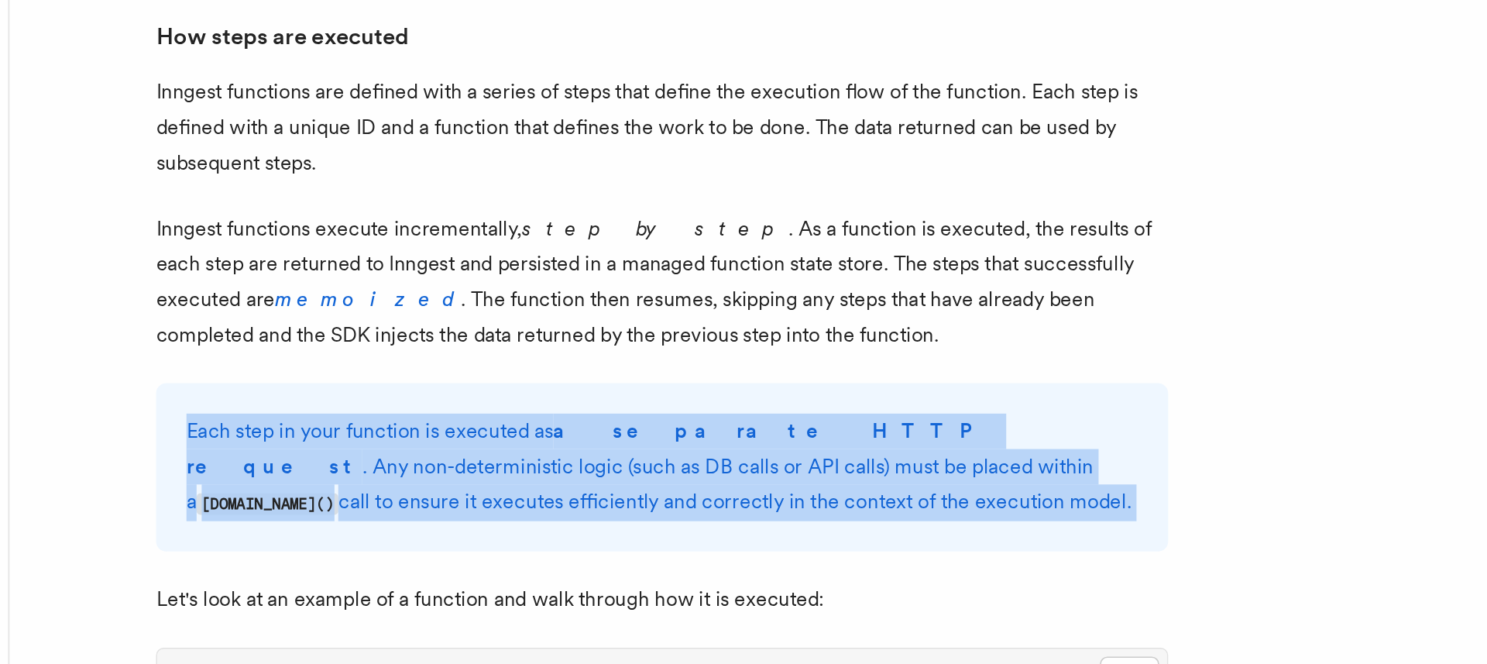
click at [539, 513] on strong "a separate HTTP request" at bounding box center [545, 531] width 491 height 36
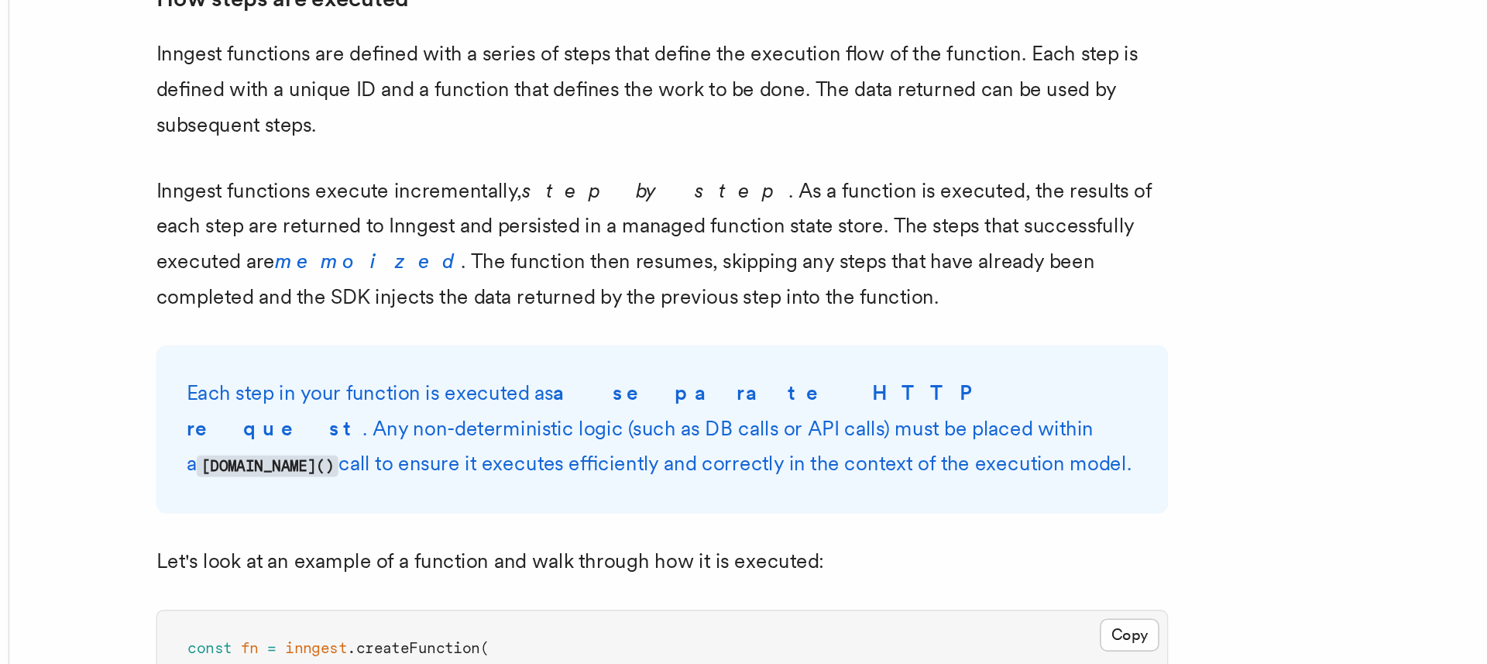
scroll to position [977, 0]
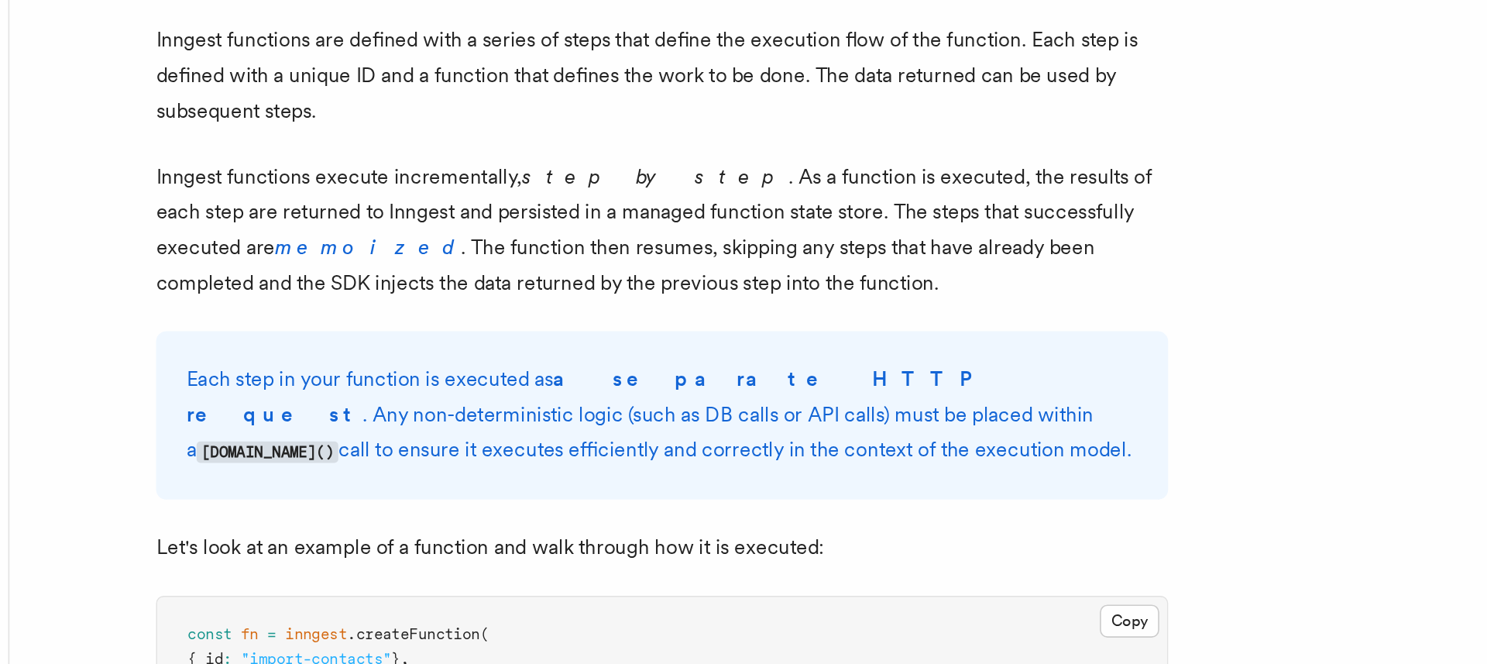
drag, startPoint x: 536, startPoint y: 487, endPoint x: 537, endPoint y: 443, distance: 44.2
click at [537, 478] on p "Each step in your function is executed as a separate HTTP request . Any non-det…" at bounding box center [591, 511] width 582 height 66
click at [537, 482] on strong "a separate HTTP request" at bounding box center [545, 500] width 491 height 36
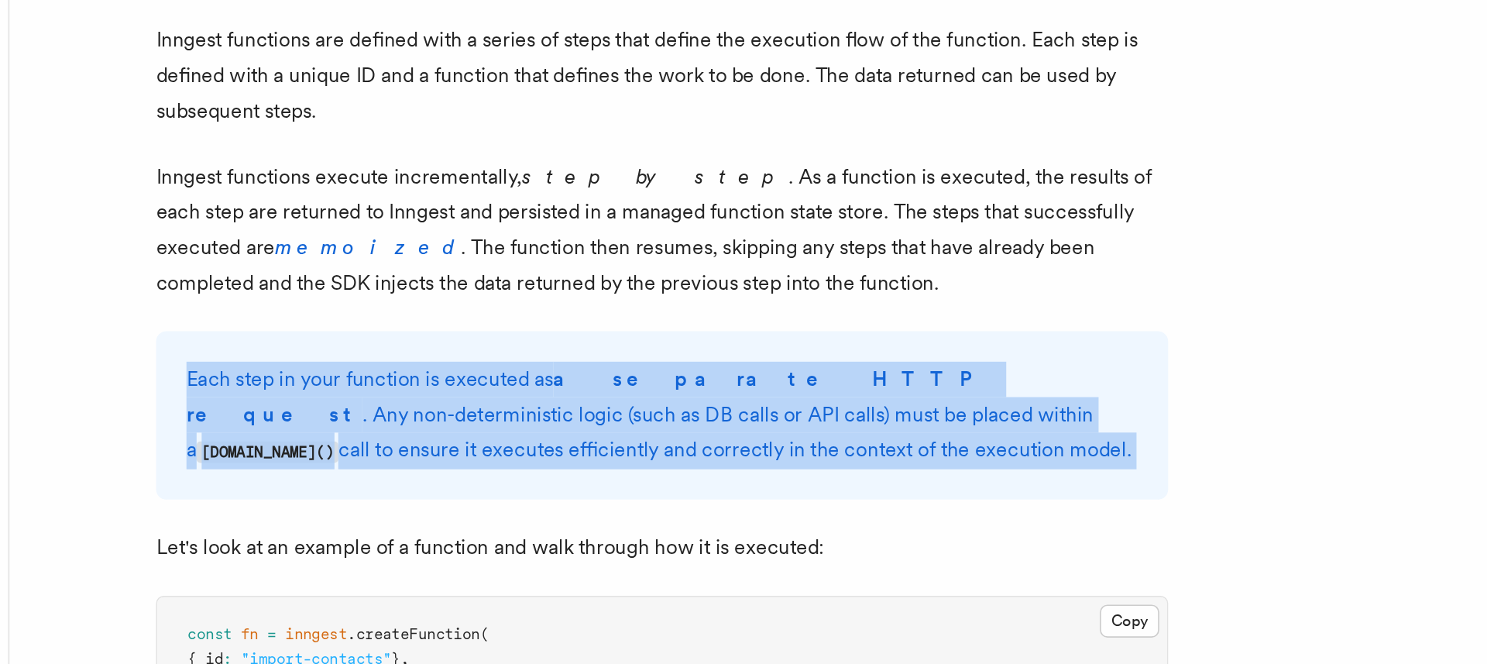
drag, startPoint x: 537, startPoint y: 443, endPoint x: 520, endPoint y: 499, distance: 58.3
click at [520, 494] on p "Each step in your function is executed as a separate HTTP request . Any non-det…" at bounding box center [591, 511] width 582 height 66
click at [520, 499] on p "Each step in your function is executed as a separate HTTP request . Any non-det…" at bounding box center [591, 511] width 582 height 66
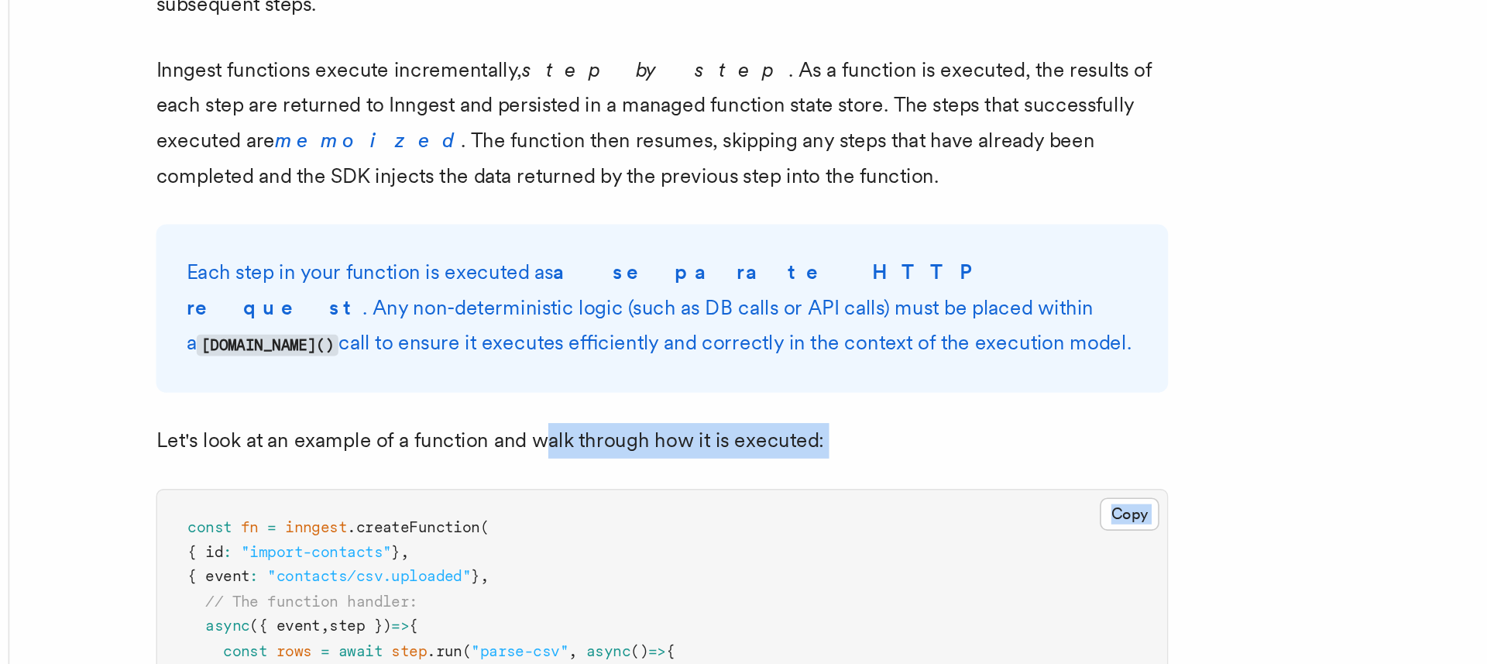
drag, startPoint x: 520, startPoint y: 499, endPoint x: 521, endPoint y: 476, distance: 22.5
click at [521, 516] on p "Let's look at an example of a function and walk through how it is executed:" at bounding box center [591, 527] width 619 height 22
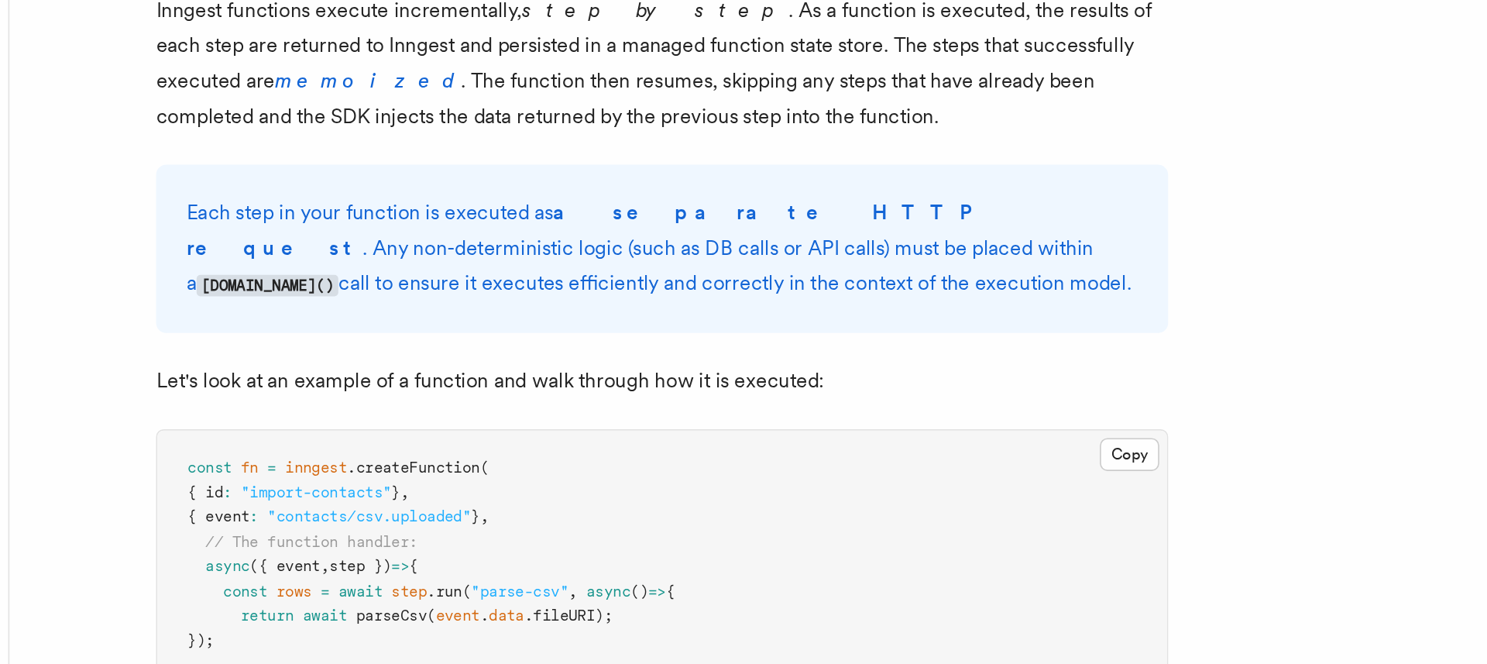
scroll to position [1089, 0]
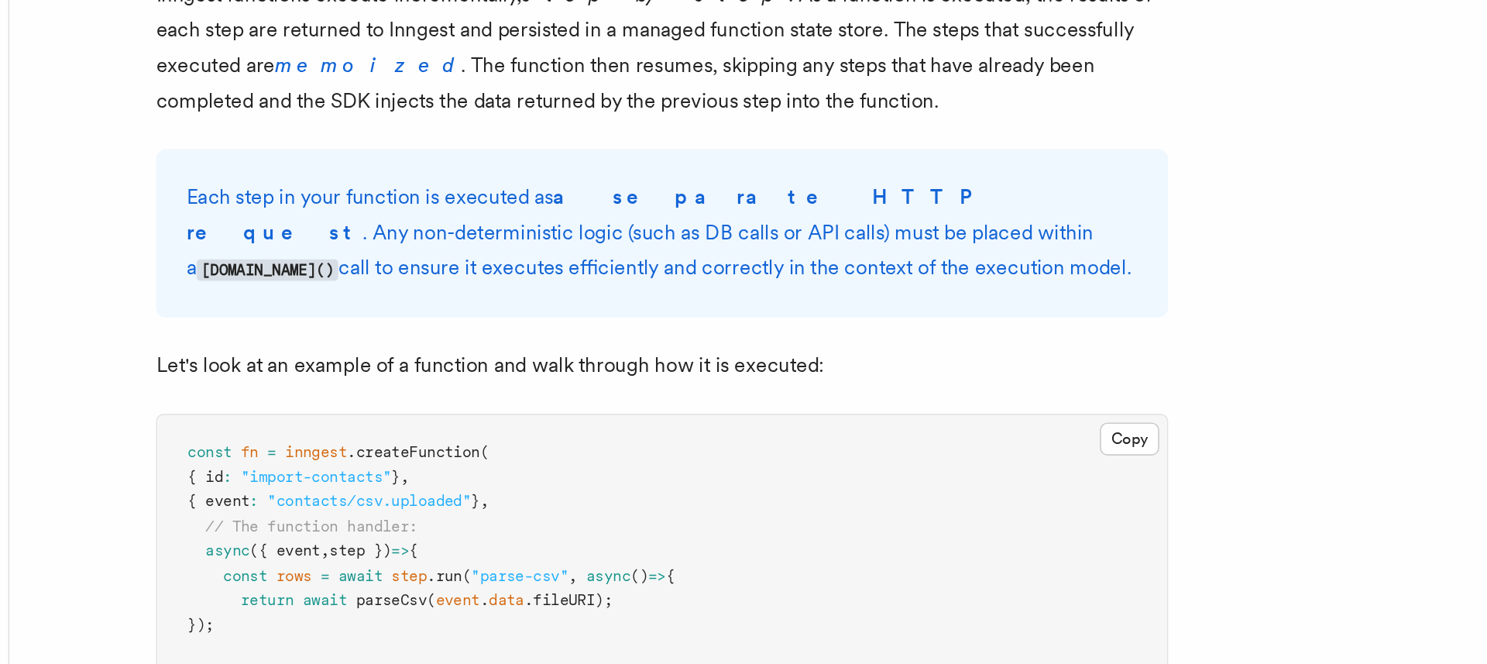
click at [518, 470] on p "Let's look at an example of a function and walk through how it is executed:" at bounding box center [591, 481] width 619 height 22
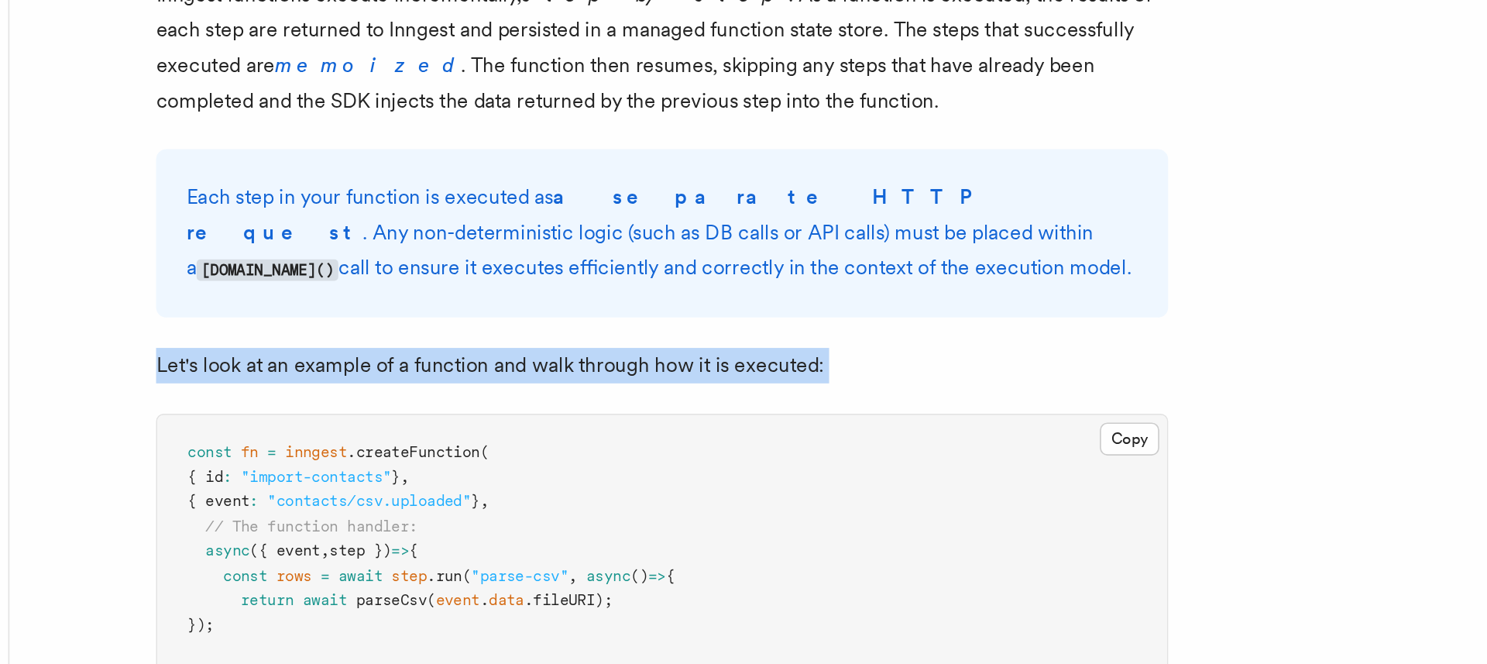
click at [518, 470] on p "Let's look at an example of a function and walk through how it is executed:" at bounding box center [591, 481] width 619 height 22
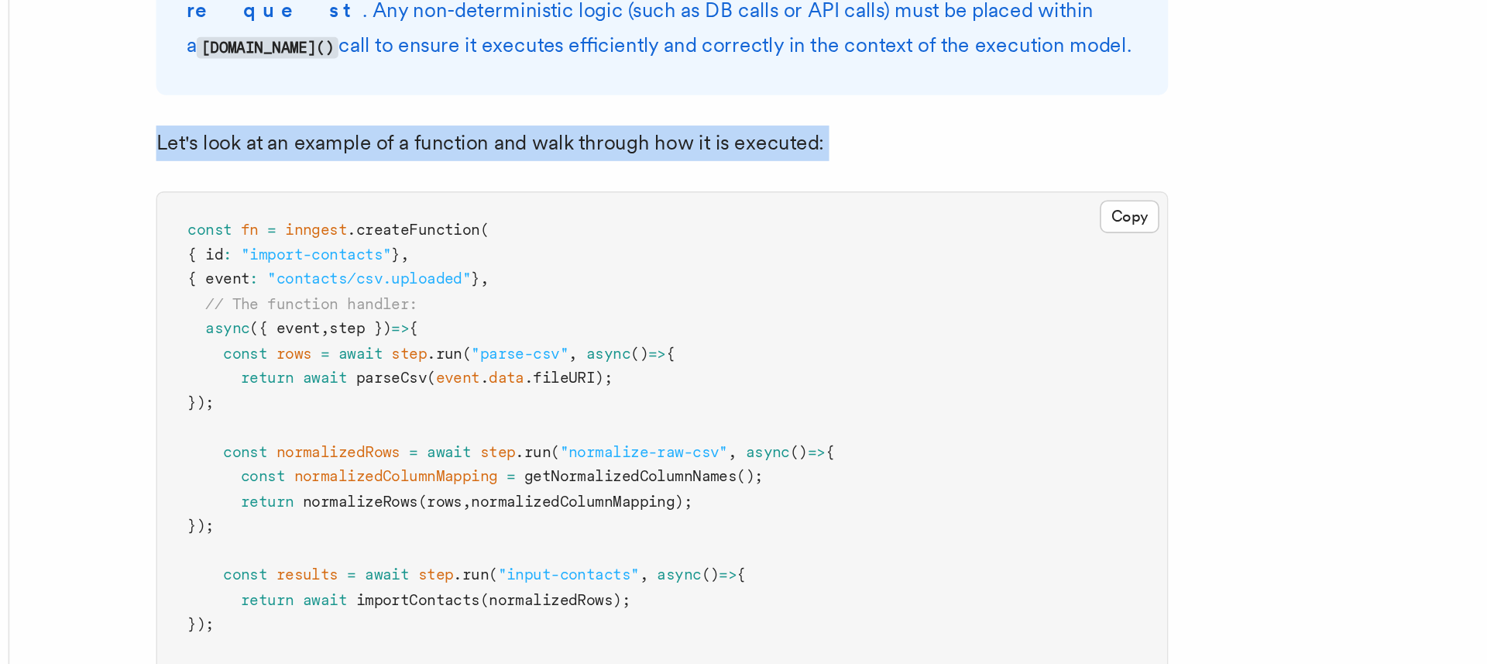
scroll to position [1240, 0]
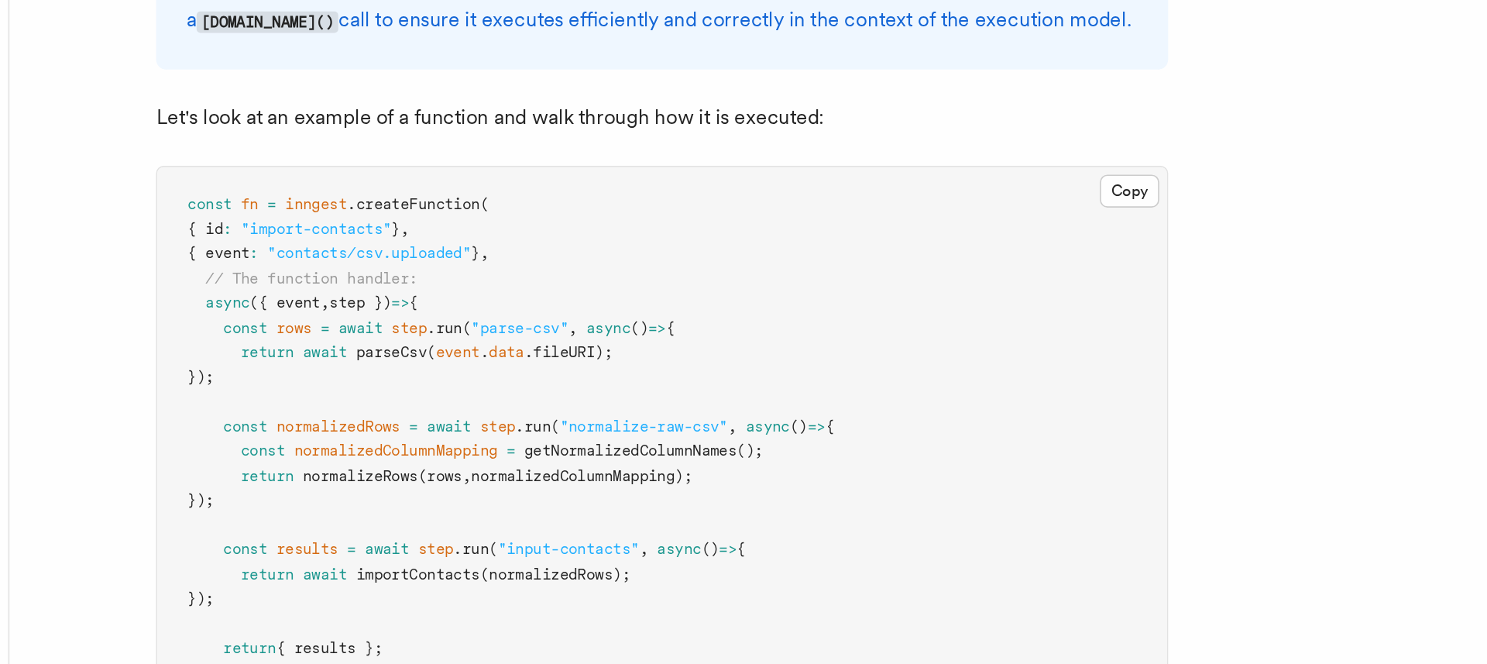
click at [518, 467] on span ".fileURI);" at bounding box center [534, 472] width 54 height 11
click at [514, 452] on span ""parse-csv"" at bounding box center [505, 457] width 60 height 11
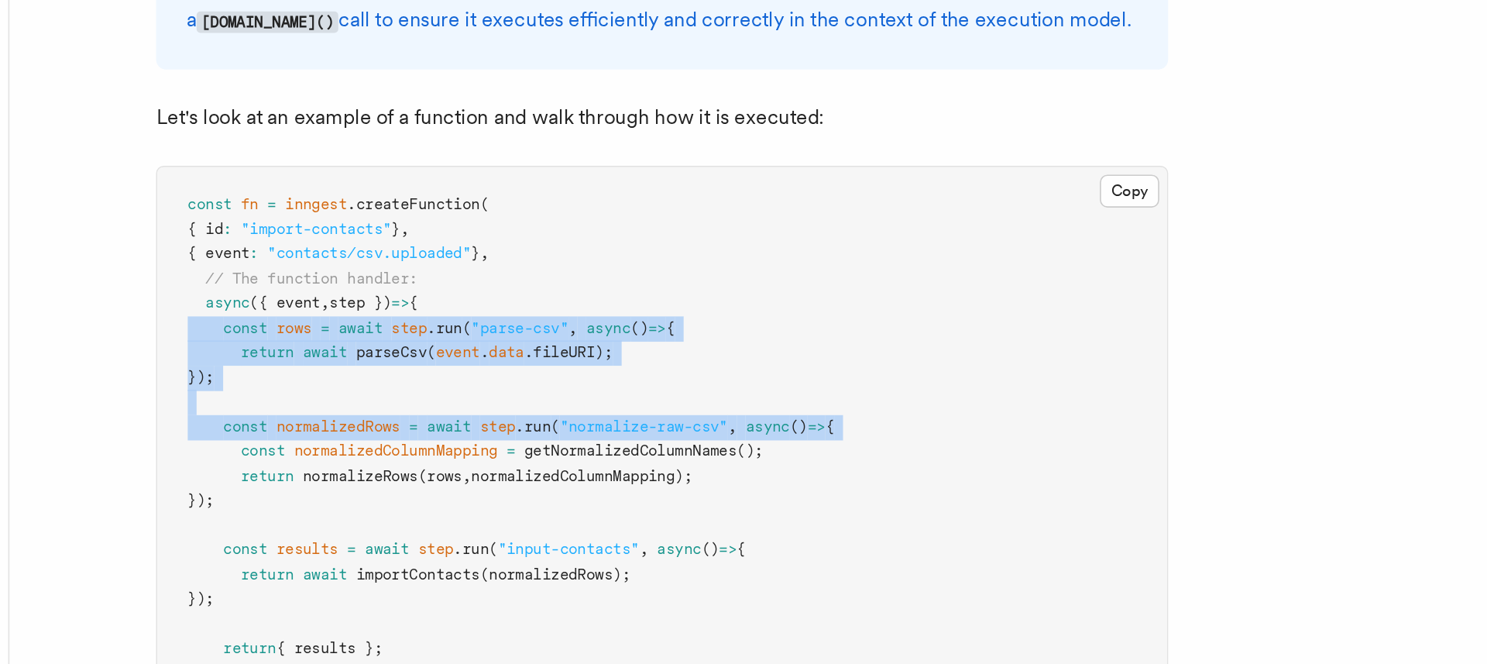
drag, startPoint x: 514, startPoint y: 419, endPoint x: 537, endPoint y: 471, distance: 56.5
click at [537, 471] on code "const fn = inngest .createFunction ( { id : "import-contacts" } , { event : "co…" at bounding box center [499, 532] width 396 height 313
click at [537, 513] on span ""normalize-raw-csv"" at bounding box center [580, 518] width 103 height 11
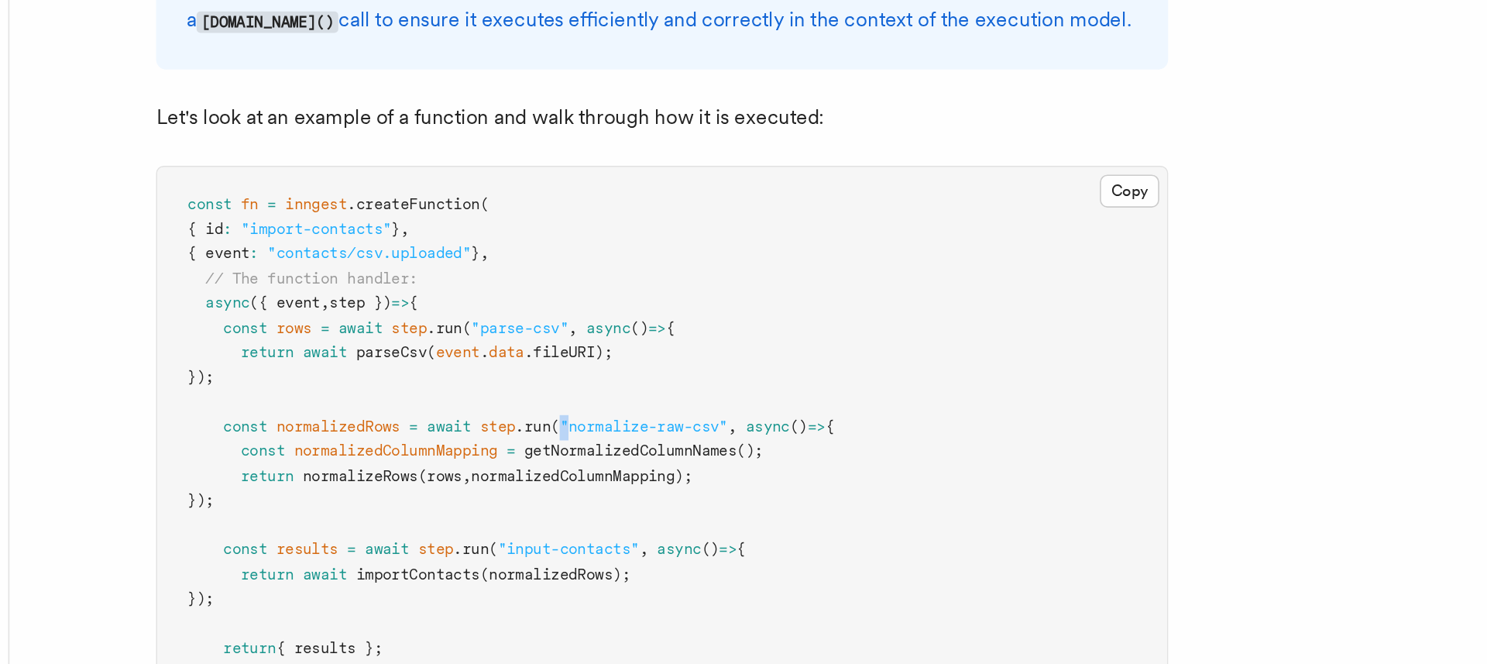
click at [537, 513] on span ""normalize-raw-csv"" at bounding box center [580, 518] width 103 height 11
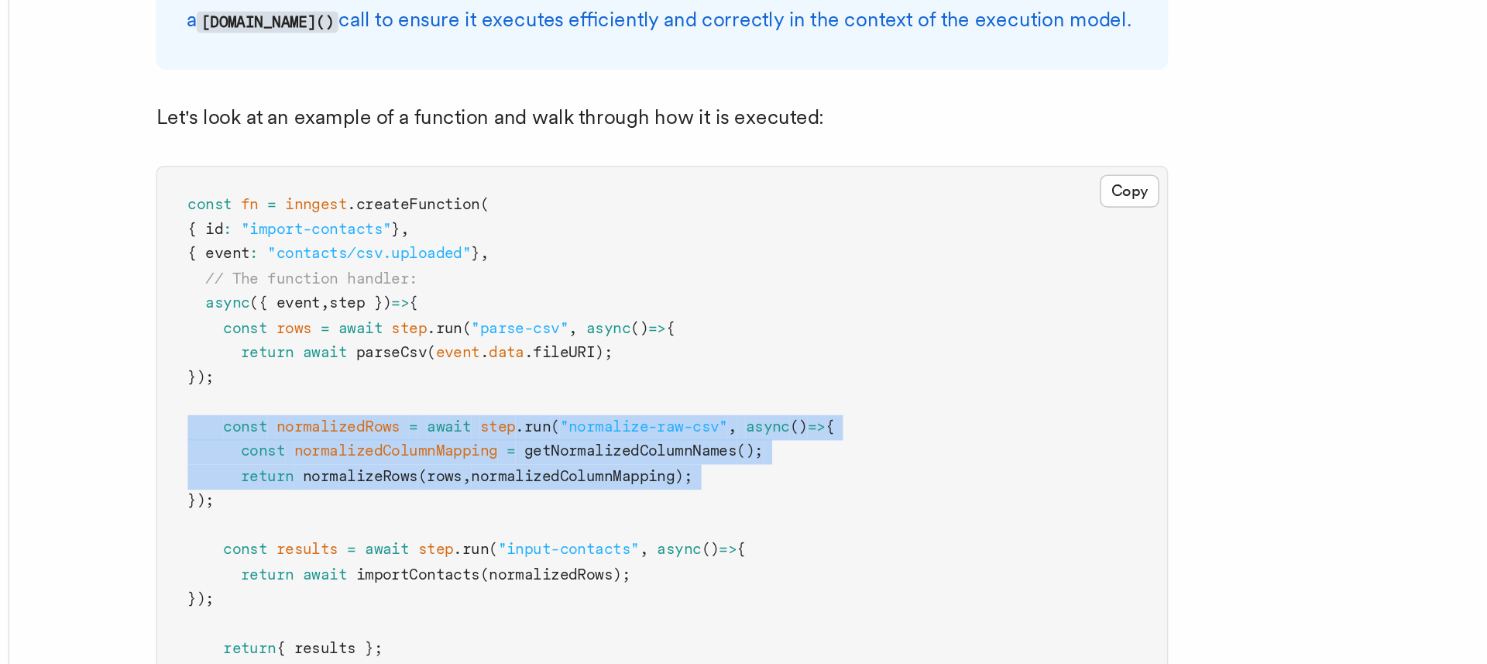
drag, startPoint x: 537, startPoint y: 471, endPoint x: 546, endPoint y: 506, distance: 36.8
click at [546, 506] on code "const fn = inngest .createFunction ( { id : "import-contacts" } , { event : "co…" at bounding box center [499, 532] width 396 height 313
click at [546, 543] on span "normalizedColumnMapping);" at bounding box center [542, 548] width 135 height 11
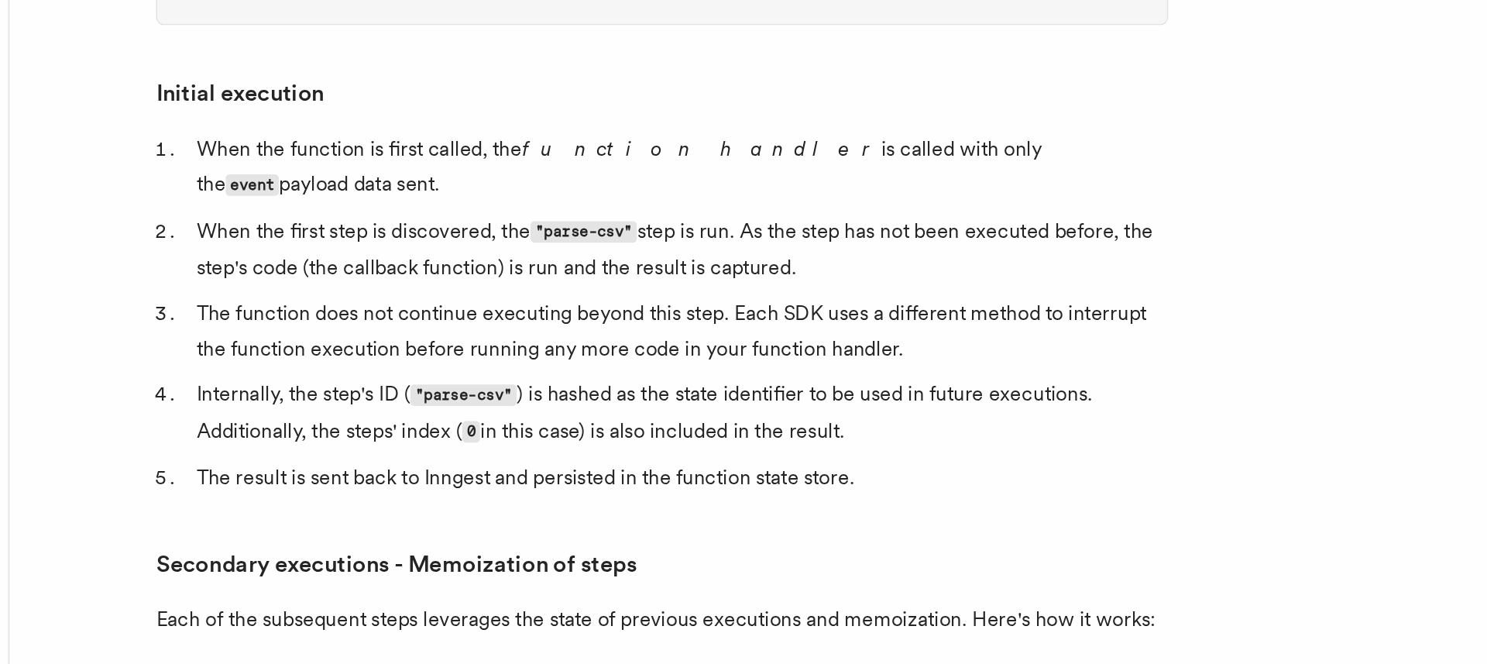
scroll to position [1676, 0]
